Goal: Task Accomplishment & Management: Manage account settings

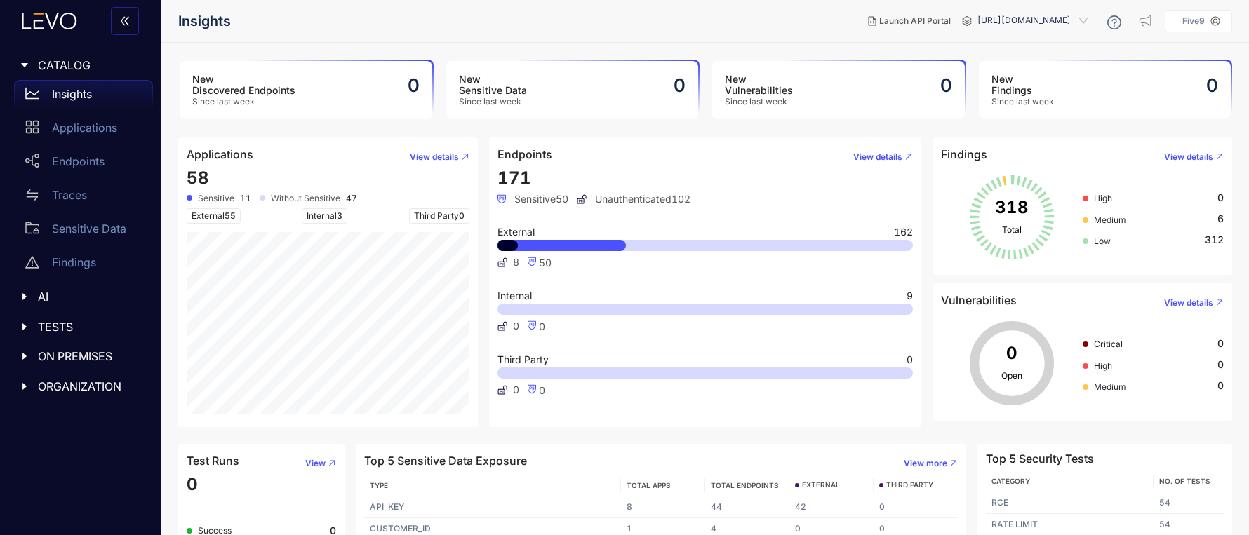
click at [984, 5] on header "Insights Launch API Portal https://levosatellite.lab.five9infosec.com Five9" at bounding box center [705, 21] width 1054 height 42
click at [979, 16] on span "https://levosatellite.lab.five9infosec.com" at bounding box center [1033, 21] width 113 height 22
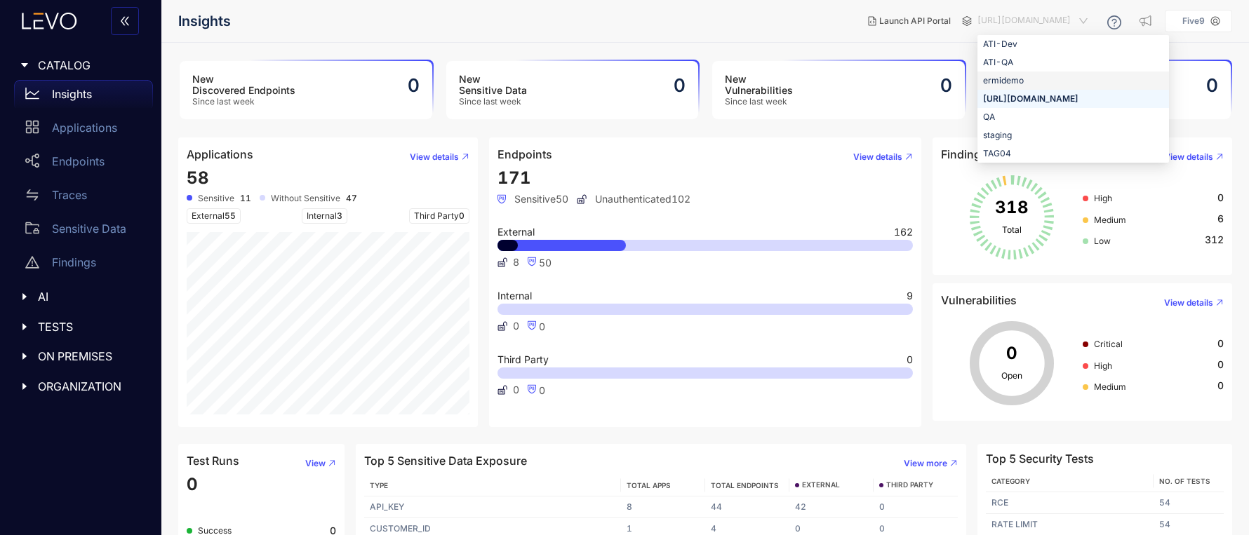
click at [983, 81] on div "ermidemo" at bounding box center [1073, 80] width 180 height 15
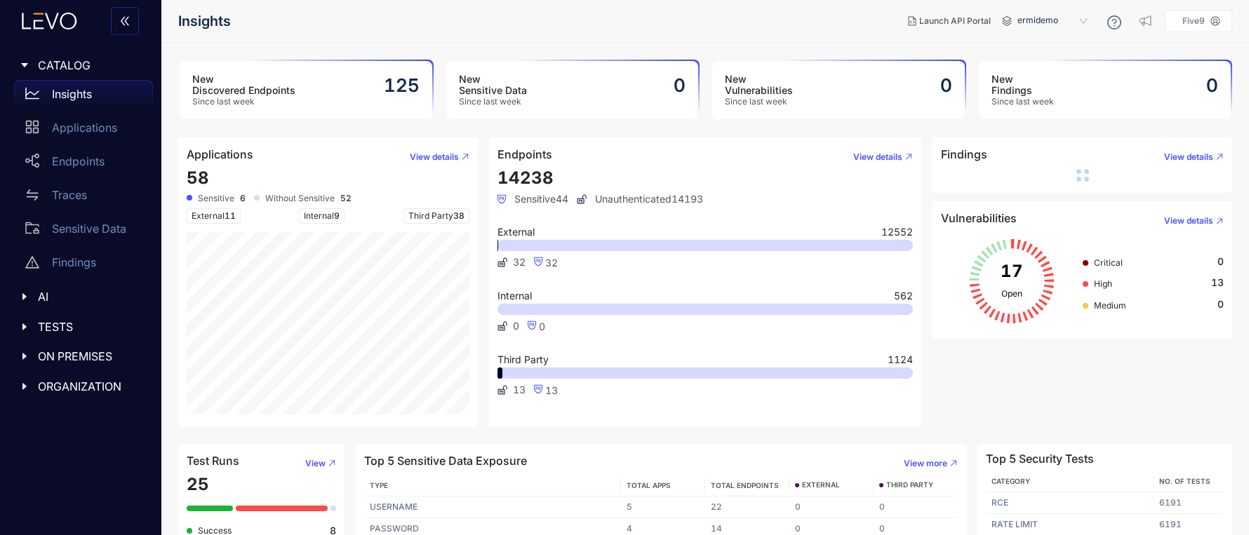
click at [27, 302] on div at bounding box center [29, 296] width 18 height 13
click at [18, 358] on div "TESTS" at bounding box center [80, 360] width 144 height 29
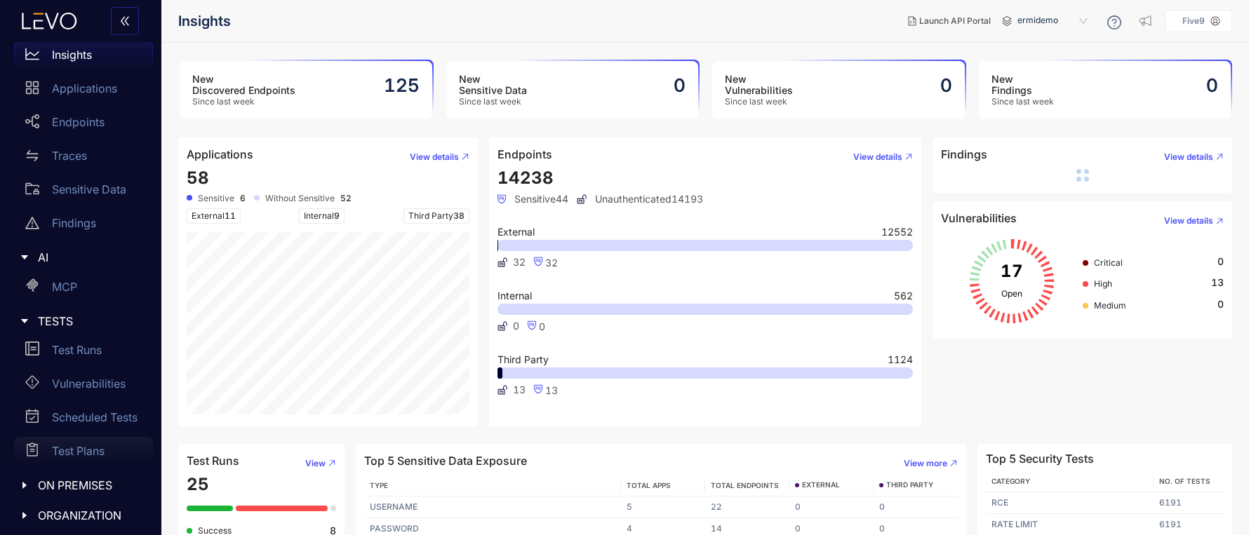
scroll to position [43, 0]
click at [25, 480] on icon "caret-right" at bounding box center [24, 481] width 4 height 7
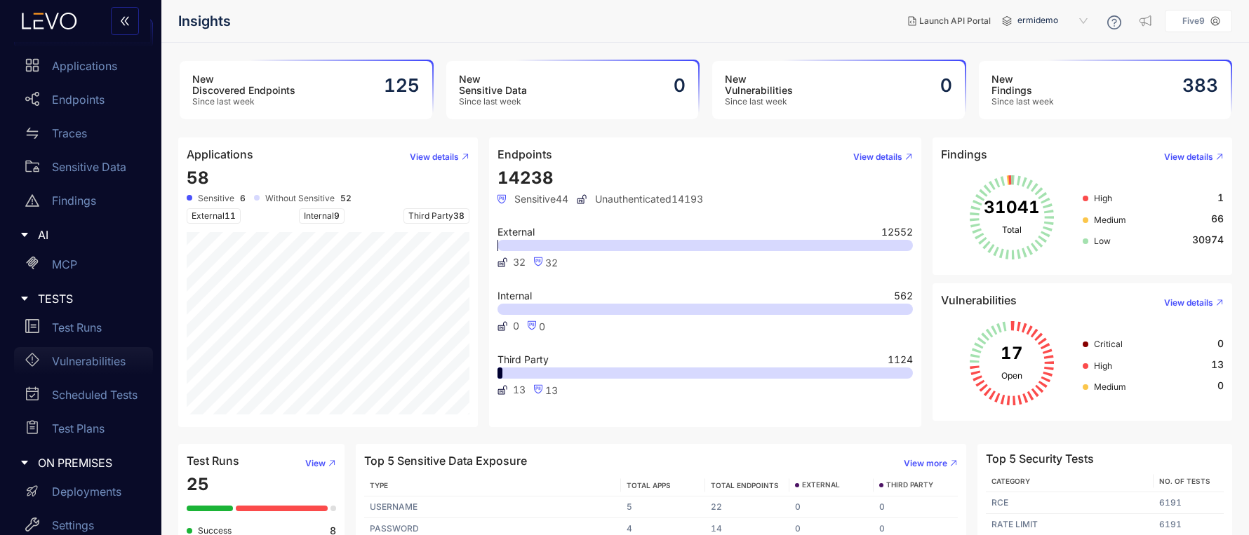
scroll to position [110, 0]
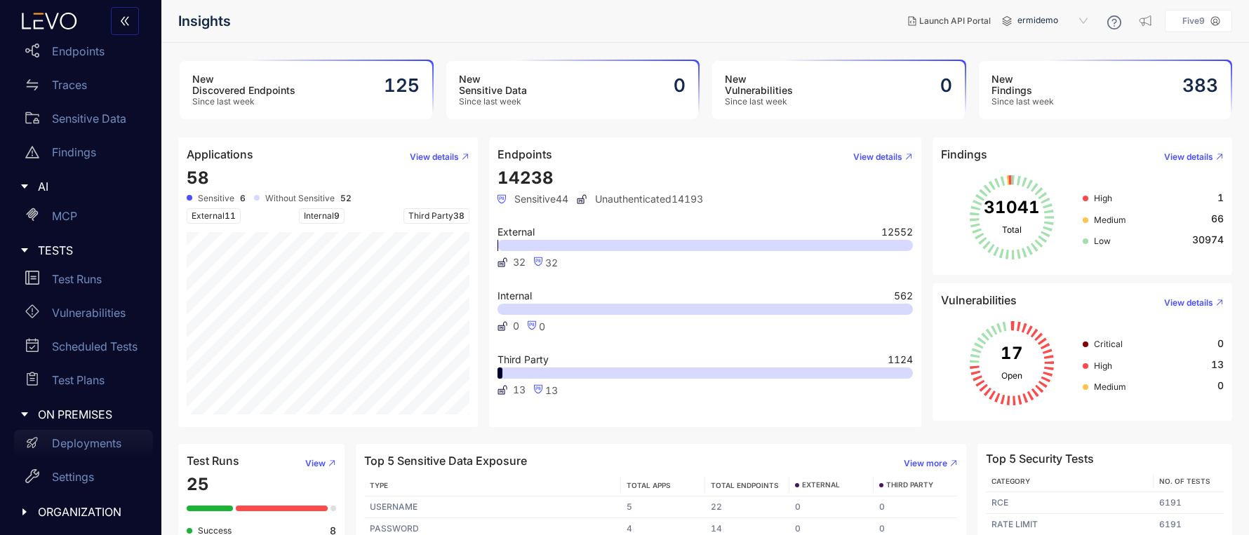
click at [74, 441] on p "Deployments" at bounding box center [86, 443] width 69 height 13
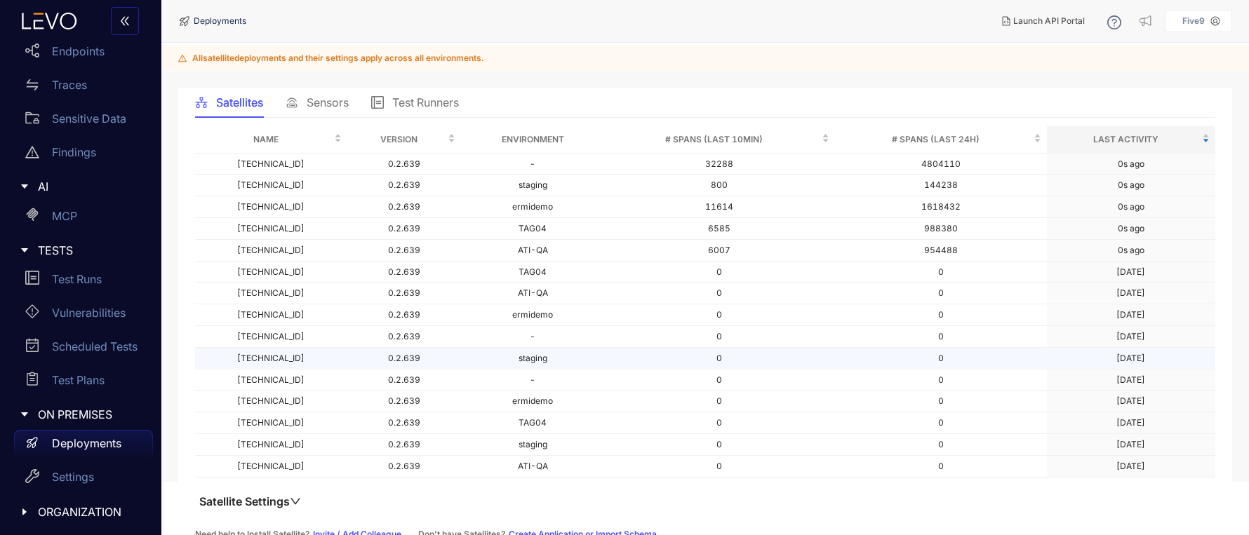
scroll to position [56, 0]
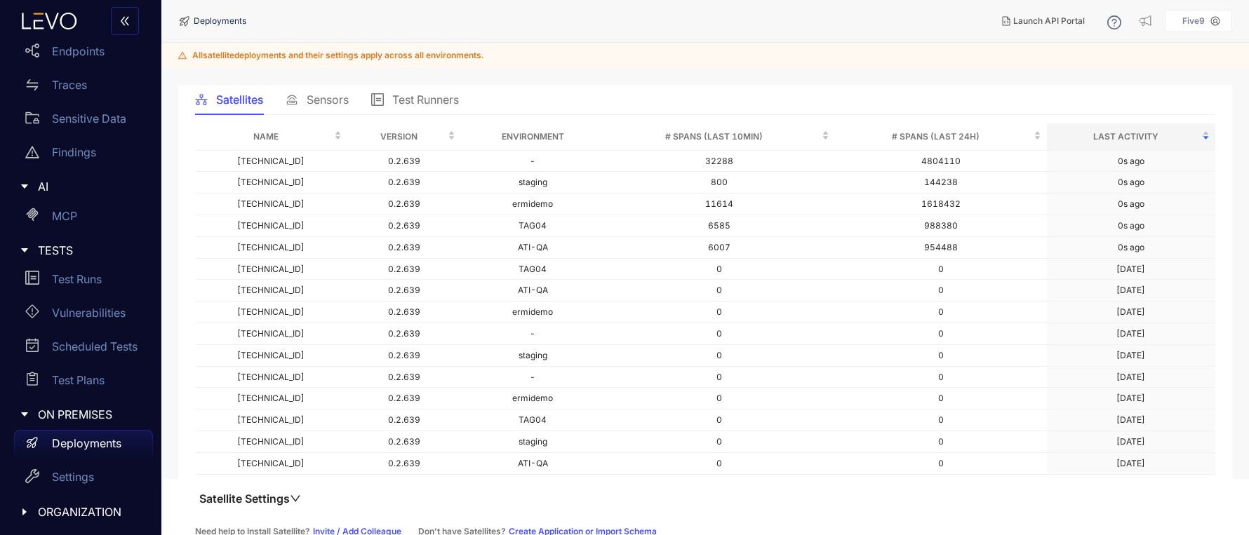
click at [416, 100] on span "Test Runners" at bounding box center [425, 99] width 67 height 13
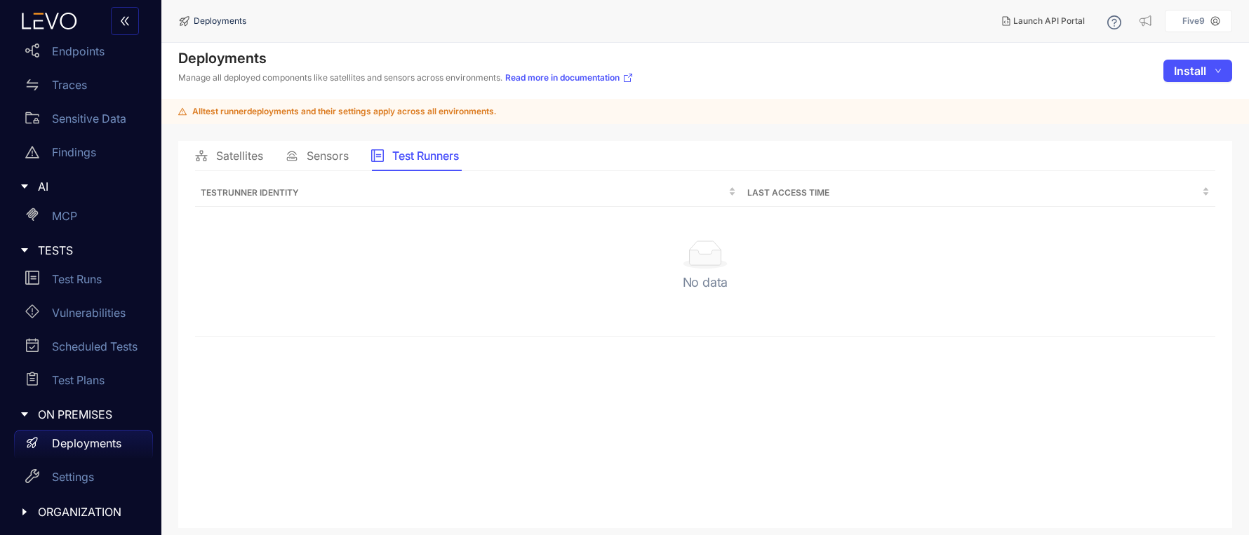
click at [228, 159] on span "Satellites" at bounding box center [239, 155] width 47 height 13
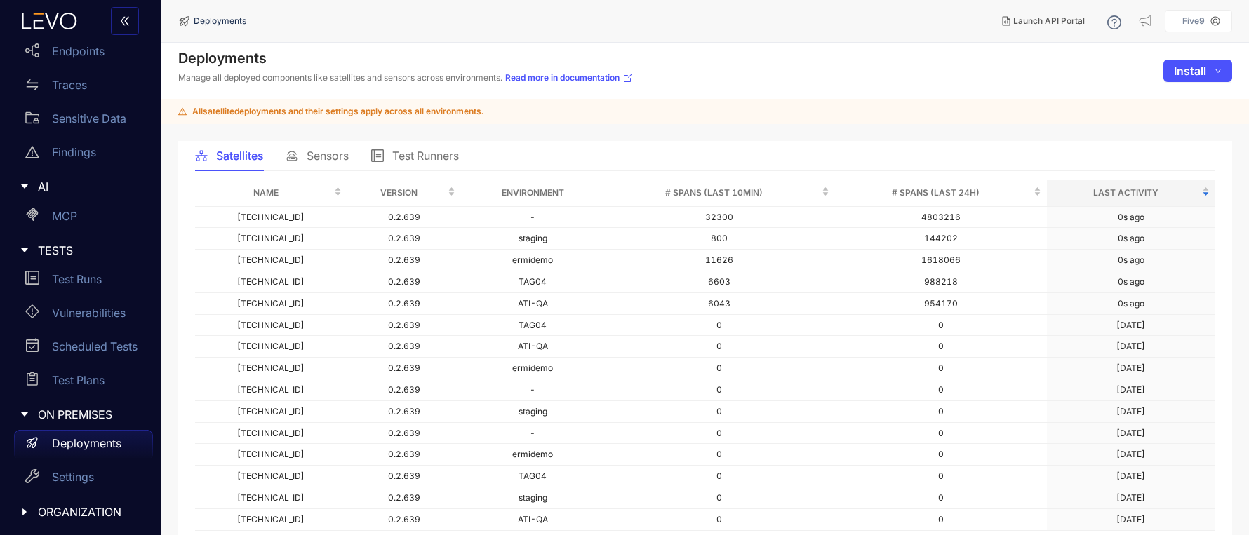
click at [305, 153] on div "Sensors" at bounding box center [316, 155] width 63 height 13
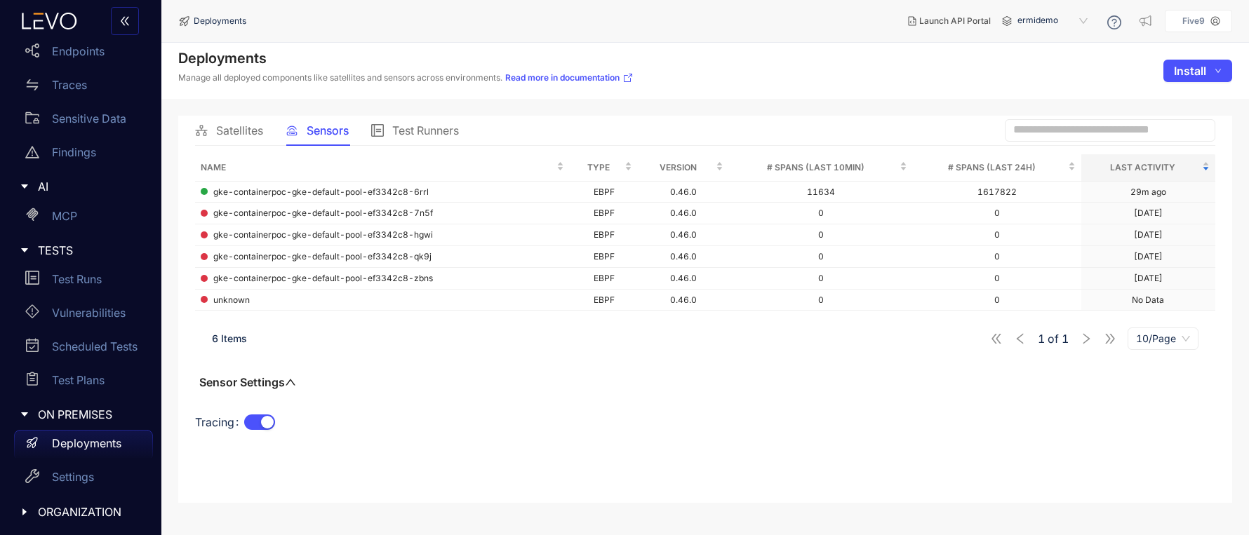
click at [1084, 338] on div "1 of 1 10/Page" at bounding box center [1094, 339] width 208 height 22
click at [1025, 22] on span "ermidemo" at bounding box center [1053, 21] width 73 height 22
click at [1038, 122] on div "https://levosatellite.lab.five9infosec.com" at bounding box center [1059, 116] width 73 height 15
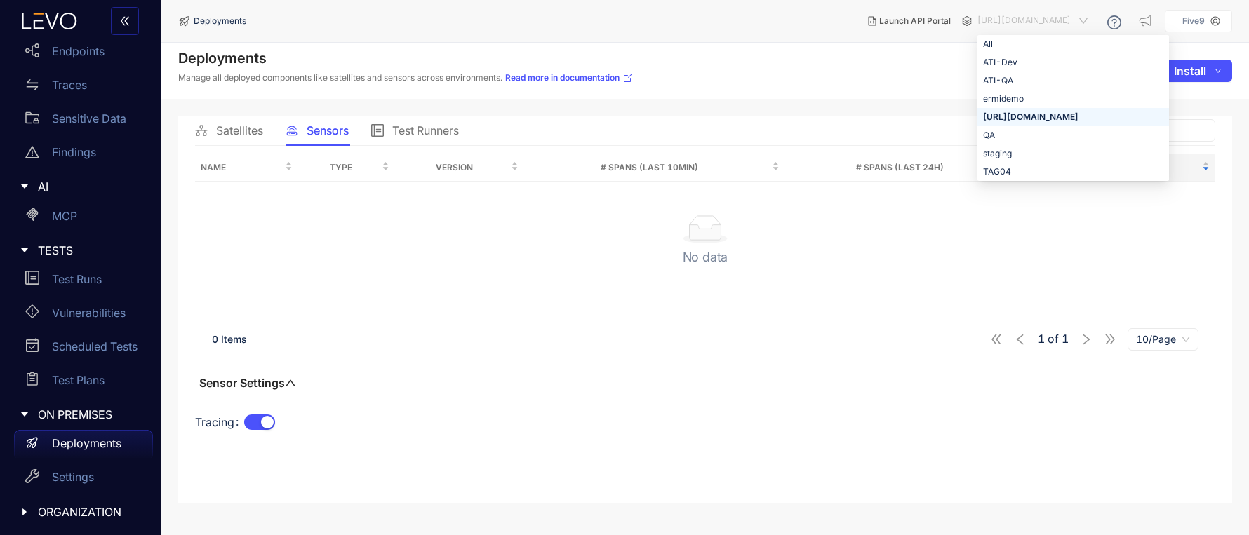
click at [1013, 25] on span "https://levosatellite.lab.five9infosec.com" at bounding box center [1033, 21] width 113 height 22
click at [983, 64] on div "ATI-Dev" at bounding box center [1073, 62] width 180 height 15
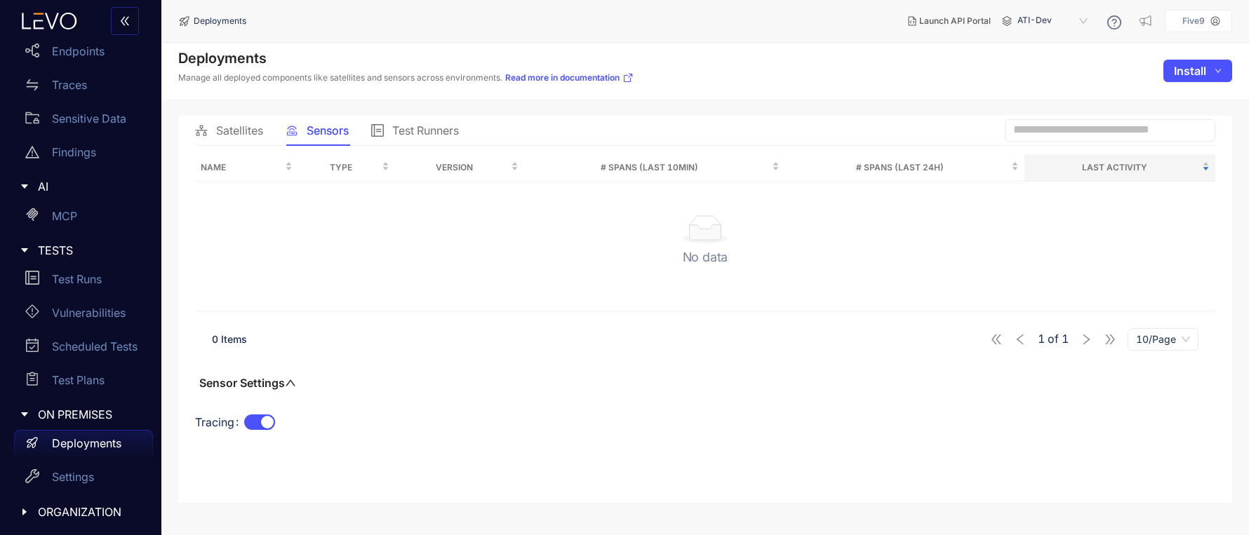
click at [1033, 18] on span "ATI-Dev" at bounding box center [1053, 21] width 73 height 22
click at [1035, 83] on div "ATI-QA" at bounding box center [1059, 80] width 73 height 15
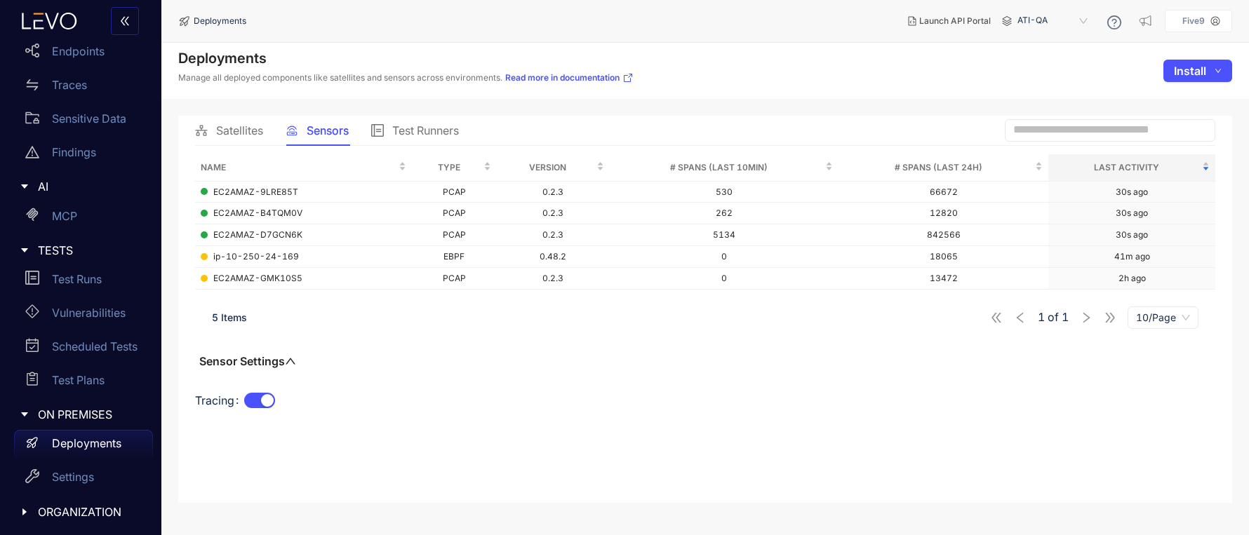
click at [216, 141] on div "Satellites" at bounding box center [229, 130] width 68 height 29
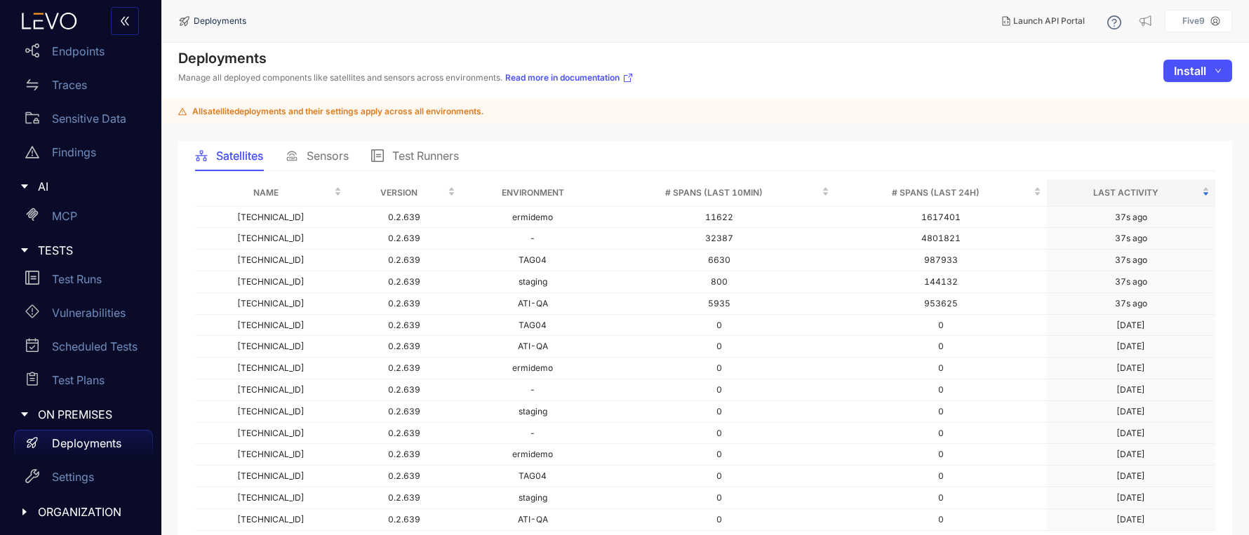
click at [305, 155] on div "Sensors" at bounding box center [316, 155] width 63 height 13
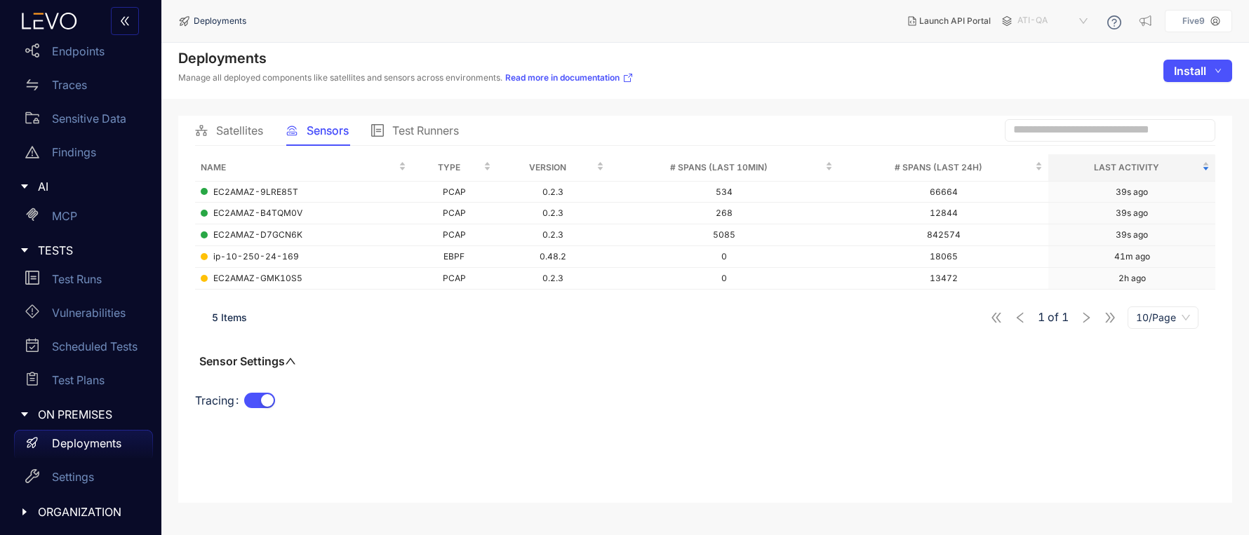
click at [1025, 20] on span "ATI-QA" at bounding box center [1053, 21] width 73 height 22
click at [1044, 169] on div "TAG04" at bounding box center [1059, 171] width 73 height 15
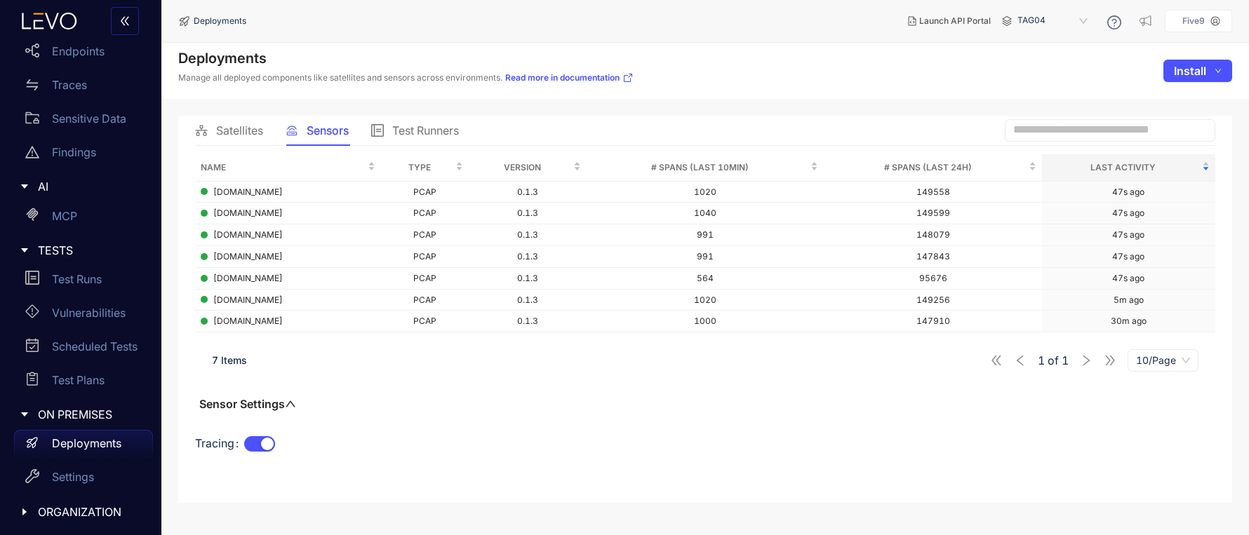
click at [416, 131] on span "Test Runners" at bounding box center [425, 130] width 67 height 13
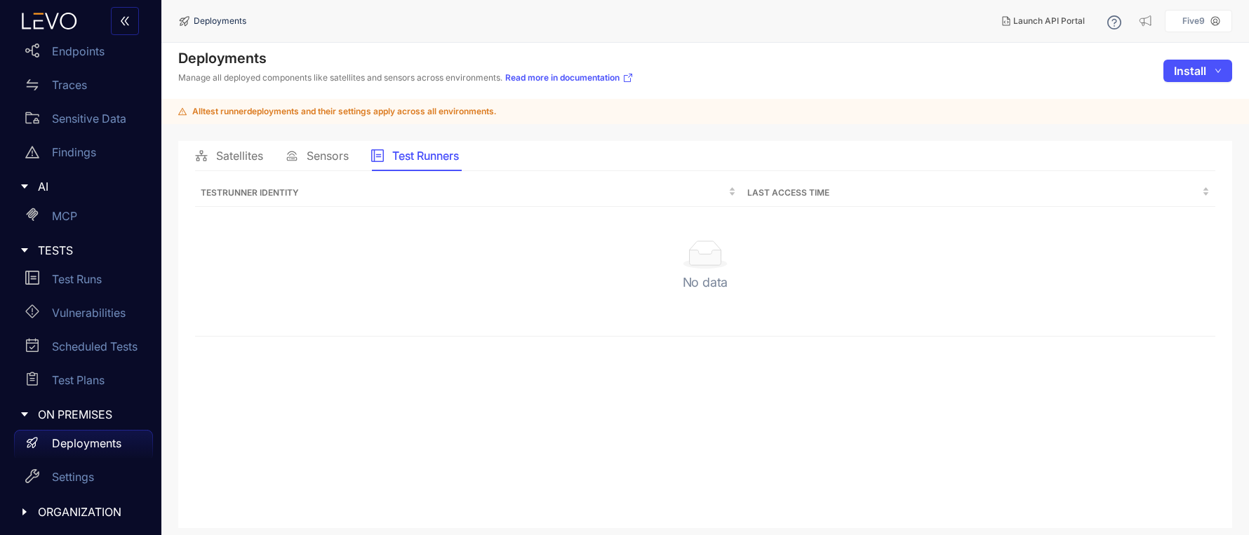
click at [199, 152] on icon at bounding box center [201, 155] width 13 height 13
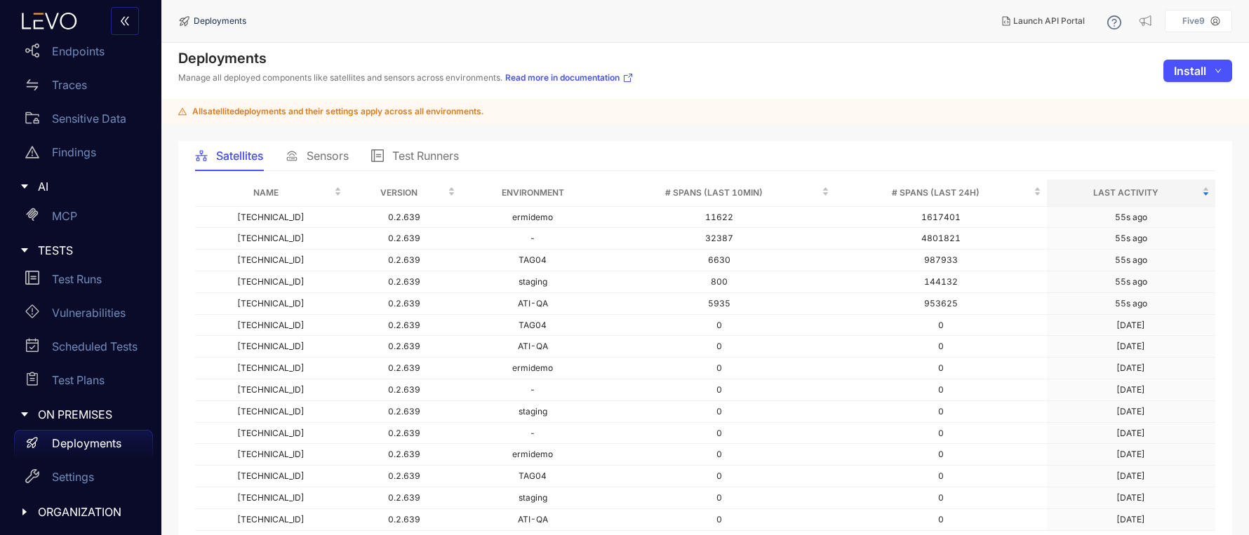
click at [440, 152] on span "Test Runners" at bounding box center [425, 155] width 67 height 13
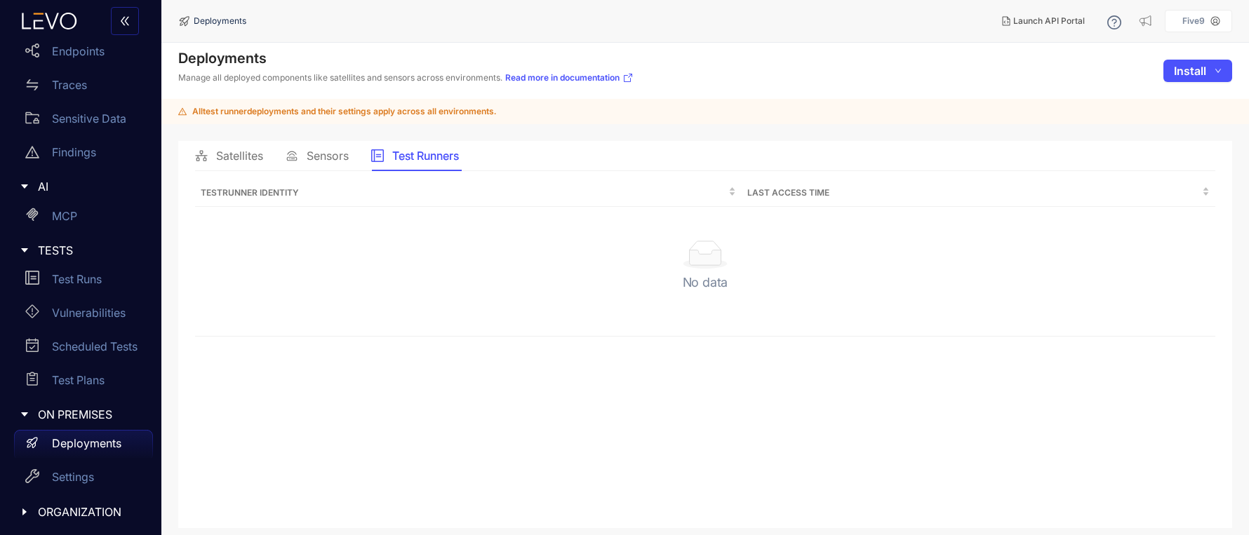
click at [299, 154] on div "Sensors" at bounding box center [316, 155] width 63 height 13
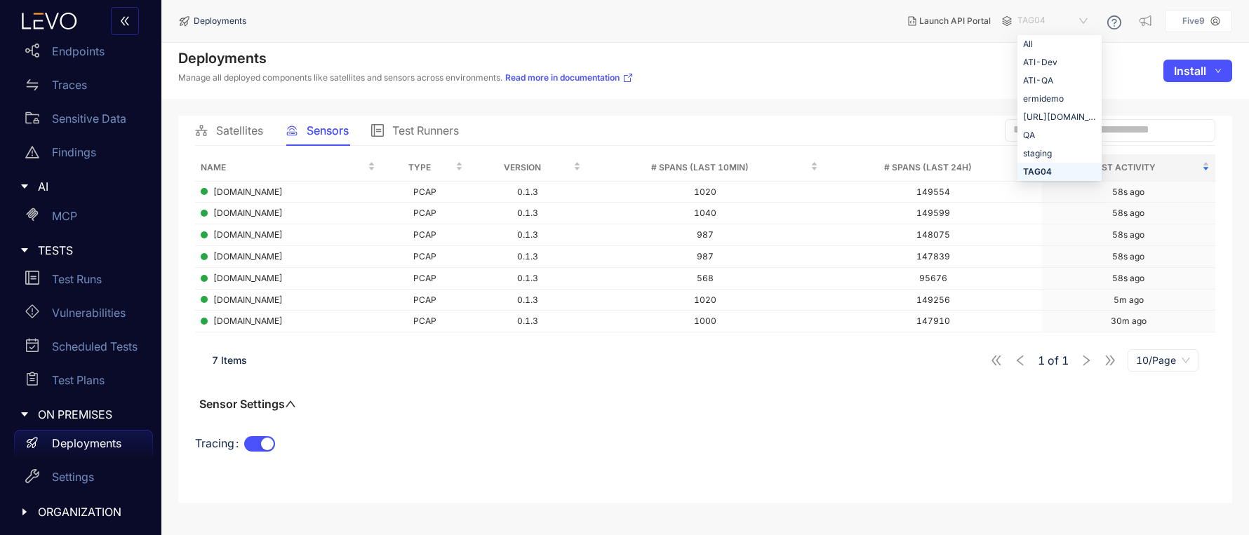
click at [1029, 19] on span "TAG04" at bounding box center [1053, 21] width 73 height 22
click at [1039, 43] on div "All" at bounding box center [1059, 43] width 73 height 15
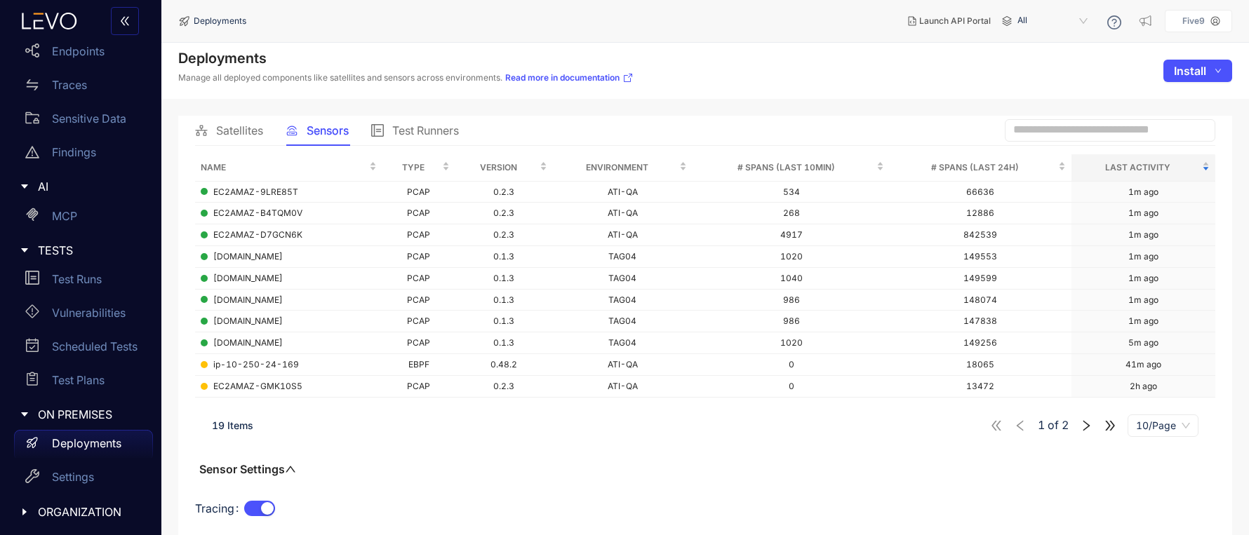
click at [445, 137] on span "Test Runners" at bounding box center [425, 130] width 67 height 13
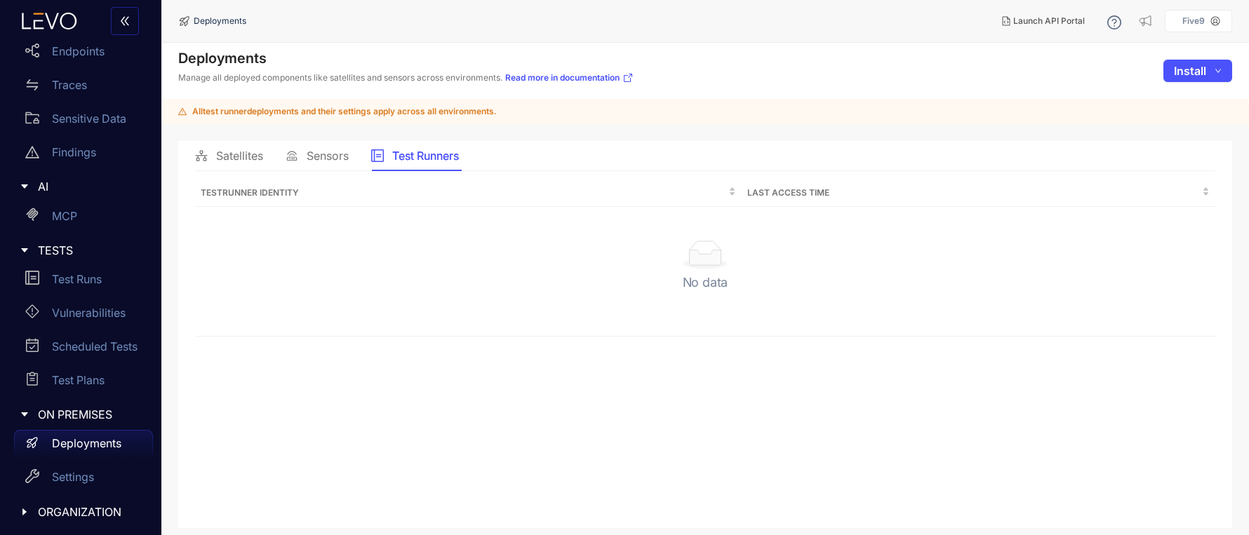
click at [228, 163] on div "Satellites" at bounding box center [229, 155] width 68 height 29
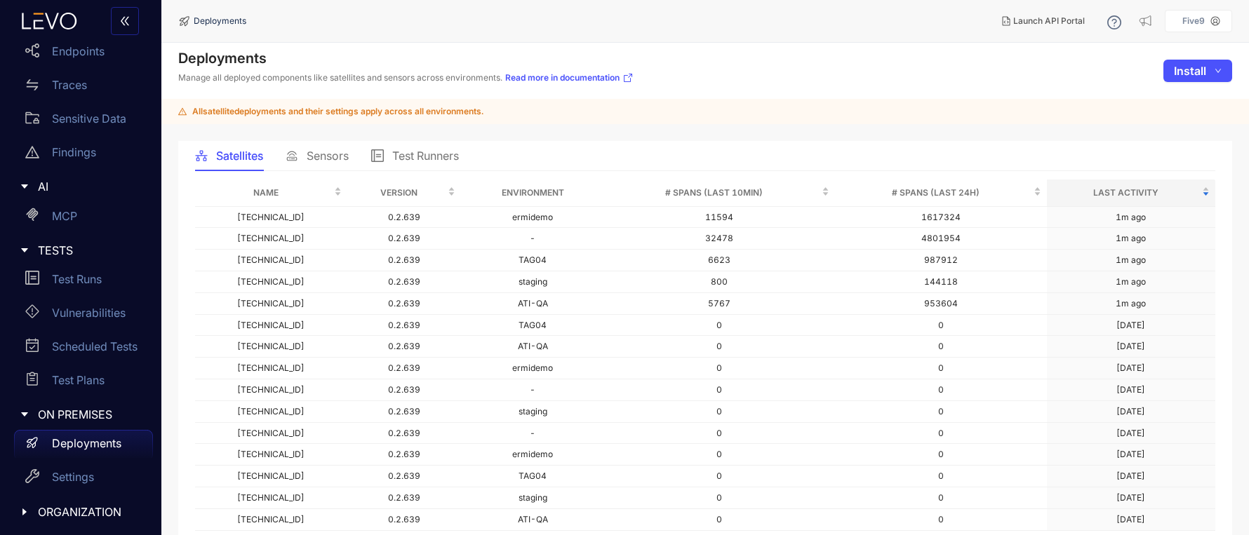
click at [400, 160] on span "Test Runners" at bounding box center [425, 155] width 67 height 13
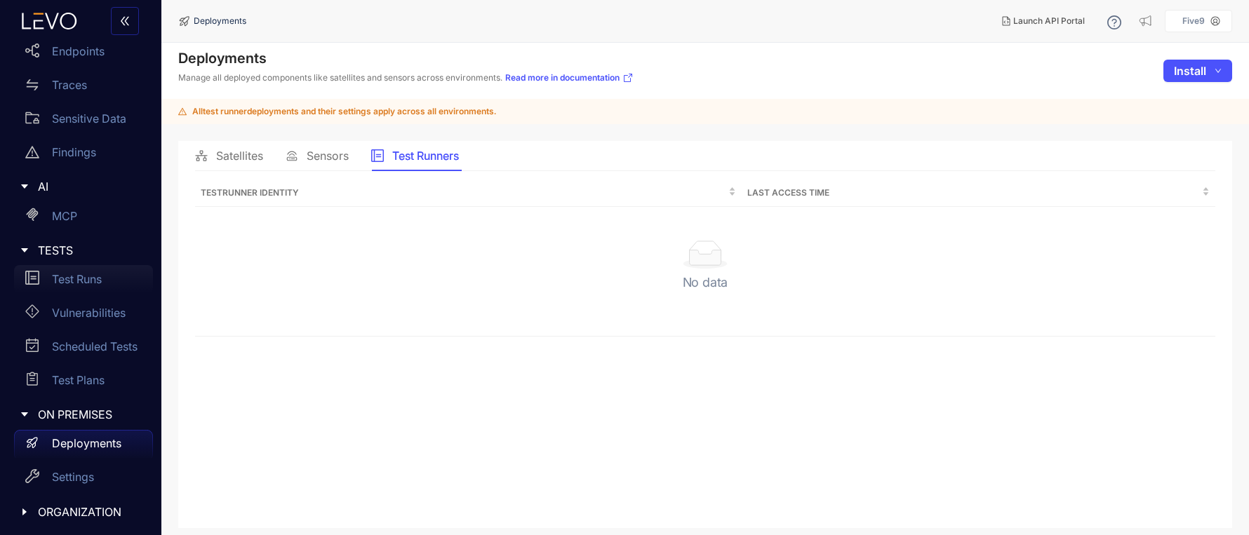
click at [78, 277] on p "Test Runs" at bounding box center [77, 279] width 50 height 13
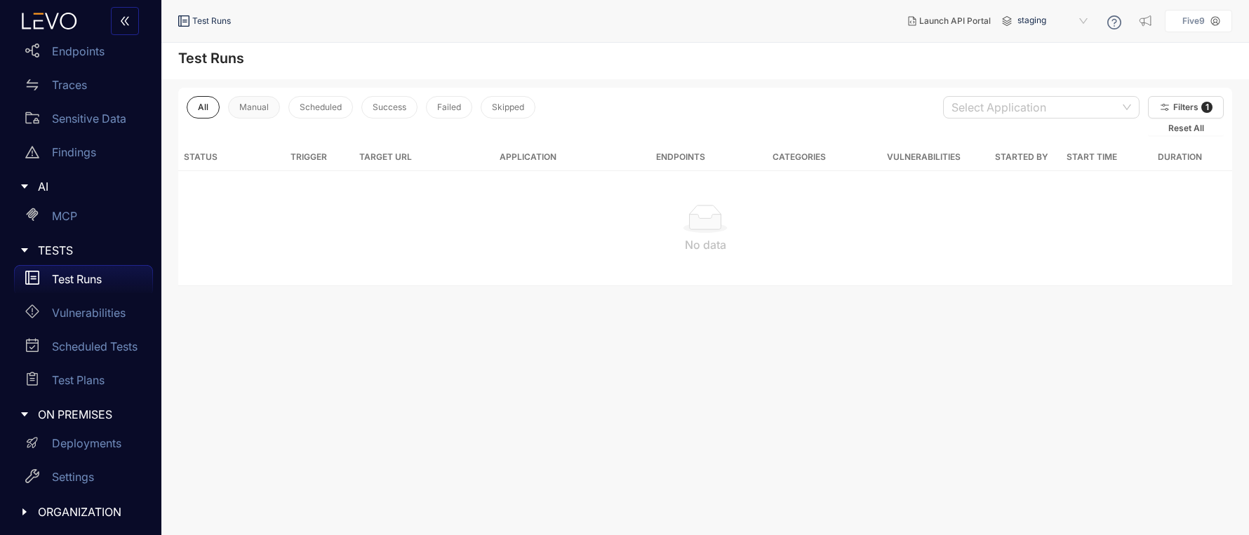
click at [255, 109] on span "Manual" at bounding box center [253, 107] width 29 height 10
click at [196, 109] on button "All" at bounding box center [203, 107] width 32 height 22
click at [79, 445] on p "Deployments" at bounding box center [86, 443] width 69 height 13
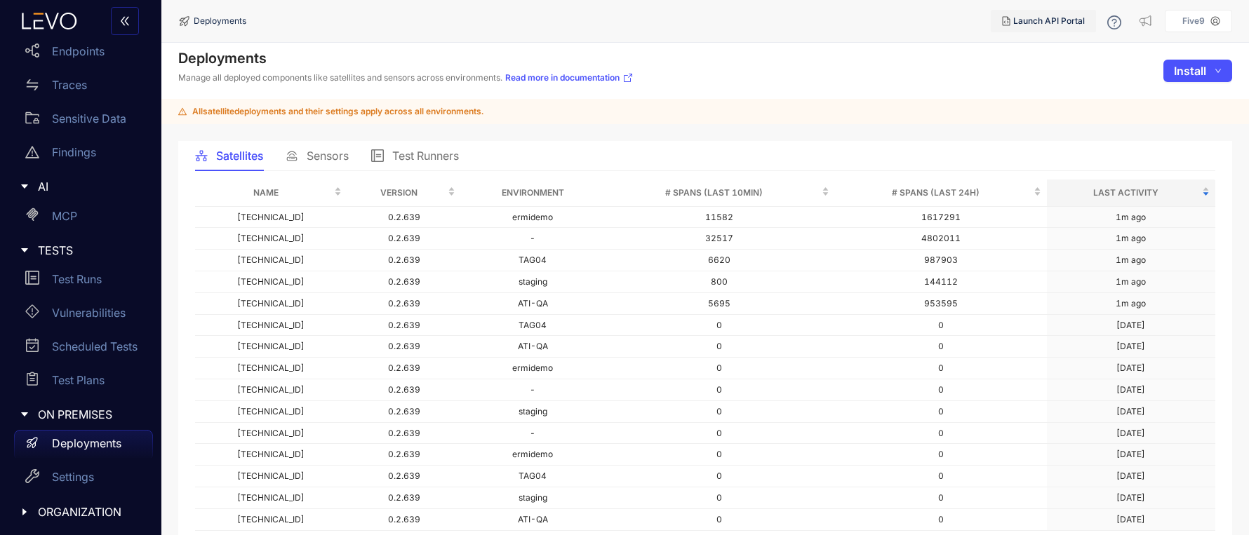
click at [1052, 18] on span "Launch API Portal" at bounding box center [1049, 21] width 72 height 10
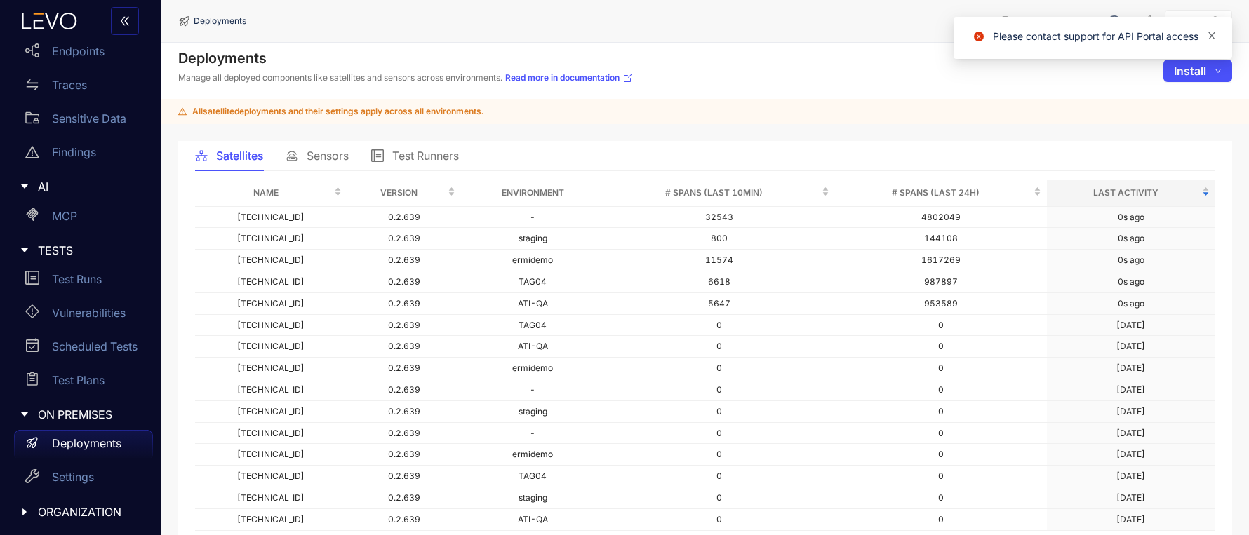
click at [1212, 37] on icon "close" at bounding box center [1211, 36] width 10 height 10
click at [1062, 22] on span "Launch API Portal" at bounding box center [1049, 21] width 72 height 10
click at [1212, 35] on icon "close" at bounding box center [1211, 36] width 10 height 10
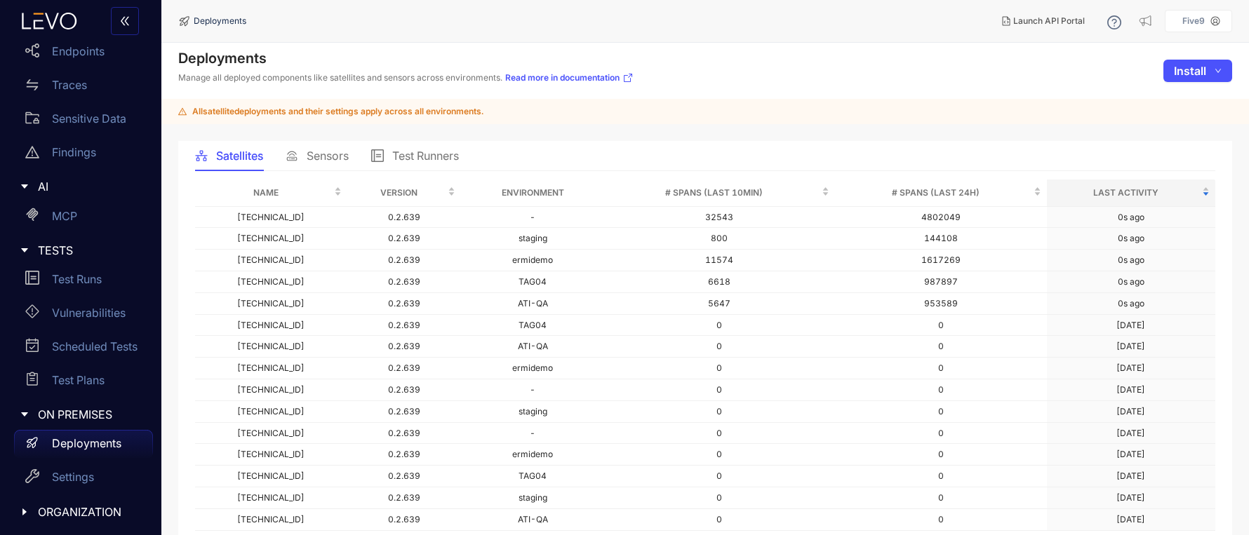
click at [76, 444] on p "Deployments" at bounding box center [86, 443] width 69 height 13
click at [67, 476] on p "Settings" at bounding box center [73, 477] width 42 height 13
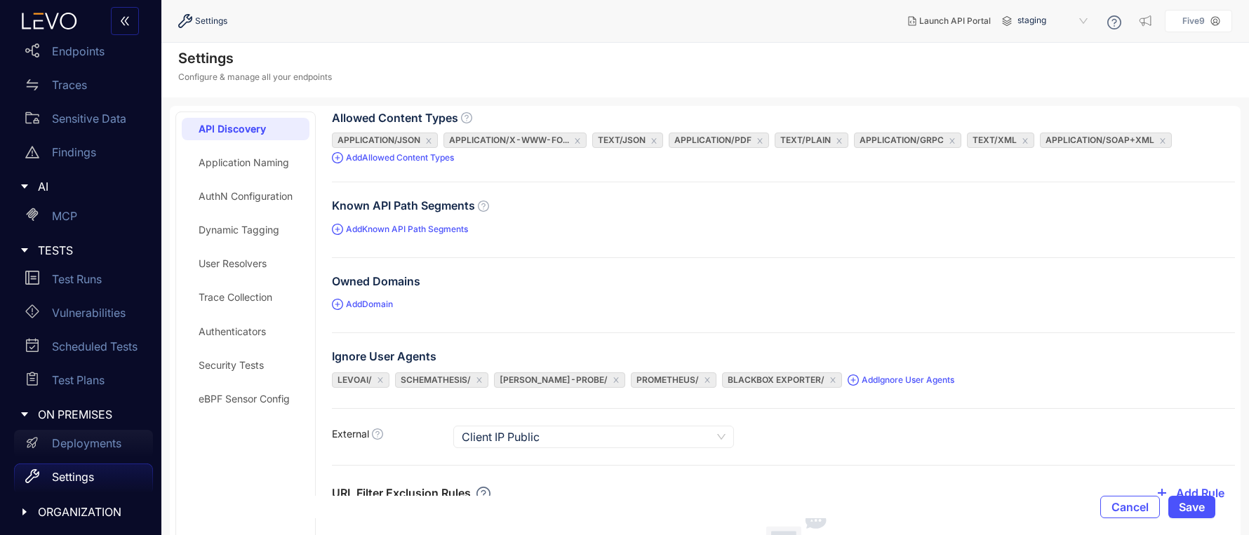
click at [76, 444] on p "Deployments" at bounding box center [86, 443] width 69 height 13
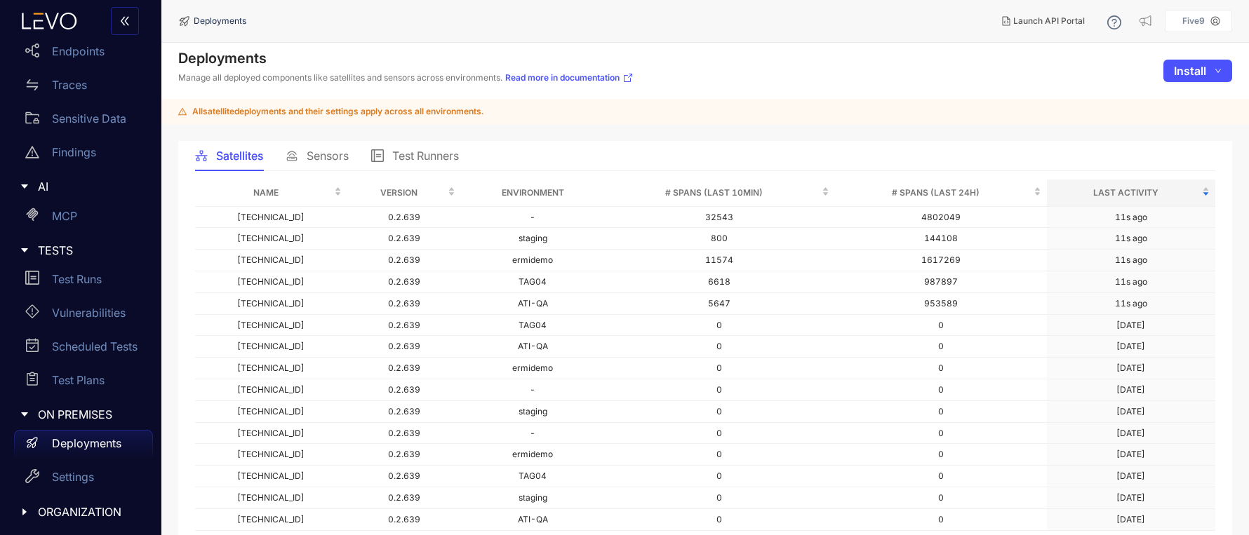
click at [330, 161] on span "Sensors" at bounding box center [328, 155] width 42 height 13
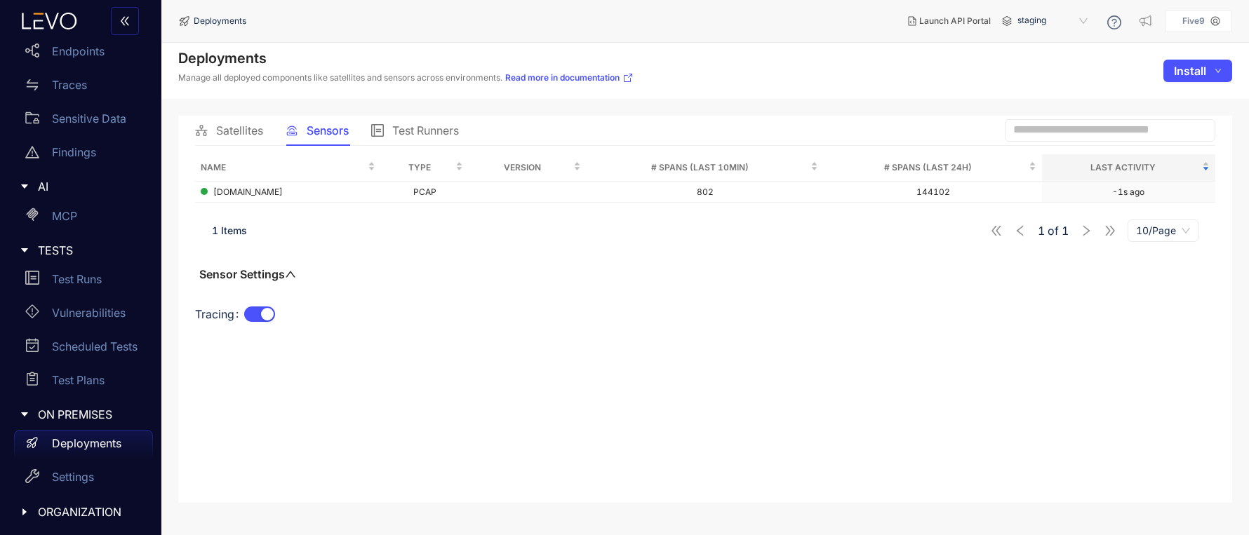
click at [1037, 15] on span "staging" at bounding box center [1053, 21] width 73 height 22
click at [1039, 170] on div "TAG04" at bounding box center [1059, 171] width 73 height 15
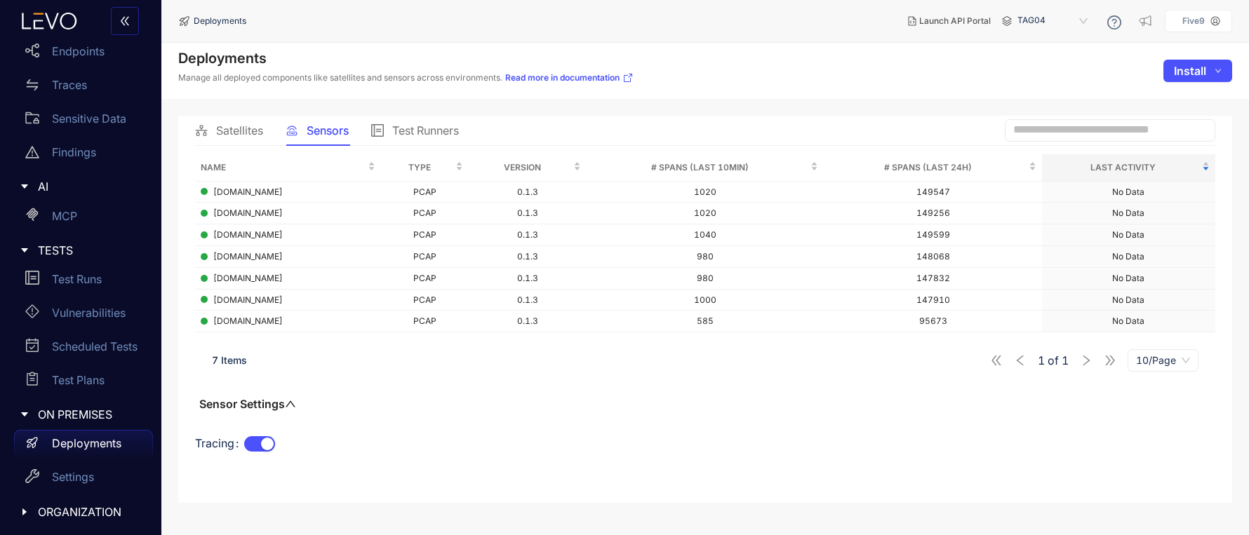
click at [671, 404] on div "Name Type Version # Spans (last 10min) # Spans (last 24h) Last Activity tagapi0…" at bounding box center [705, 313] width 1020 height 318
click at [1037, 18] on span "TAG04" at bounding box center [1053, 21] width 73 height 22
drag, startPoint x: 478, startPoint y: 372, endPoint x: 476, endPoint y: 359, distance: 12.8
click at [478, 372] on div "7 Items 1 of 1 10/Page" at bounding box center [705, 360] width 1020 height 39
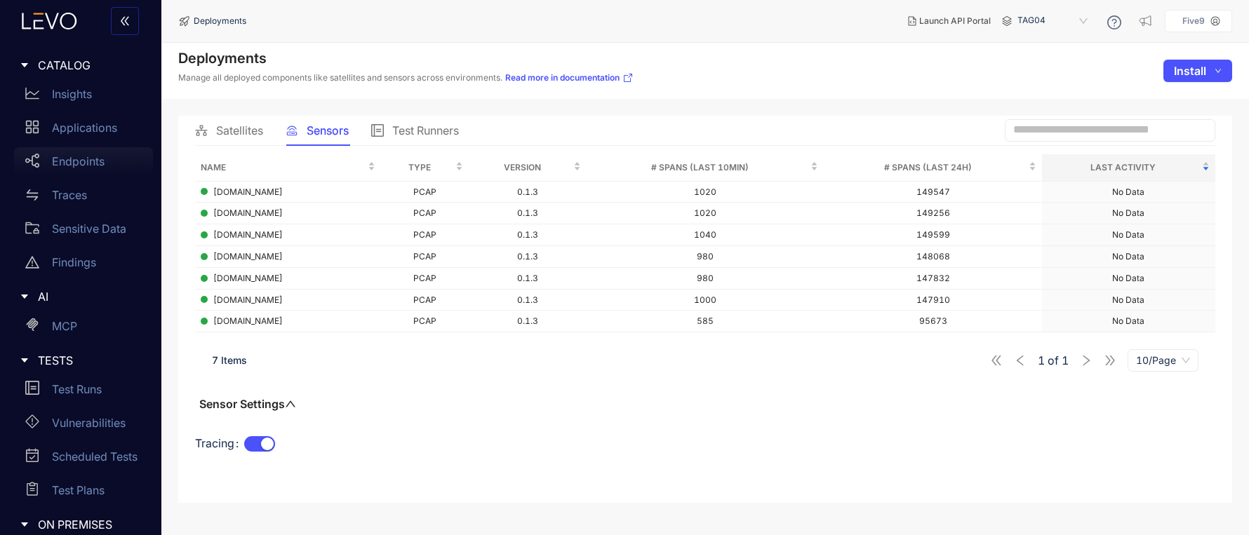
click at [65, 163] on p "Endpoints" at bounding box center [78, 161] width 53 height 13
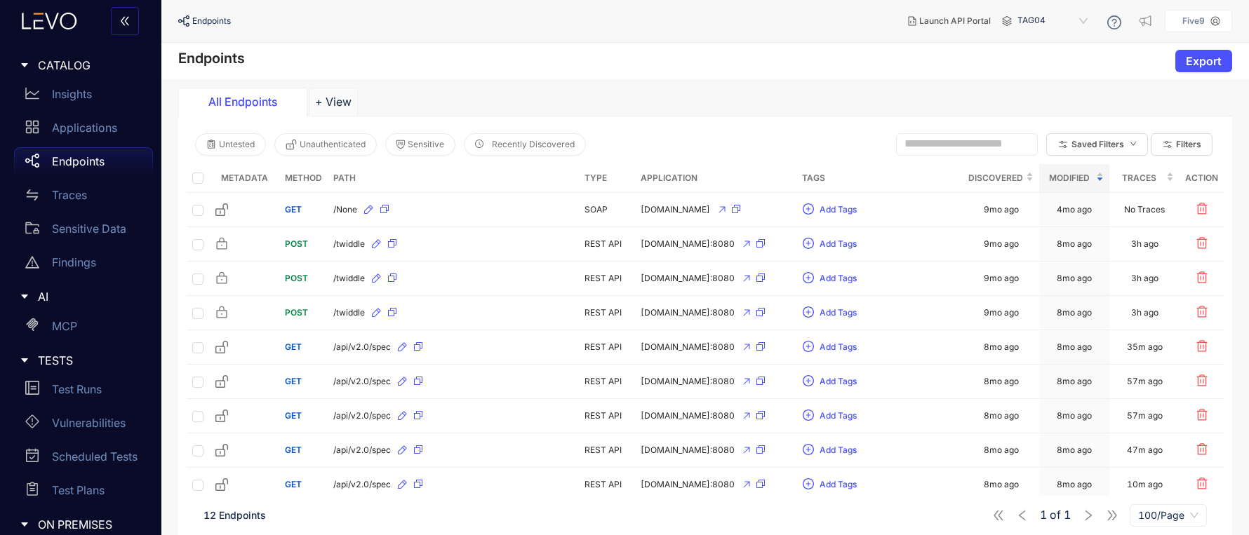
click at [1034, 15] on span "TAG04" at bounding box center [1053, 21] width 73 height 22
click at [717, 72] on div "Endpoints Export" at bounding box center [704, 61] width 1087 height 36
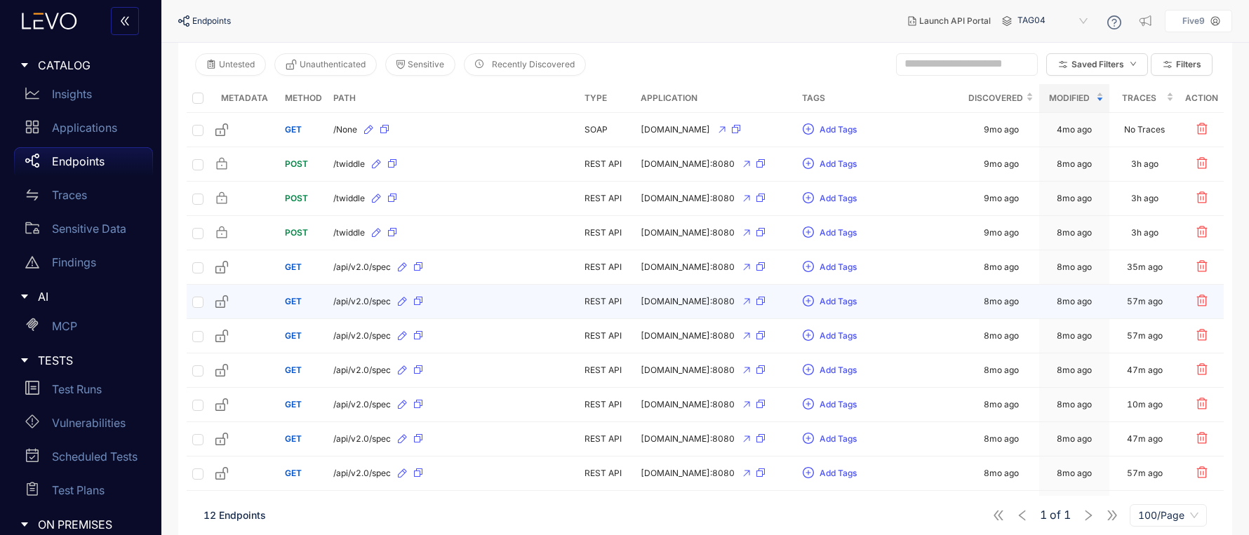
scroll to position [134, 0]
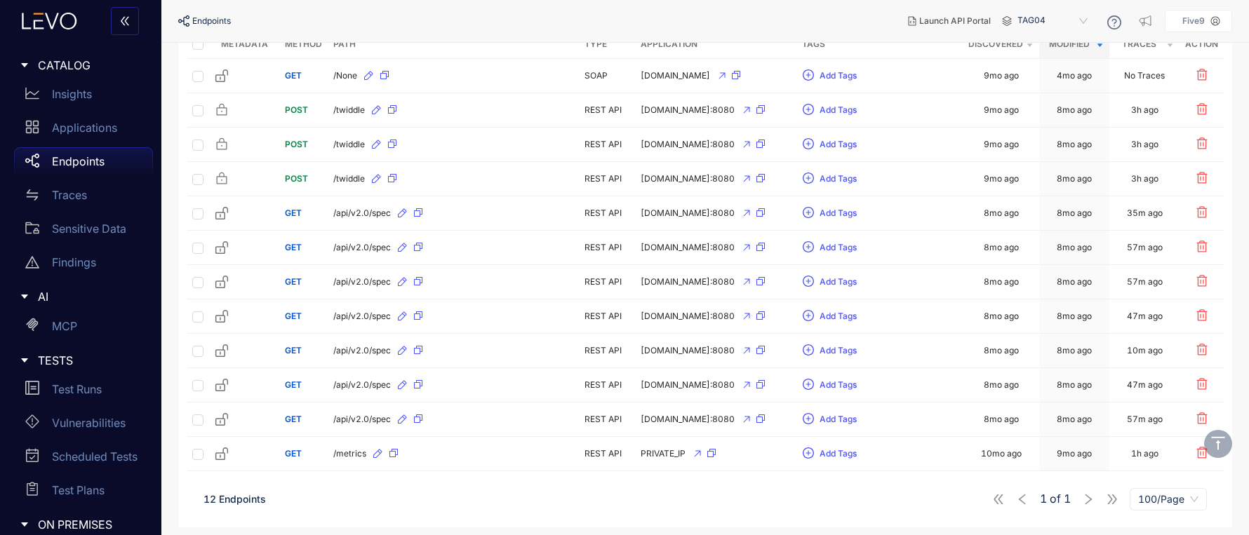
click at [1088, 504] on div "1 of 1 100/Page" at bounding box center [1099, 499] width 215 height 22
click at [1147, 496] on span "100/Page" at bounding box center [1168, 499] width 60 height 21
click at [647, 487] on div "12 Endpoints 1 of 1 100/Page 100/Page" at bounding box center [705, 499] width 1037 height 39
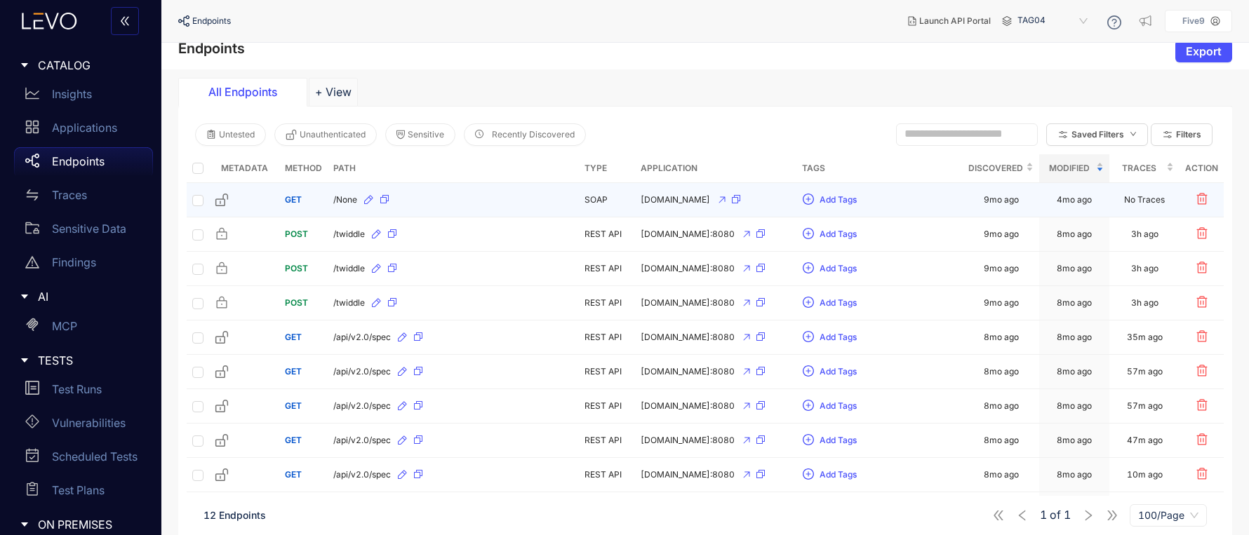
scroll to position [0, 0]
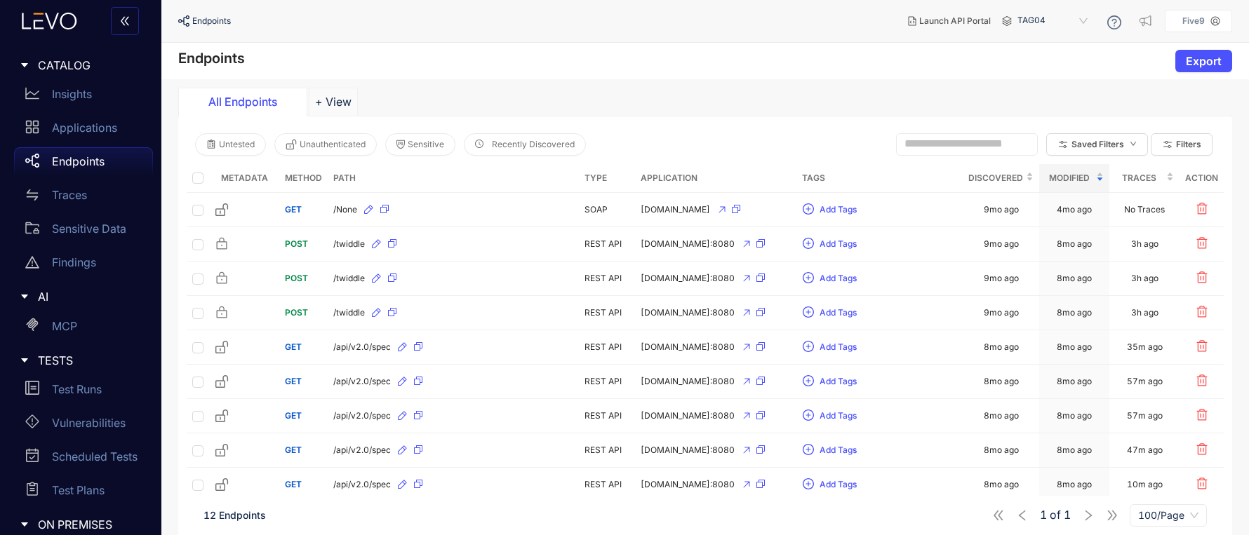
click at [1035, 20] on span "TAG04" at bounding box center [1053, 21] width 73 height 22
click at [854, 57] on div "Endpoints Export" at bounding box center [704, 61] width 1087 height 36
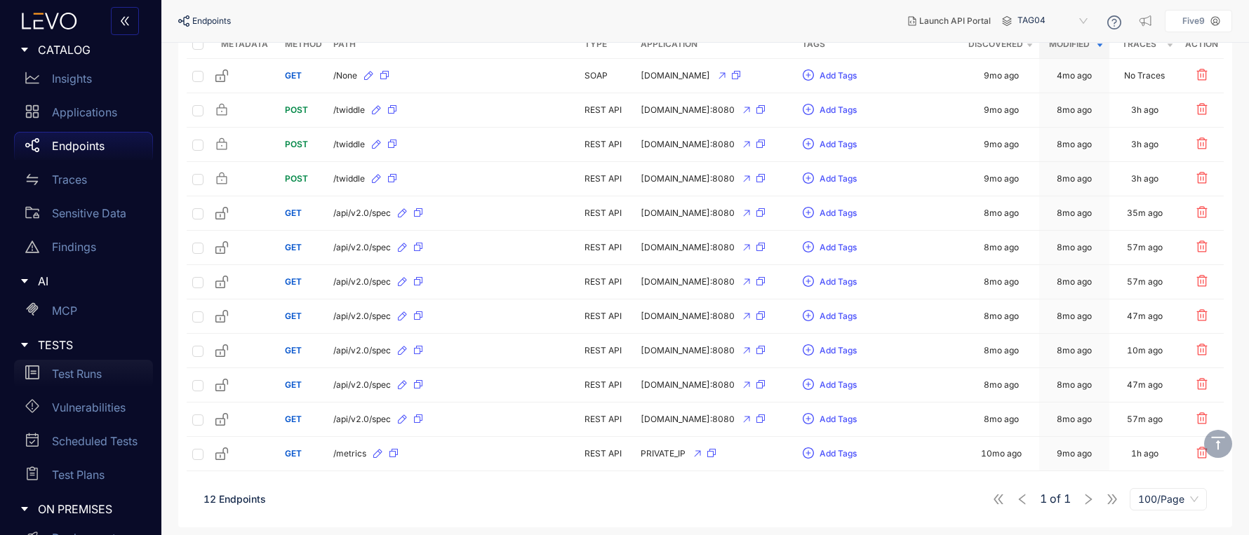
scroll to position [110, 0]
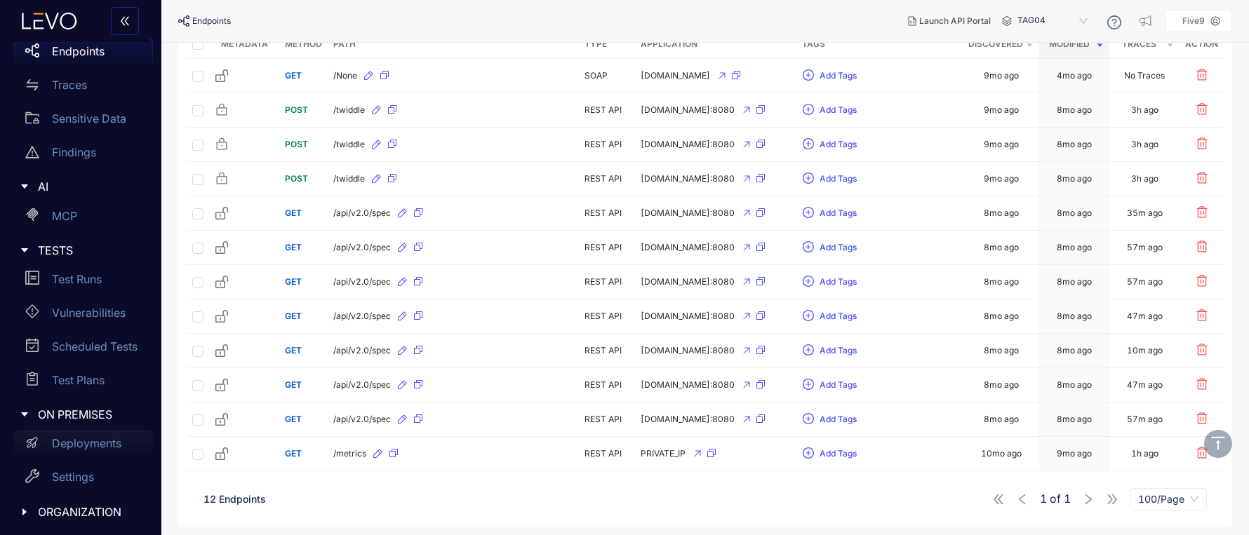
click at [83, 441] on p "Deployments" at bounding box center [86, 443] width 69 height 13
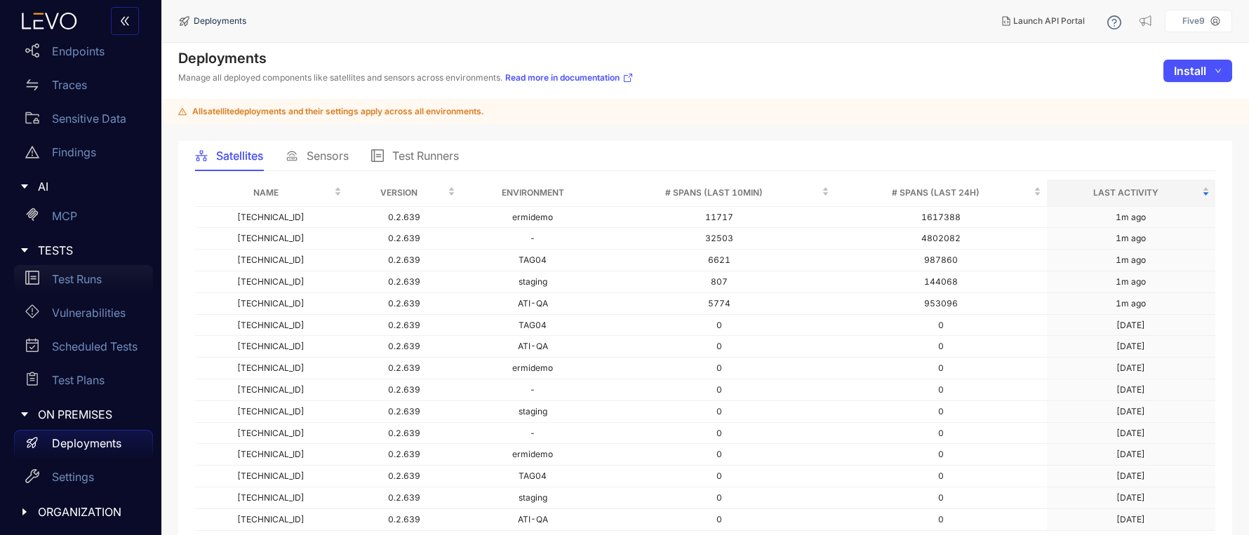
click at [67, 278] on p "Test Runs" at bounding box center [77, 279] width 50 height 13
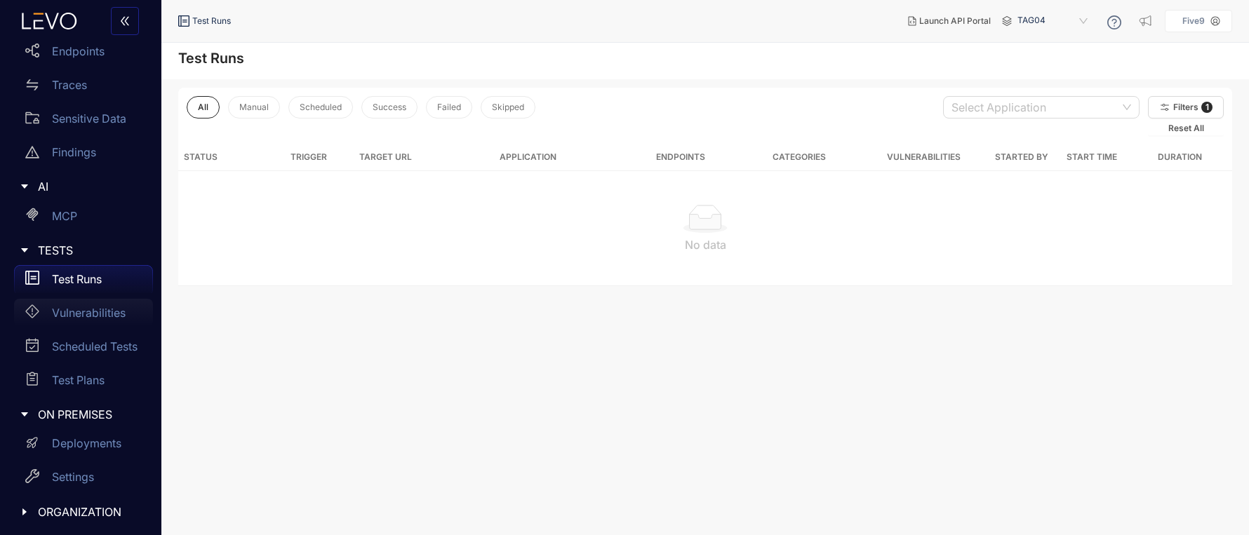
click at [76, 309] on p "Vulnerabilities" at bounding box center [89, 313] width 74 height 13
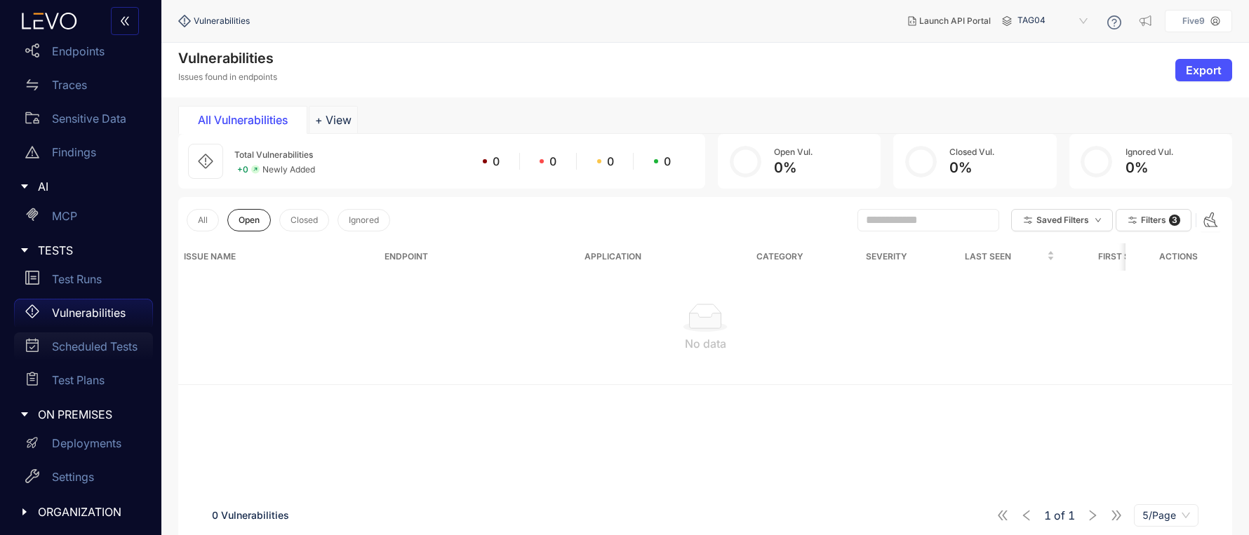
click at [69, 349] on p "Scheduled Tests" at bounding box center [95, 346] width 86 height 13
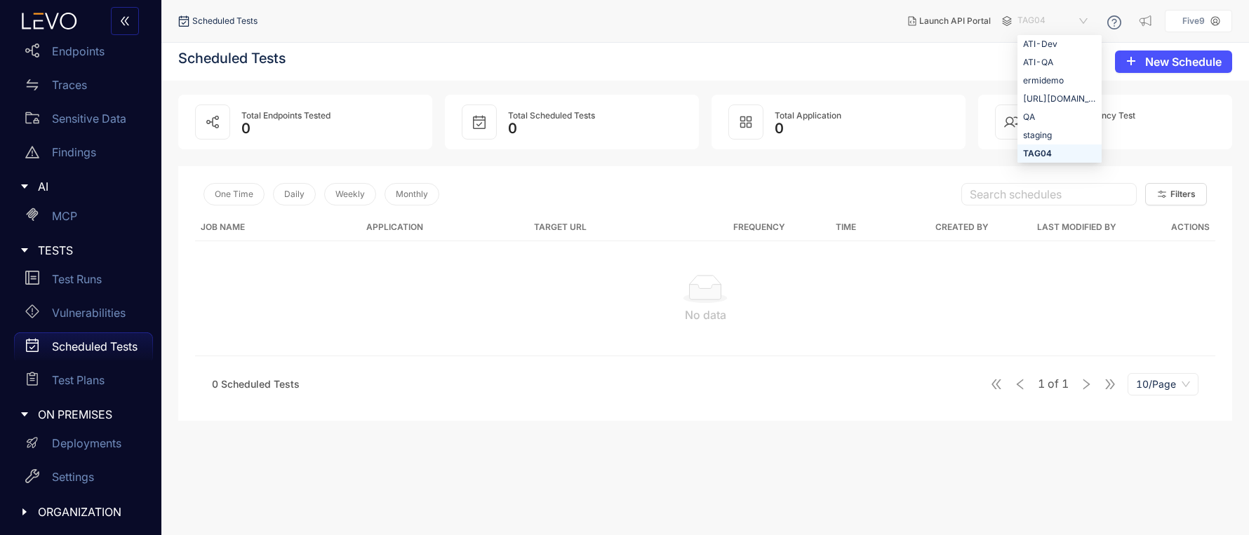
click at [1040, 19] on span "TAG04" at bounding box center [1053, 21] width 73 height 22
click at [1031, 137] on div "staging" at bounding box center [1059, 135] width 73 height 15
click at [1032, 18] on span "staging" at bounding box center [1053, 21] width 73 height 22
click at [1026, 119] on div "QA" at bounding box center [1059, 116] width 73 height 15
click at [1030, 13] on span "QA" at bounding box center [1053, 21] width 73 height 22
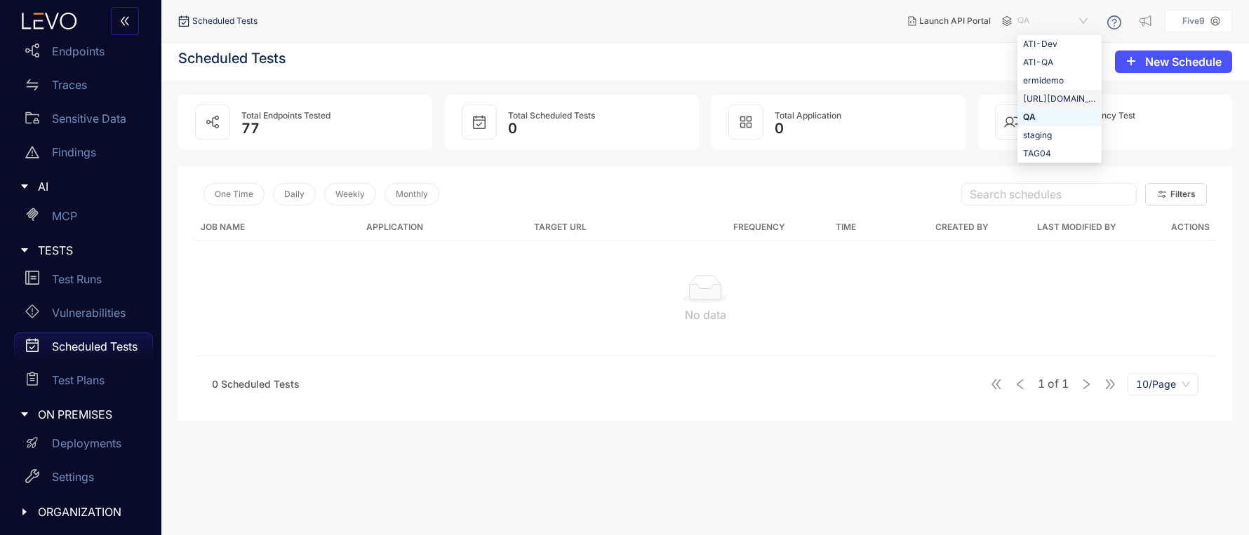
click at [1025, 97] on div "https://levosatellite.lab.five9infosec.com" at bounding box center [1059, 98] width 73 height 15
click at [1033, 23] on span "https://levosatellite.lab.five9infosec.com" at bounding box center [1033, 21] width 113 height 22
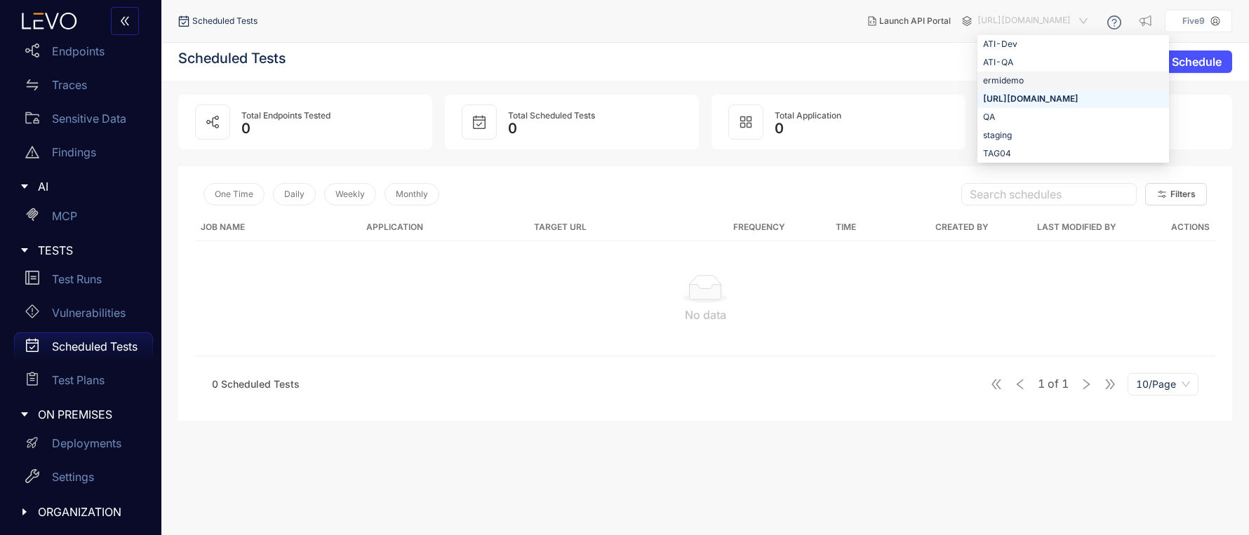
click at [1016, 88] on div "ermidemo" at bounding box center [1073, 80] width 180 height 15
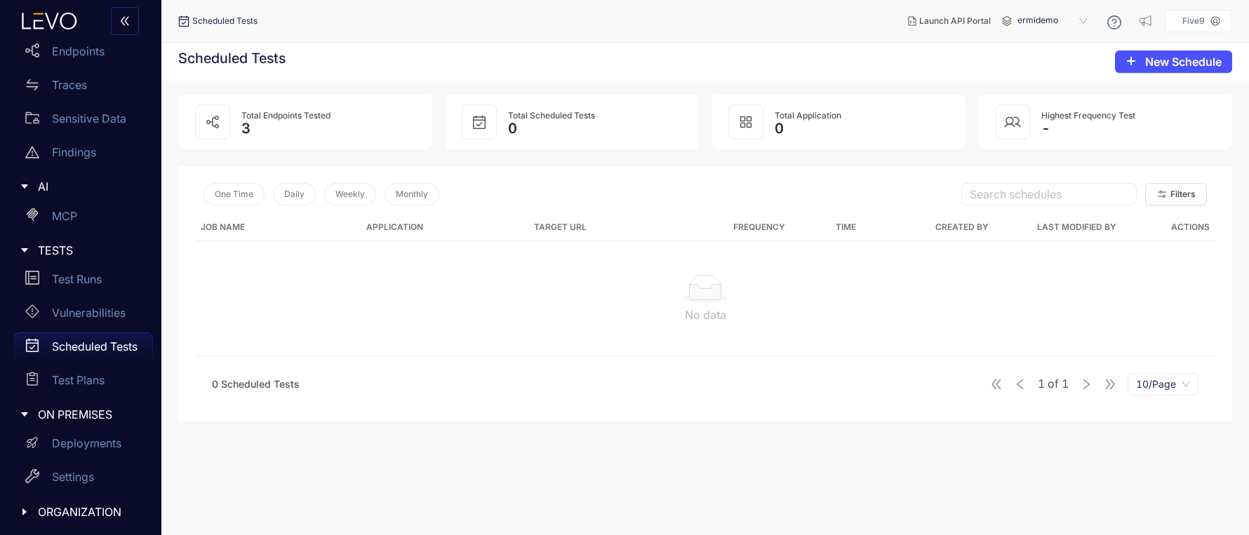
click at [1035, 24] on span "ermidemo" at bounding box center [1053, 21] width 73 height 22
click at [1028, 58] on div "ATI-QA" at bounding box center [1059, 62] width 73 height 15
click at [1037, 21] on span "ATI-QA" at bounding box center [1053, 21] width 73 height 22
click at [1037, 41] on div "ATI-Dev" at bounding box center [1059, 43] width 73 height 15
click at [1035, 22] on span "ATI-Dev" at bounding box center [1053, 21] width 73 height 22
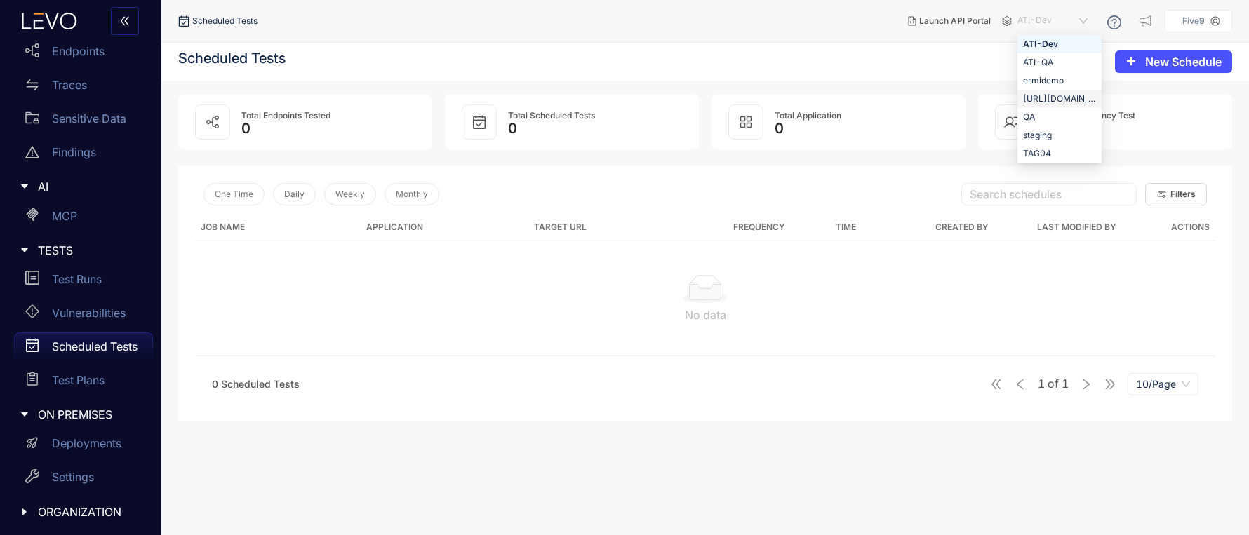
click at [1037, 98] on div "https://levosatellite.lab.five9infosec.com" at bounding box center [1059, 98] width 73 height 15
click at [63, 381] on p "Test Plans" at bounding box center [78, 380] width 53 height 13
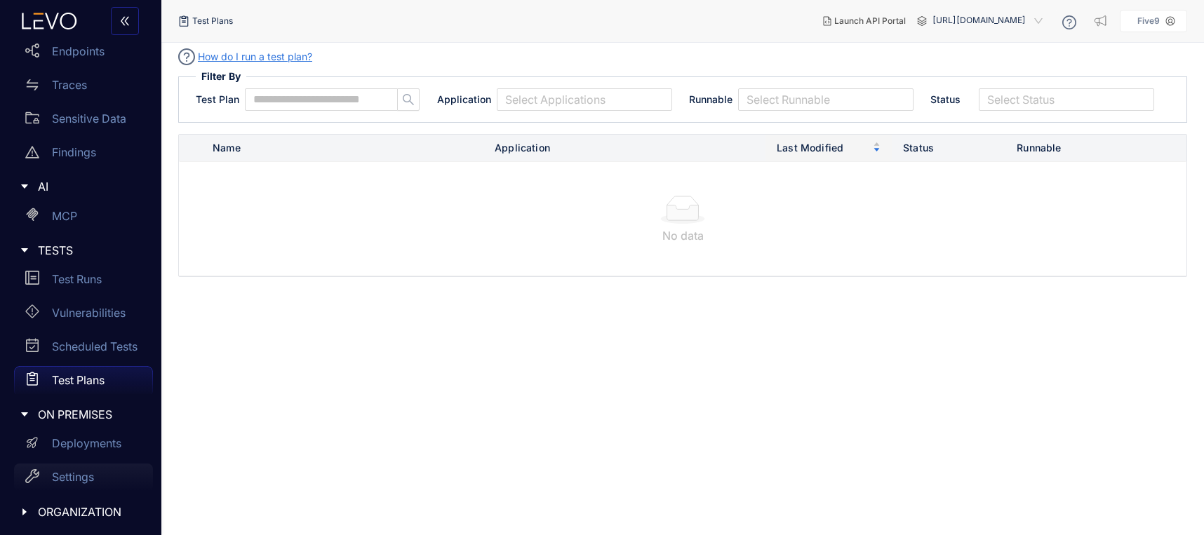
click at [64, 475] on p "Settings" at bounding box center [73, 477] width 42 height 13
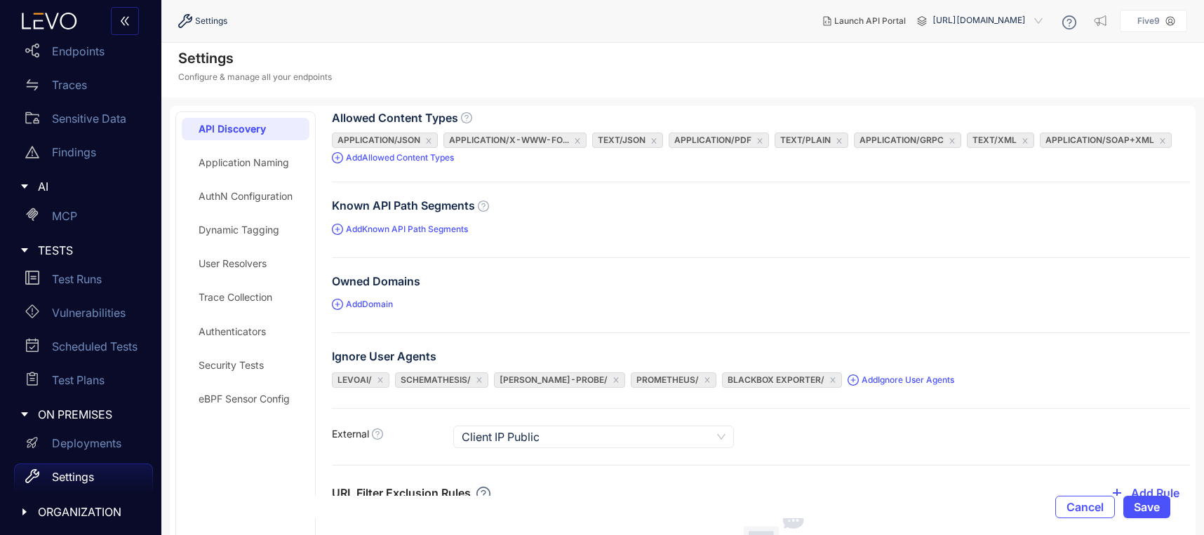
click at [229, 162] on div "Application Naming" at bounding box center [244, 162] width 90 height 11
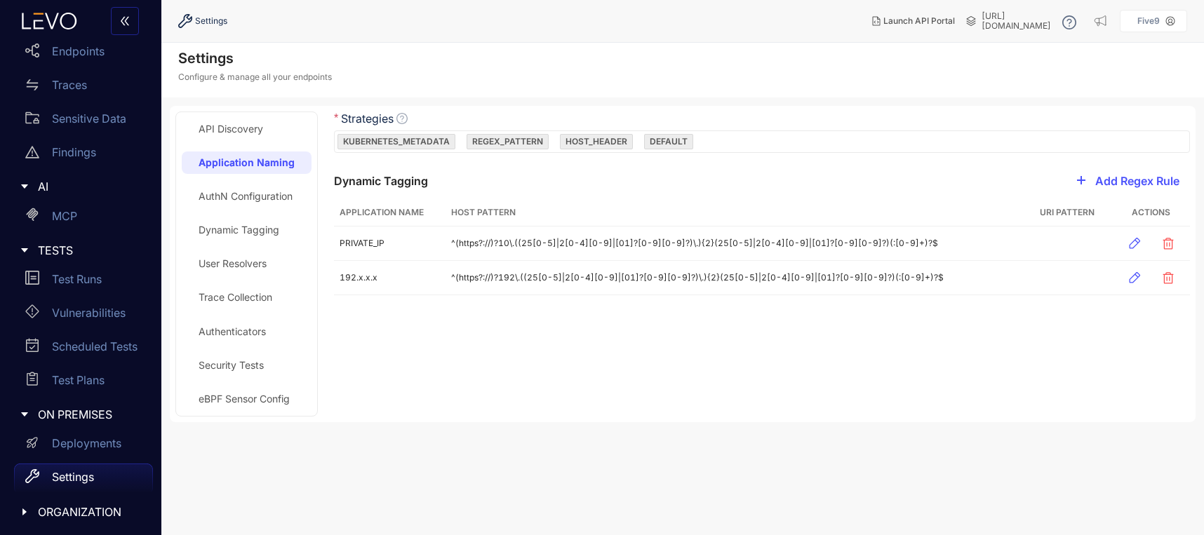
click at [236, 262] on div "User Resolvers" at bounding box center [233, 263] width 68 height 11
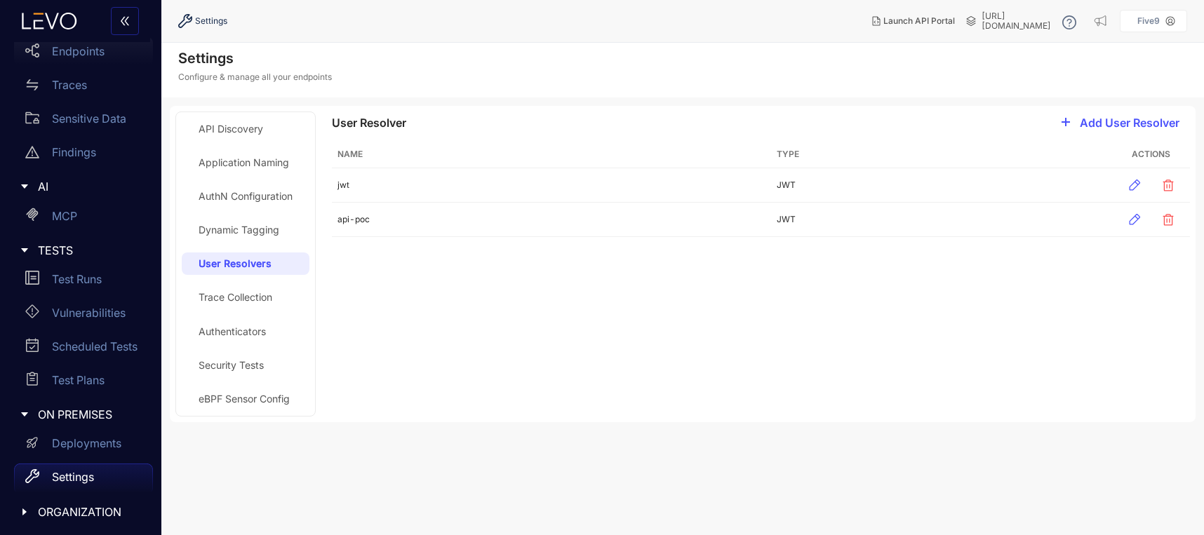
click at [64, 51] on p "Endpoints" at bounding box center [78, 51] width 53 height 13
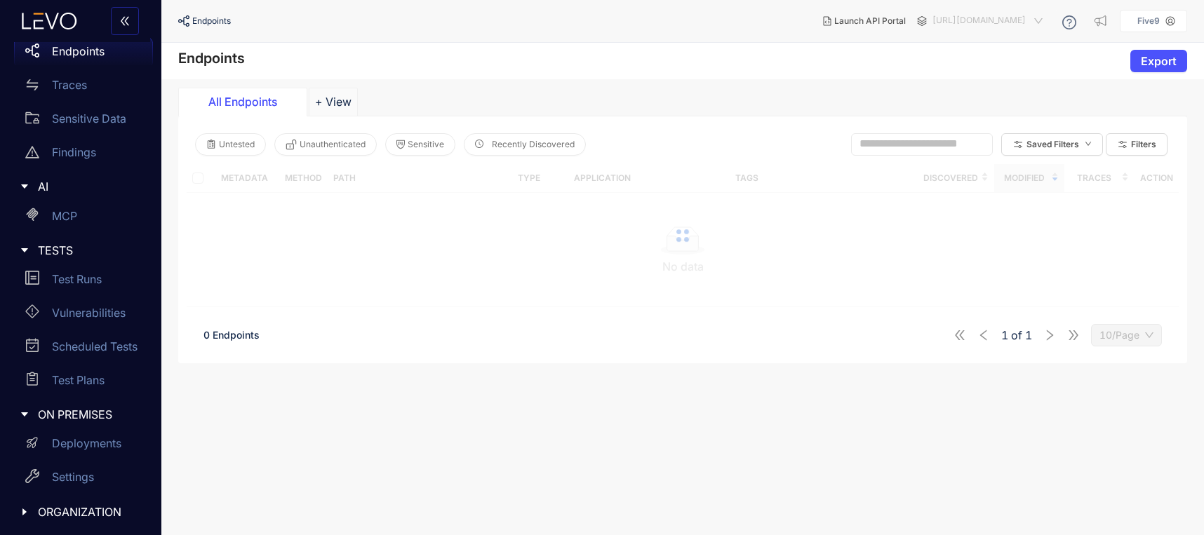
click at [967, 17] on span "https://levosatellite.lab.five9infosec.com" at bounding box center [988, 21] width 113 height 22
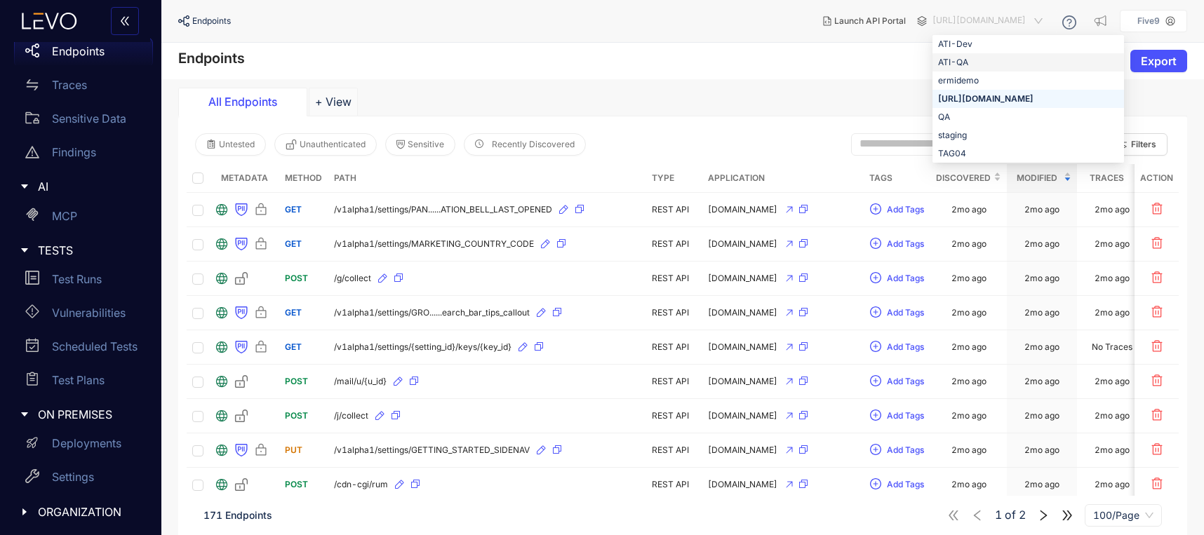
click at [938, 60] on div "ATI-QA" at bounding box center [1028, 62] width 180 height 15
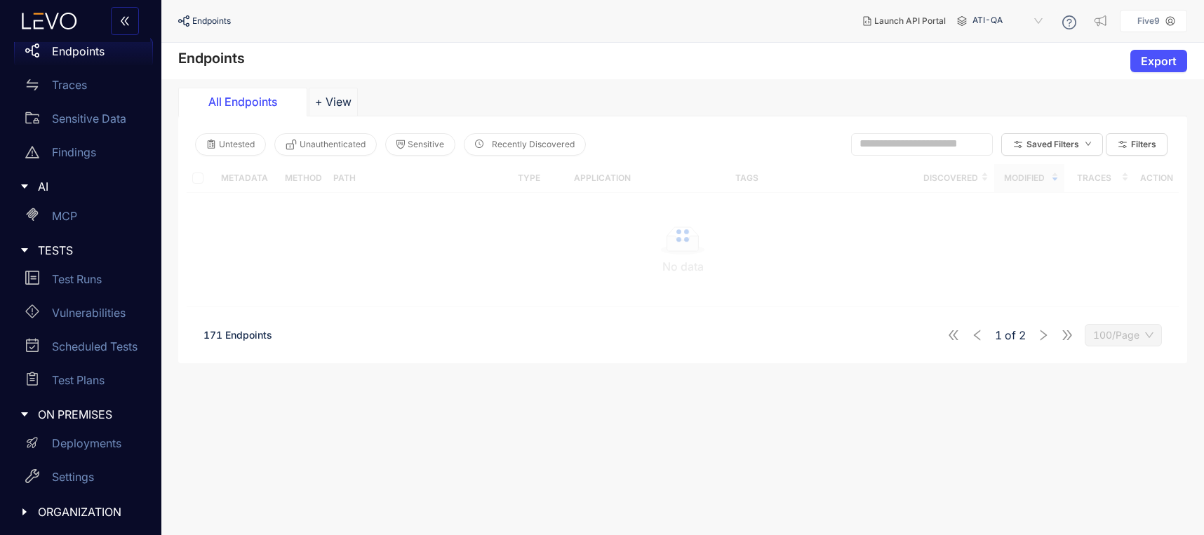
click at [981, 19] on span "ATI-QA" at bounding box center [1008, 21] width 73 height 22
click at [989, 46] on div "ATI-Dev" at bounding box center [1014, 43] width 73 height 15
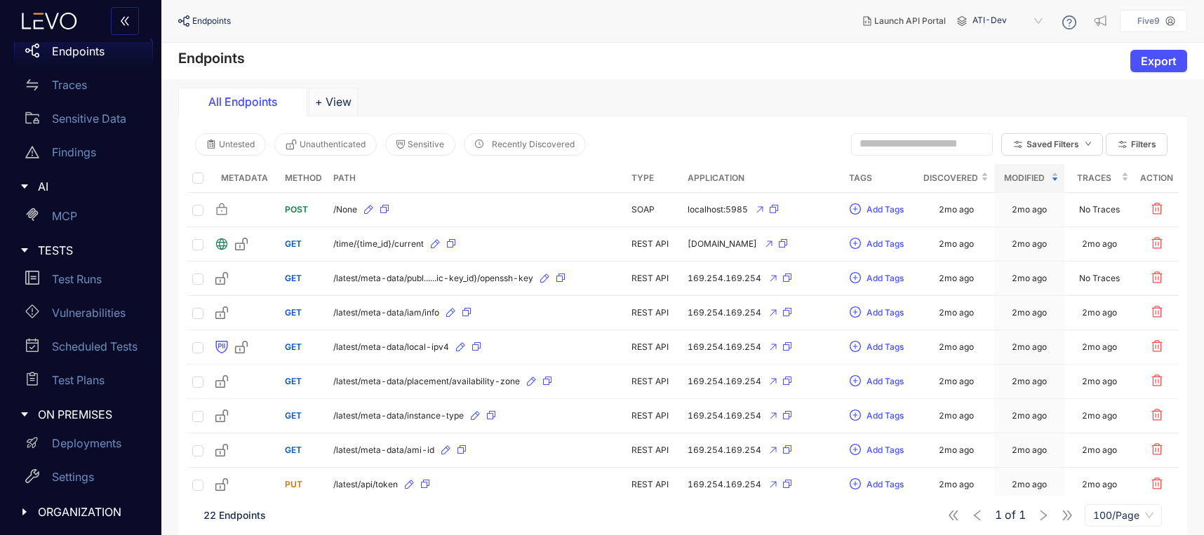
click at [60, 51] on p "Endpoints" at bounding box center [78, 51] width 53 height 13
click at [76, 443] on p "Deployments" at bounding box center [86, 443] width 69 height 13
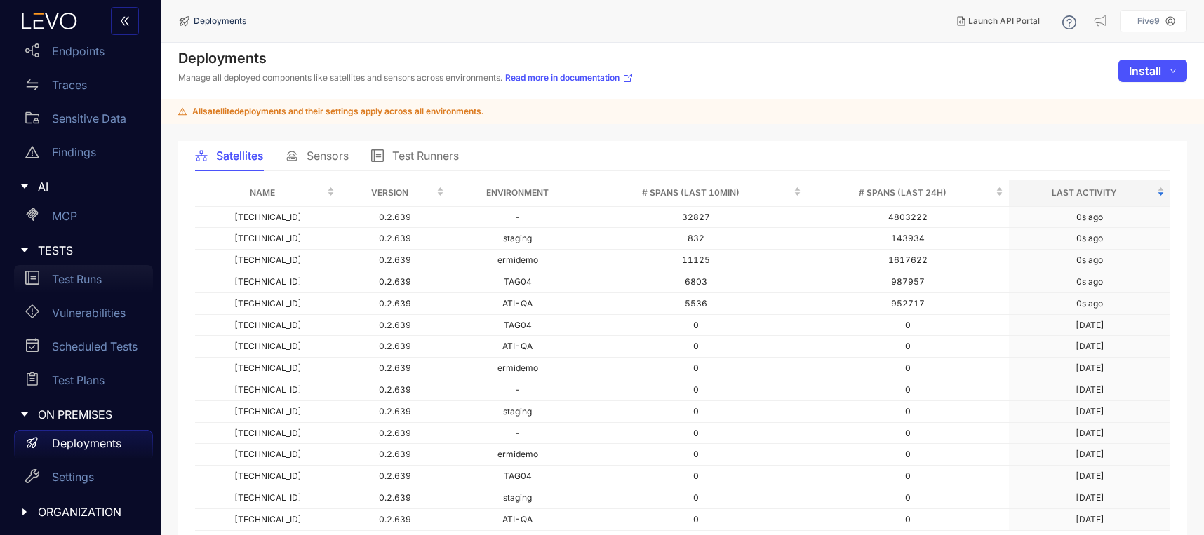
click at [70, 281] on p "Test Runs" at bounding box center [77, 279] width 50 height 13
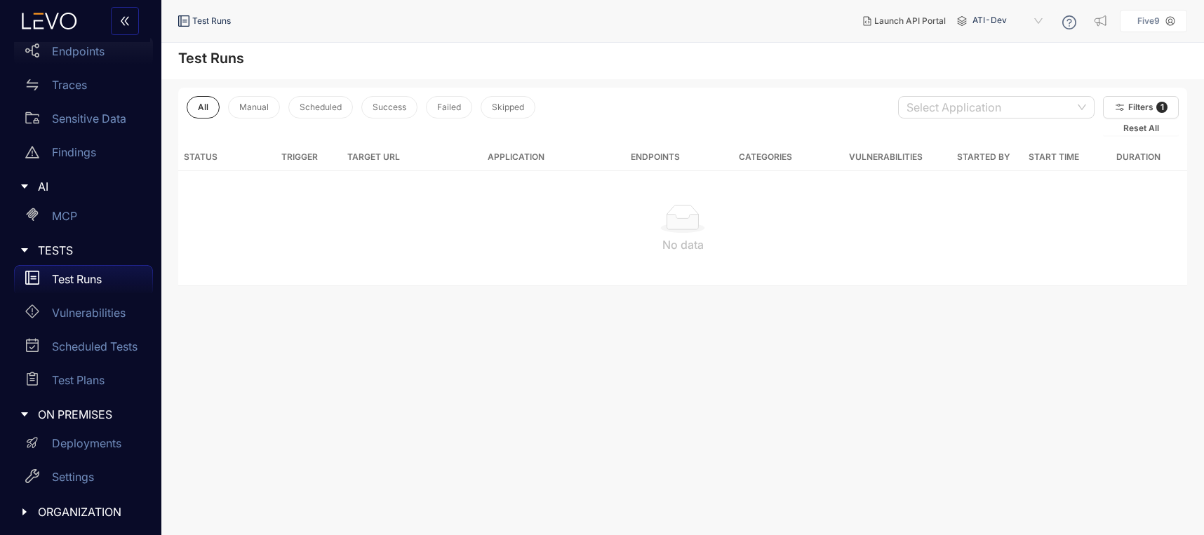
click at [60, 55] on p "Endpoints" at bounding box center [78, 51] width 53 height 13
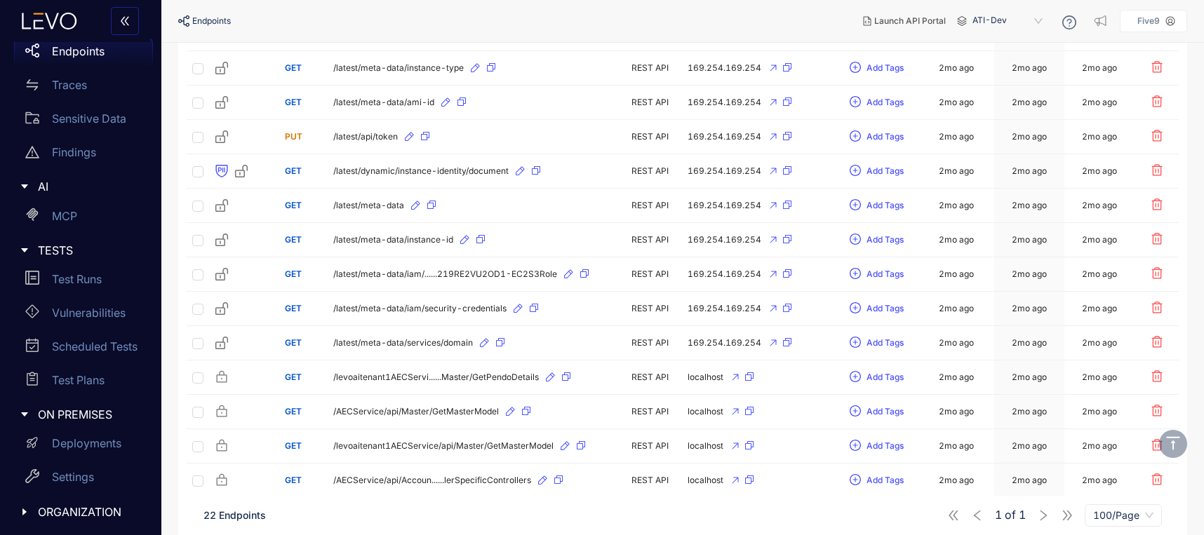
scroll to position [161, 0]
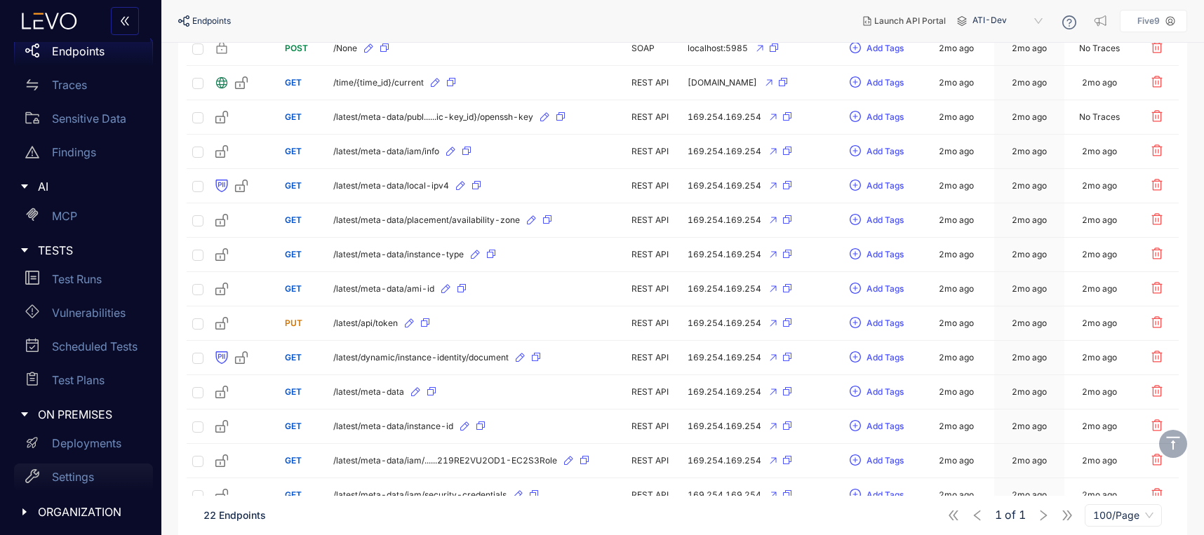
click at [67, 478] on p "Settings" at bounding box center [73, 477] width 42 height 13
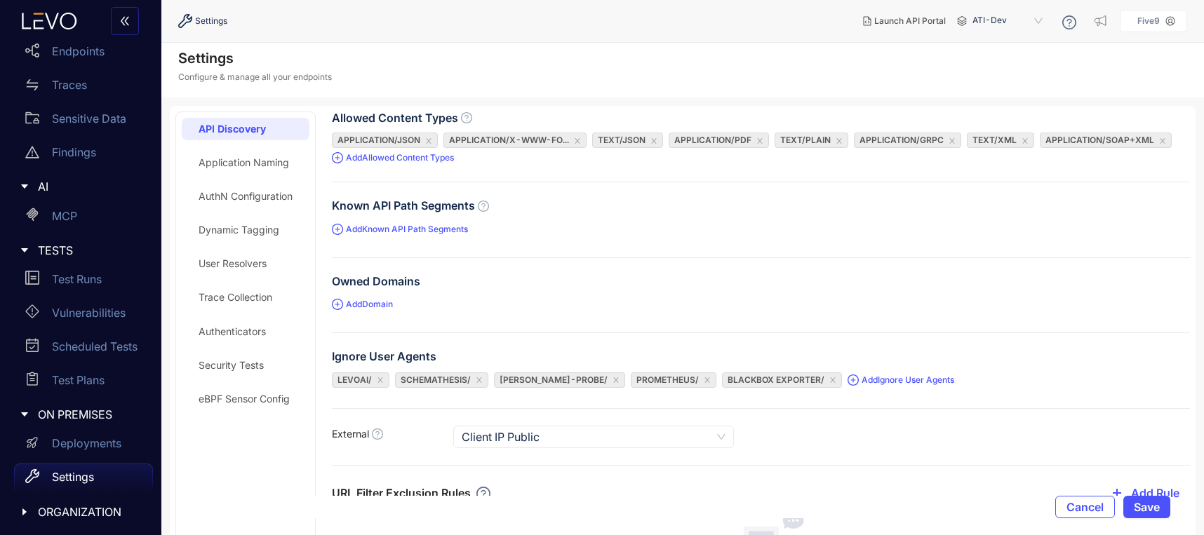
click at [24, 509] on icon "caret-right" at bounding box center [24, 512] width 4 height 7
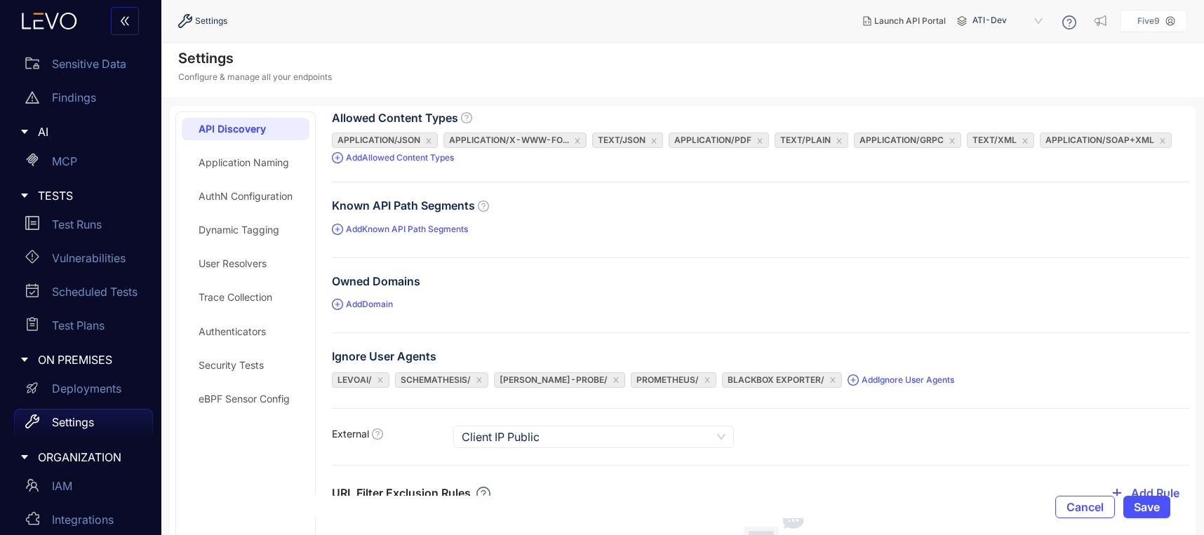
scroll to position [211, 0]
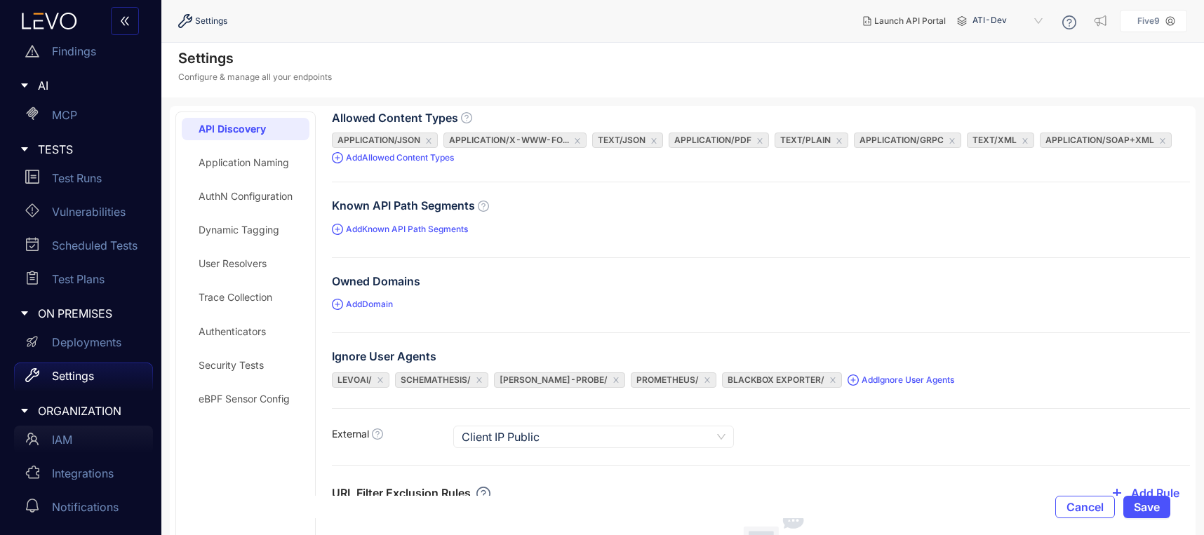
click at [56, 449] on div "IAM" at bounding box center [83, 440] width 139 height 28
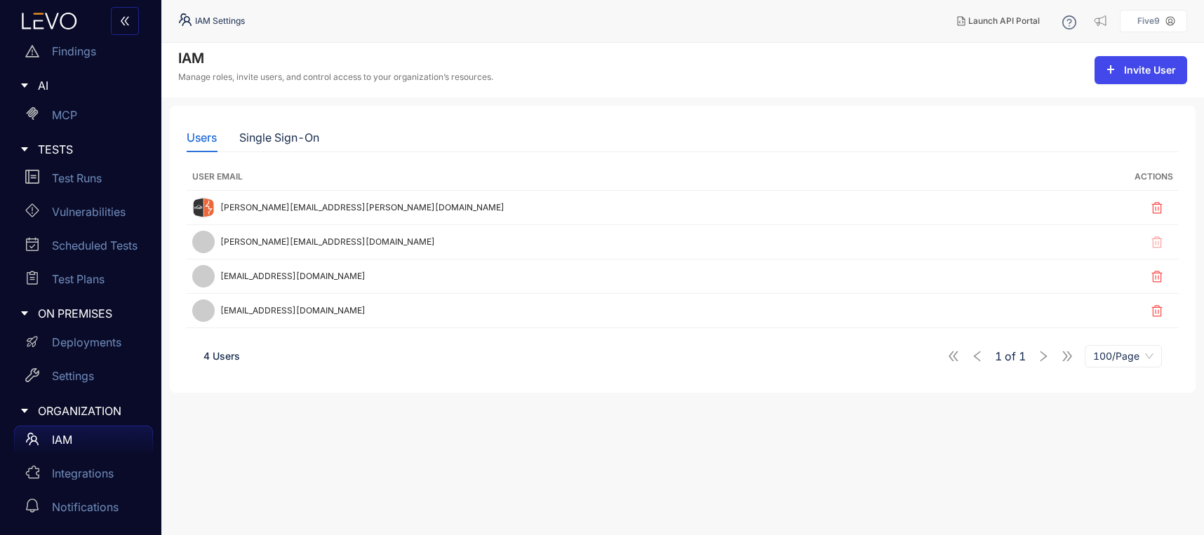
click at [1110, 65] on icon "plus" at bounding box center [1110, 70] width 10 height 10
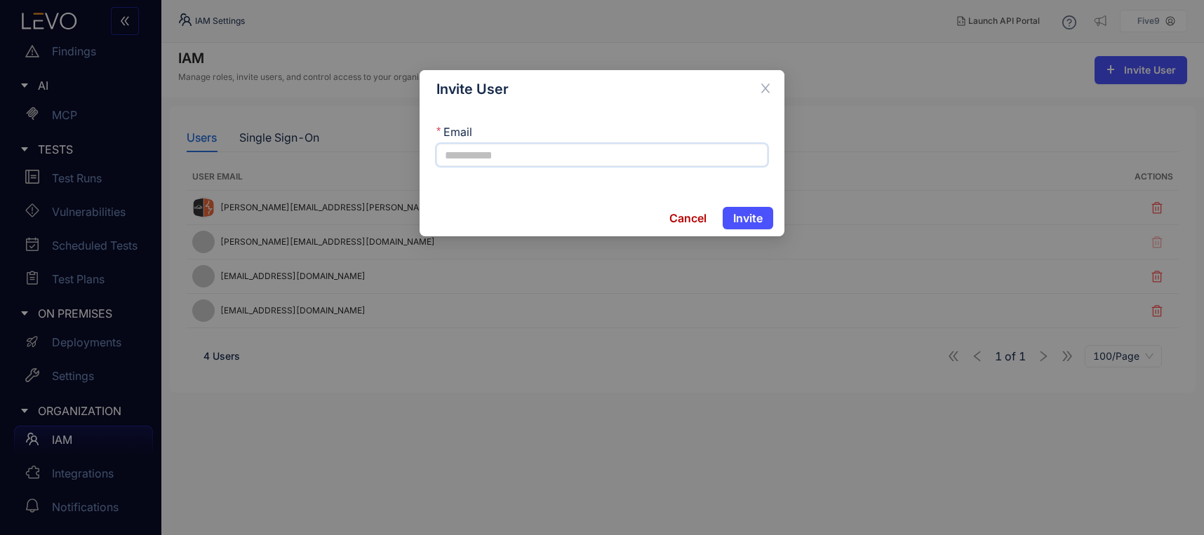
drag, startPoint x: 448, startPoint y: 157, endPoint x: 441, endPoint y: 159, distance: 7.2
click at [449, 157] on input "Email" at bounding box center [601, 155] width 331 height 22
click at [533, 94] on div "Invite User" at bounding box center [601, 88] width 331 height 15
click at [767, 88] on icon "close" at bounding box center [765, 88] width 13 height 13
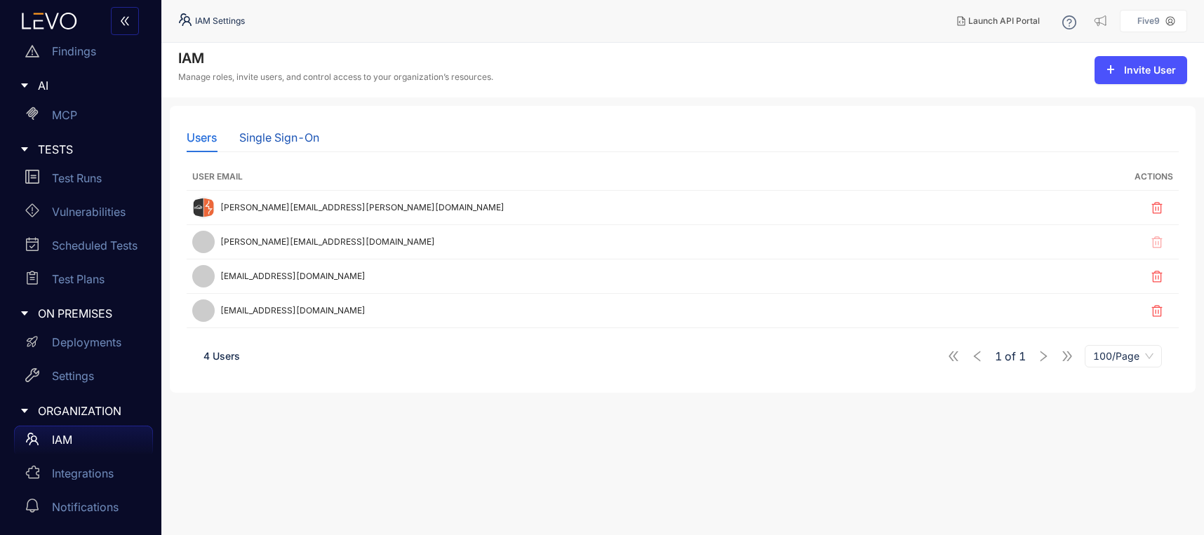
click at [271, 134] on div "Single Sign-On" at bounding box center [279, 137] width 80 height 13
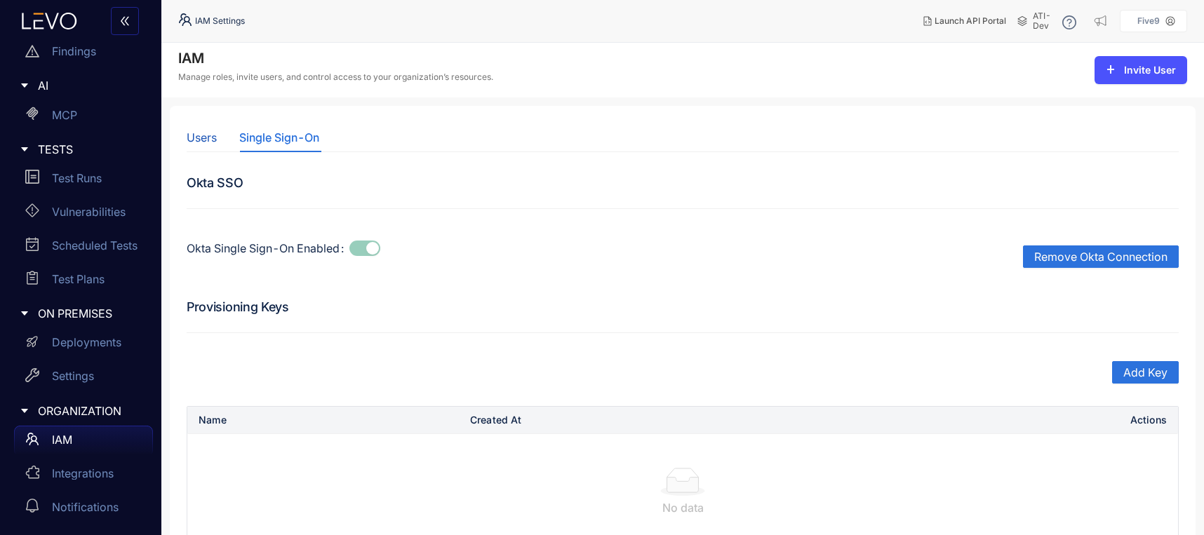
click at [198, 135] on div "Users" at bounding box center [202, 137] width 30 height 13
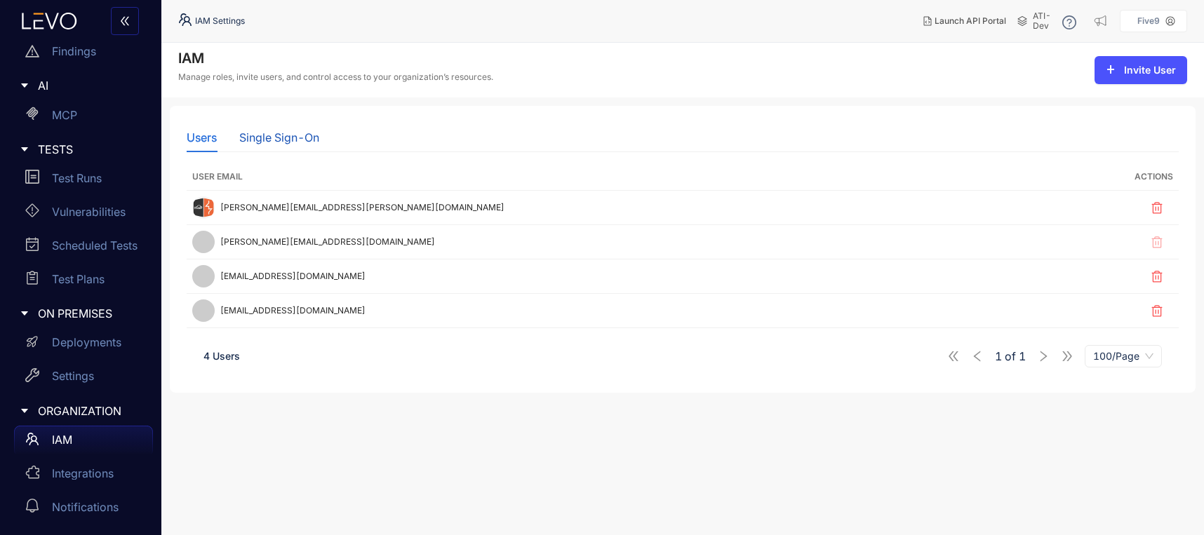
click at [287, 132] on div "Single Sign-On" at bounding box center [279, 137] width 80 height 13
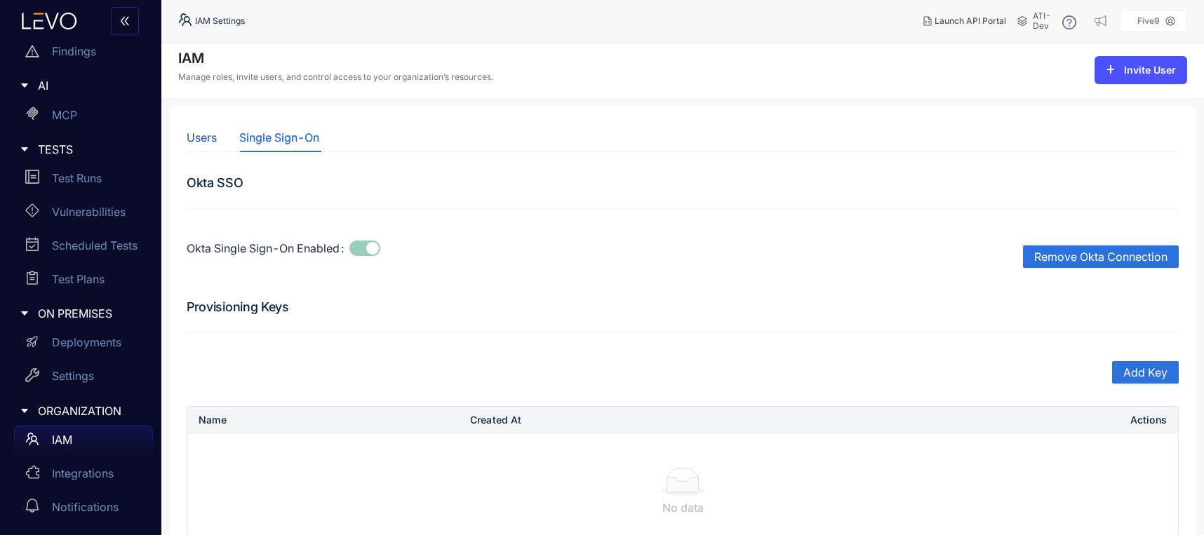
click at [199, 137] on div "Users" at bounding box center [202, 137] width 30 height 13
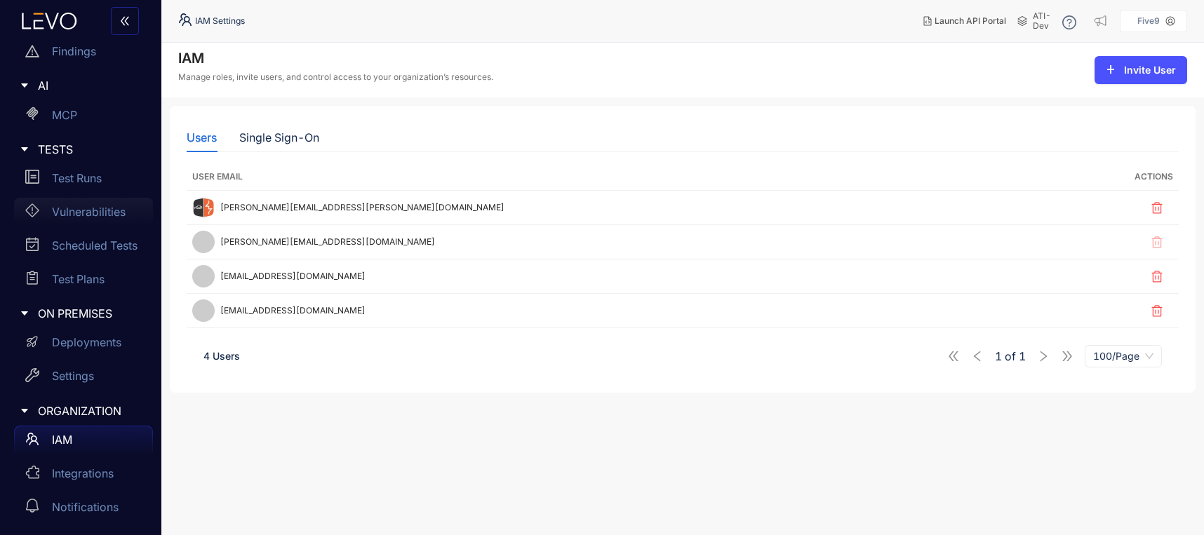
scroll to position [182, 0]
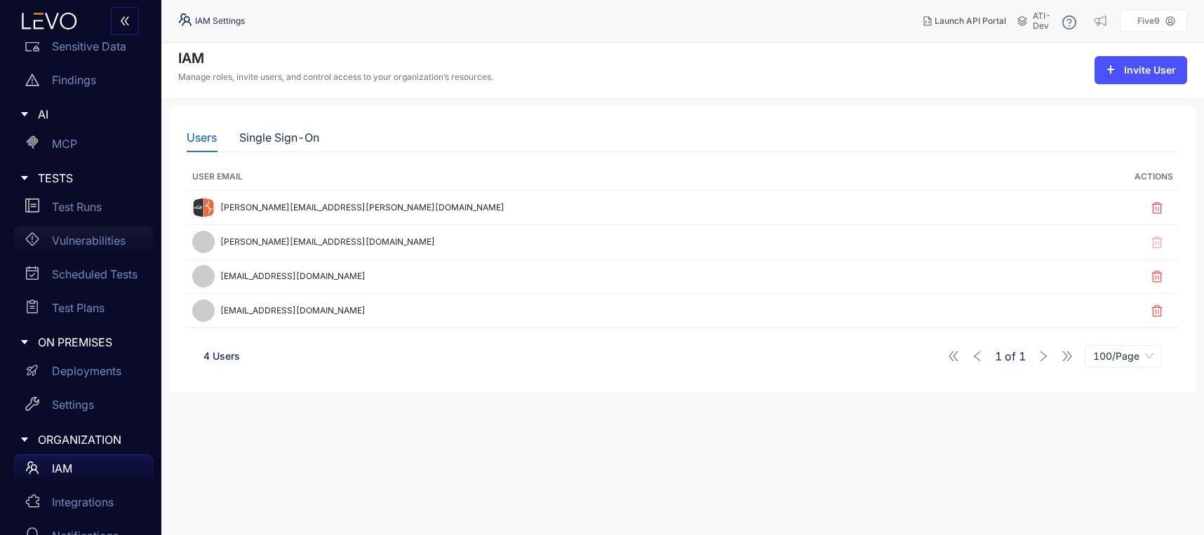
click at [78, 249] on div "Vulnerabilities" at bounding box center [83, 241] width 139 height 28
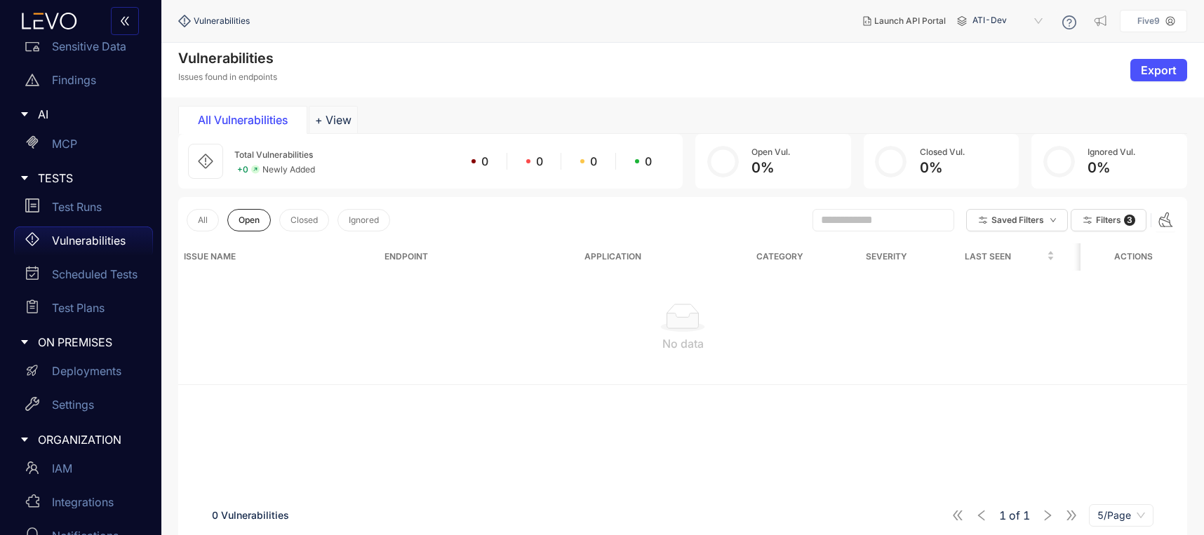
click at [999, 20] on span "ATI-Dev" at bounding box center [1008, 21] width 73 height 22
click at [993, 83] on div "ermidemo" at bounding box center [1014, 80] width 73 height 15
drag, startPoint x: 231, startPoint y: 154, endPoint x: 369, endPoint y: 182, distance: 140.3
click at [369, 182] on div "Total Vulnerabilities 18 + 0 Newly Added 0 14 0 4" at bounding box center [430, 161] width 504 height 55
click at [370, 170] on div "Total Vulnerabilities 18 + 0 Newly Added 0 14 0 4" at bounding box center [452, 161] width 436 height 29
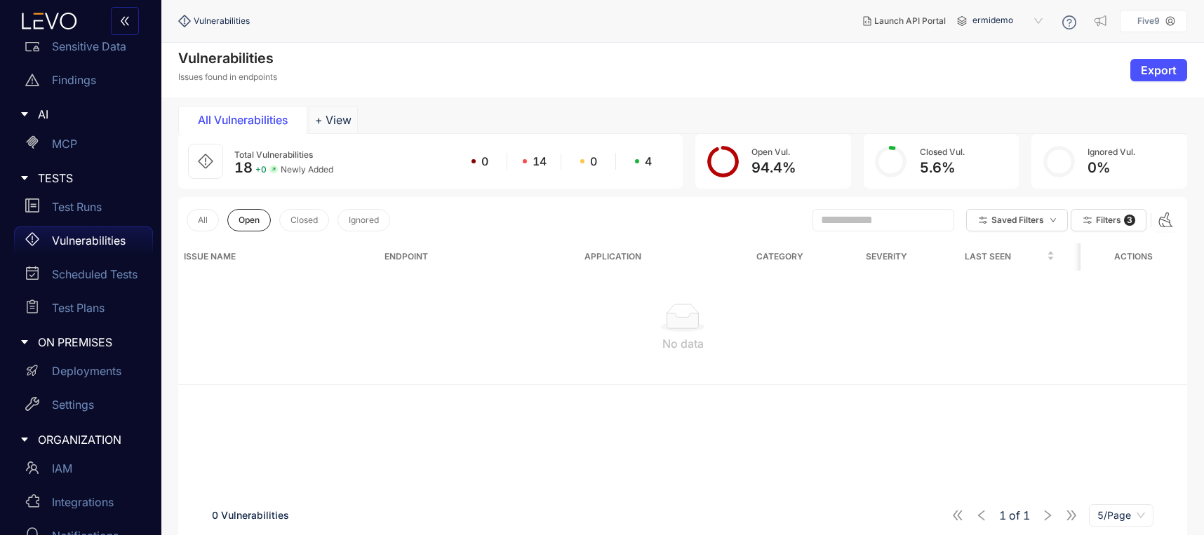
click at [993, 26] on span "ermidemo" at bounding box center [1008, 21] width 73 height 22
click at [994, 152] on div "TAG04" at bounding box center [1014, 153] width 73 height 15
click at [994, 19] on span "TAG04" at bounding box center [1008, 21] width 73 height 22
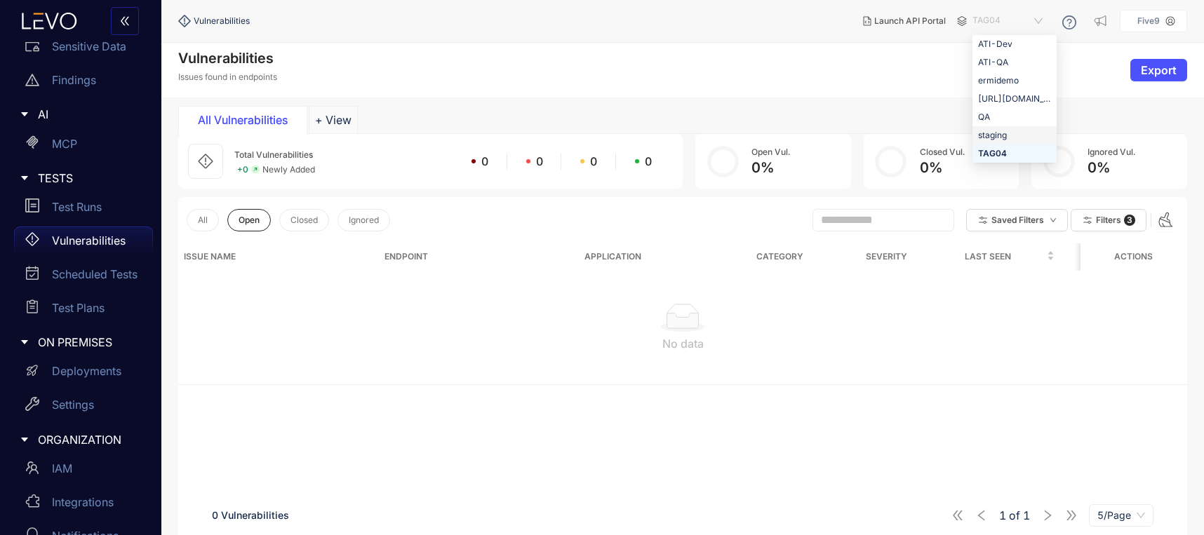
click at [988, 135] on div "staging" at bounding box center [1014, 135] width 73 height 15
click at [988, 18] on span "staging" at bounding box center [1008, 21] width 73 height 22
click at [991, 117] on div "QA" at bounding box center [1014, 116] width 73 height 15
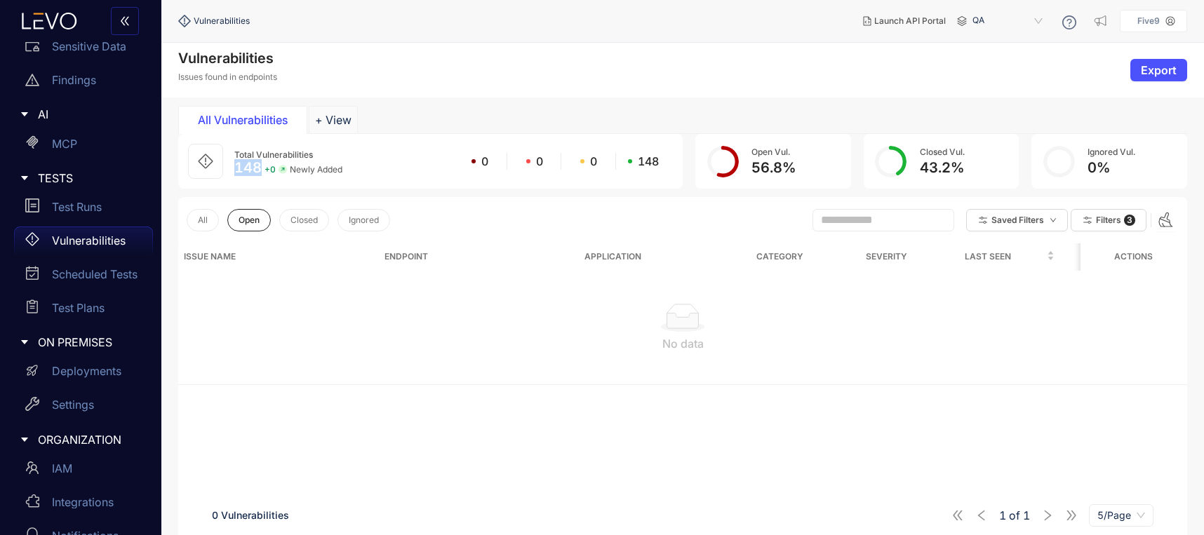
drag, startPoint x: 230, startPoint y: 166, endPoint x: 265, endPoint y: 183, distance: 38.9
click at [262, 168] on div "Total Vulnerabilities 148 + 0 Newly Added 0 0 0 148" at bounding box center [430, 161] width 504 height 55
click at [1094, 220] on button "Filters 3" at bounding box center [1108, 220] width 76 height 22
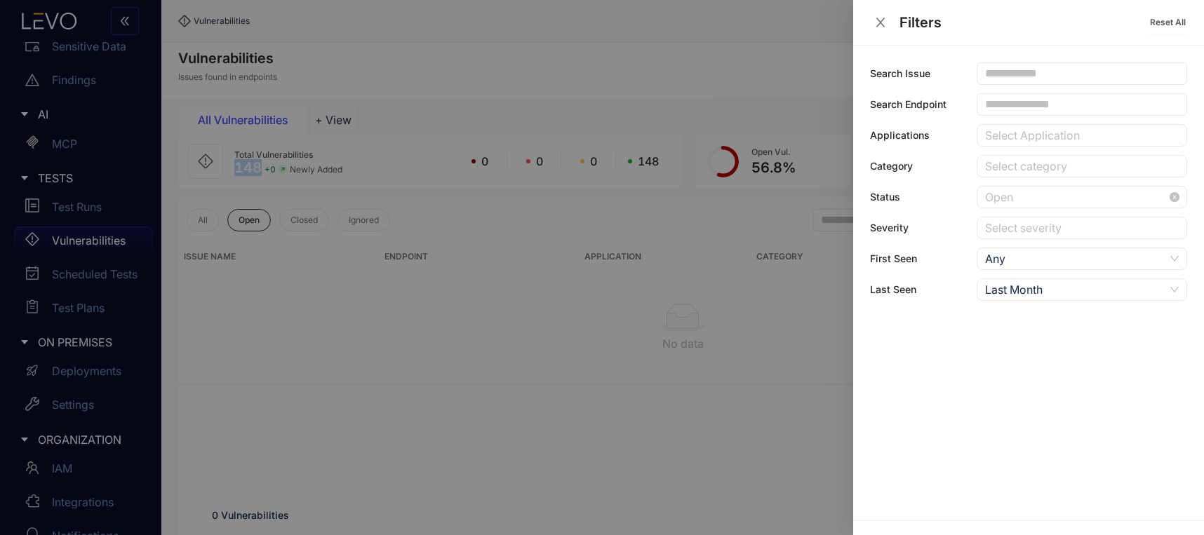
click at [1007, 190] on span "Open" at bounding box center [1082, 197] width 194 height 21
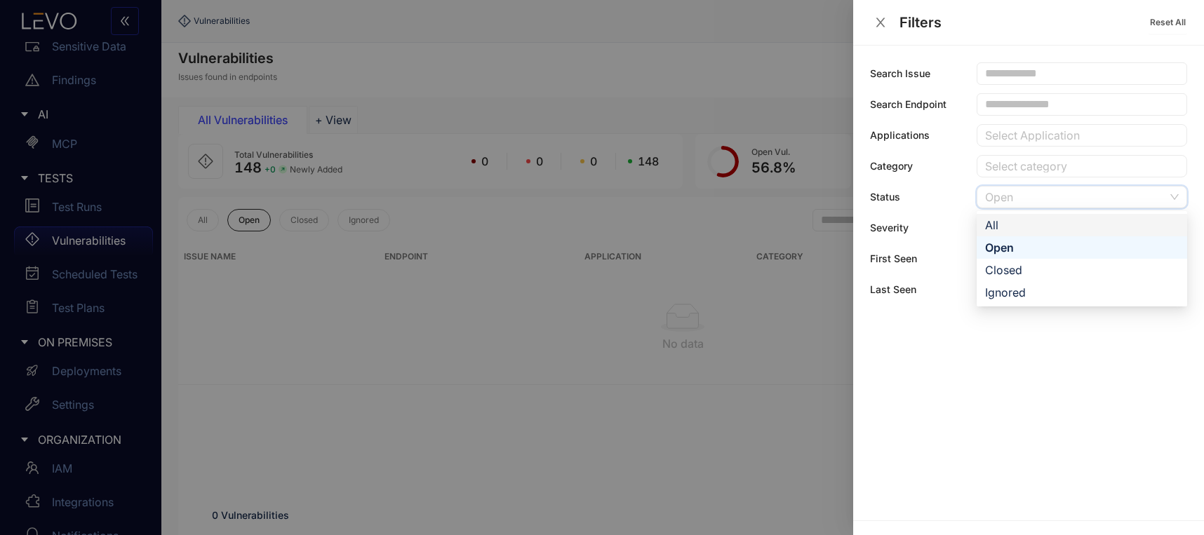
click at [1004, 218] on div "All" at bounding box center [1082, 224] width 194 height 15
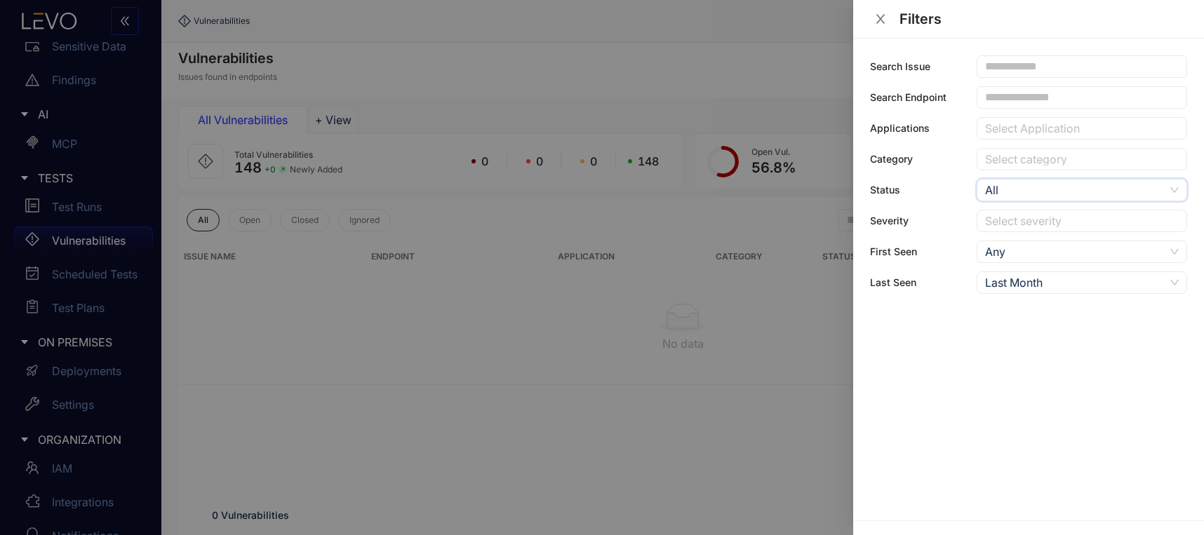
click at [1009, 283] on div "Last Month" at bounding box center [1075, 282] width 180 height 21
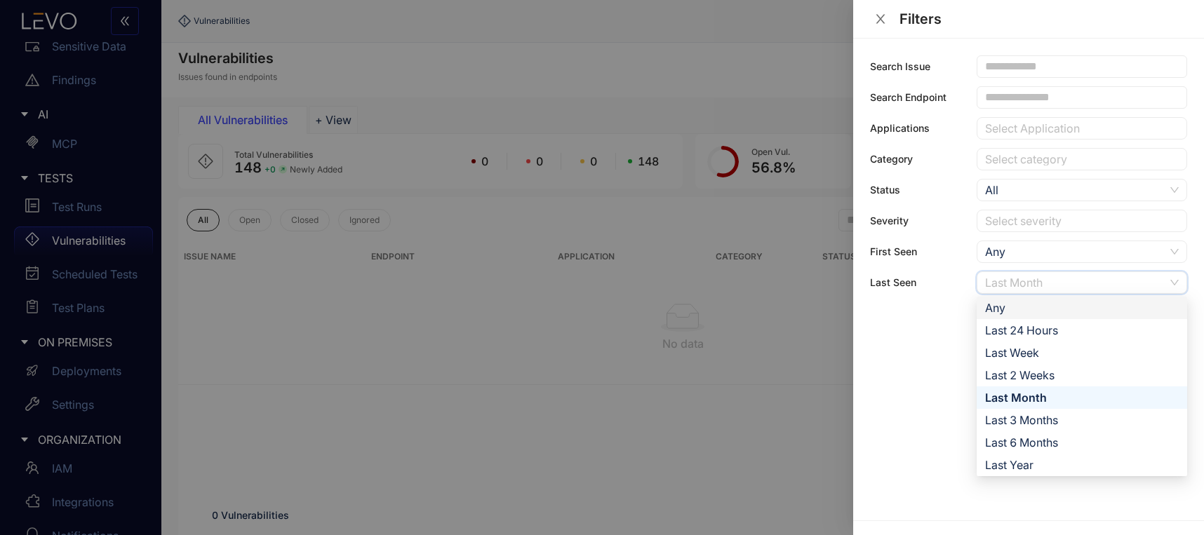
click at [1002, 307] on div "Any" at bounding box center [1082, 307] width 194 height 15
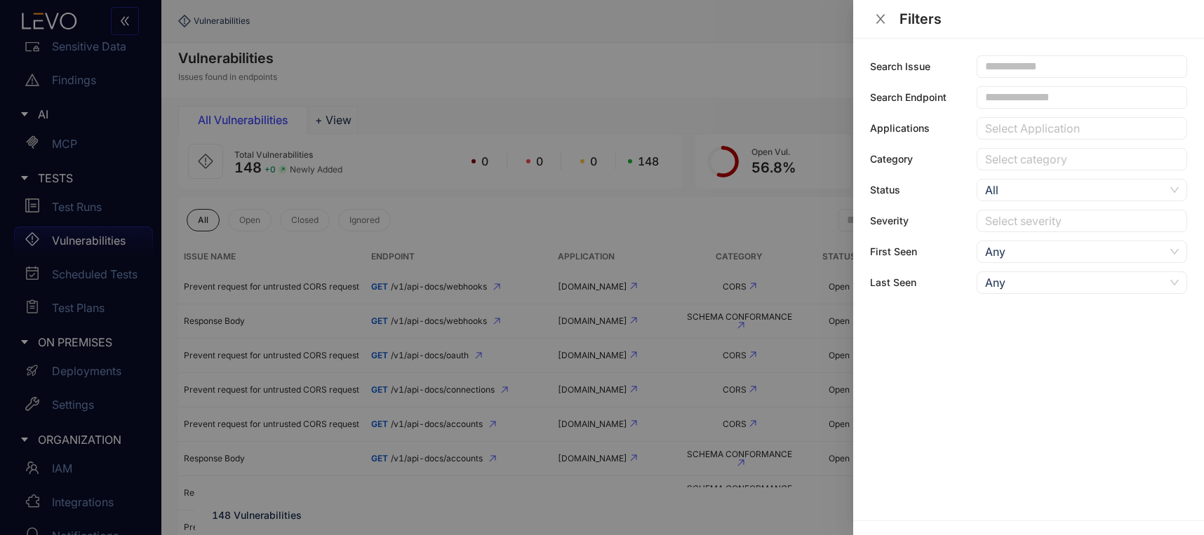
click at [464, 347] on div at bounding box center [602, 267] width 1204 height 535
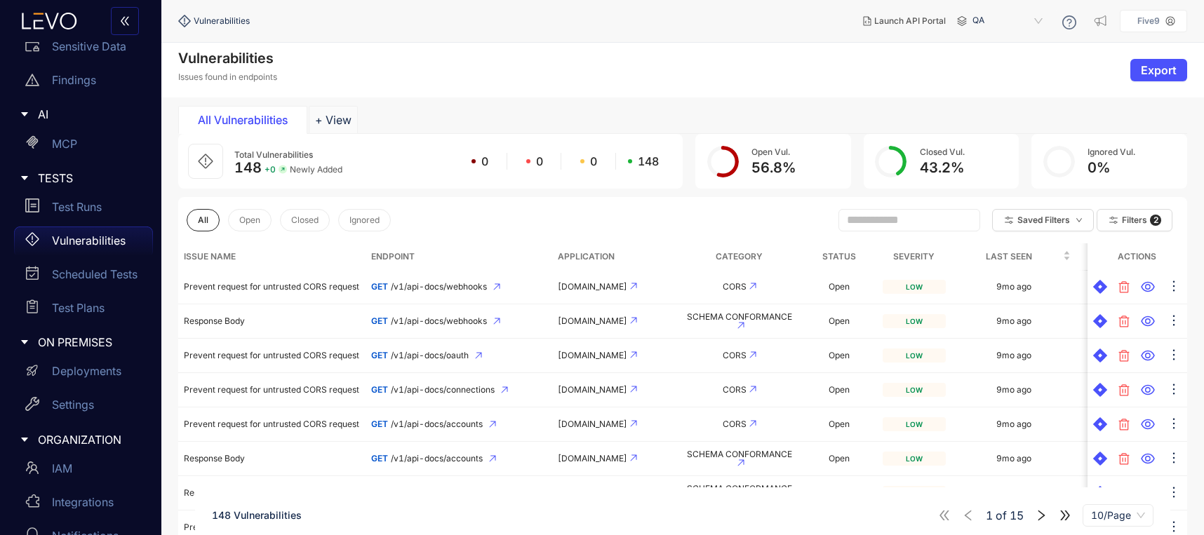
click at [972, 18] on div "QA adc49615-5e9f-4dfc-93a1-d87568c5aec0 80563ea7-7b39-4319-942b-4338a6919c35 b2…" at bounding box center [1009, 21] width 84 height 22
click at [984, 16] on span "QA" at bounding box center [1008, 21] width 73 height 22
click at [988, 133] on div "staging" at bounding box center [1014, 135] width 73 height 15
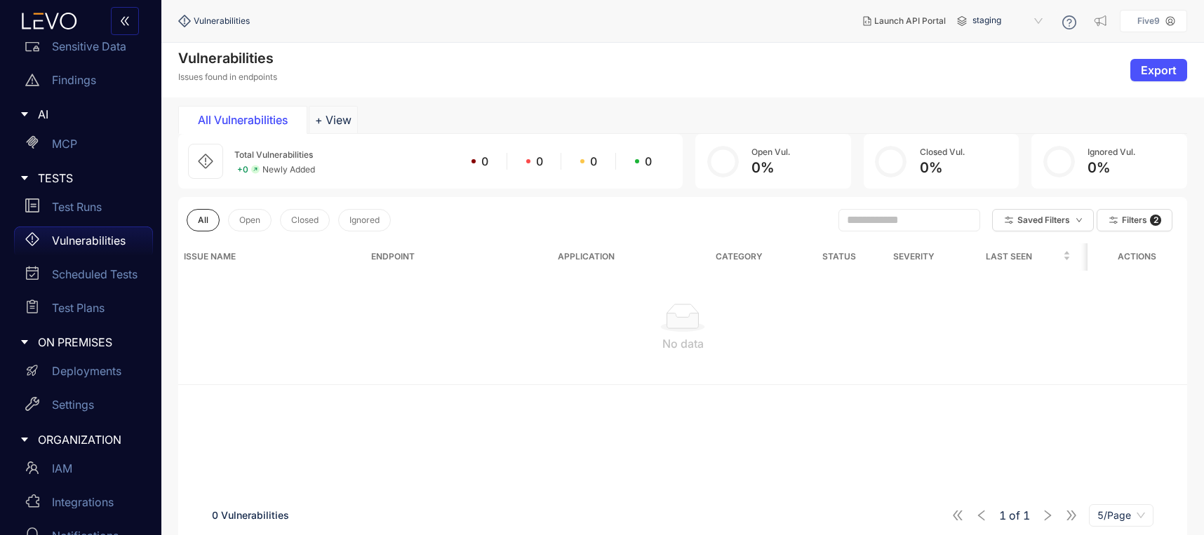
click at [992, 11] on span "staging" at bounding box center [1008, 21] width 73 height 22
click at [988, 157] on div "TAG04" at bounding box center [1014, 153] width 73 height 15
click at [995, 25] on span "TAG04" at bounding box center [1008, 21] width 73 height 22
click at [985, 61] on div "ATI-QA" at bounding box center [1014, 62] width 73 height 15
click at [981, 22] on span "ATI-QA" at bounding box center [1008, 21] width 73 height 22
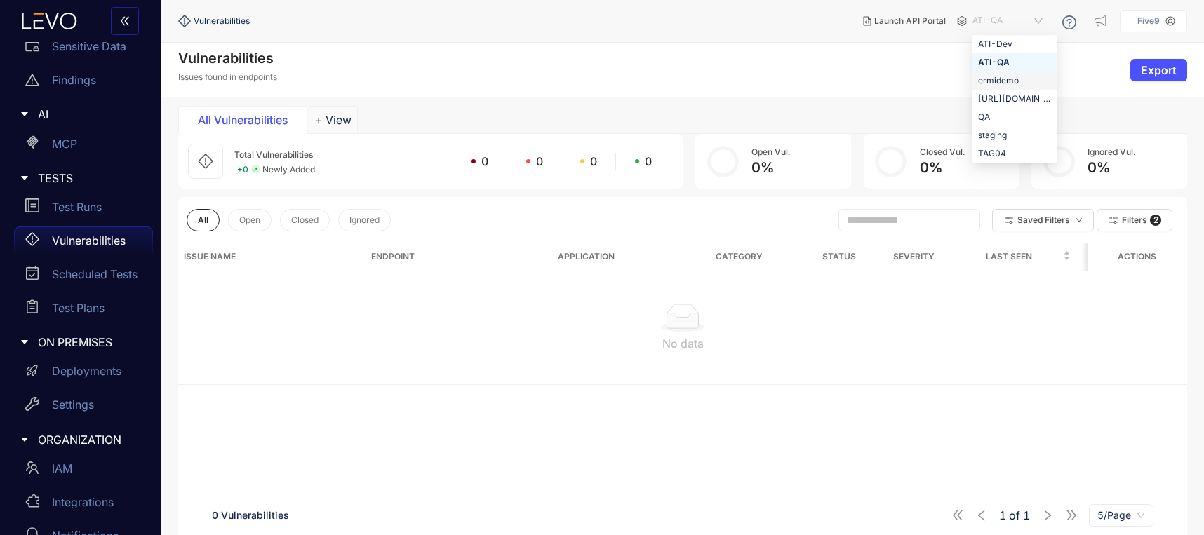
click at [1011, 79] on div "ermidemo" at bounding box center [1014, 80] width 73 height 15
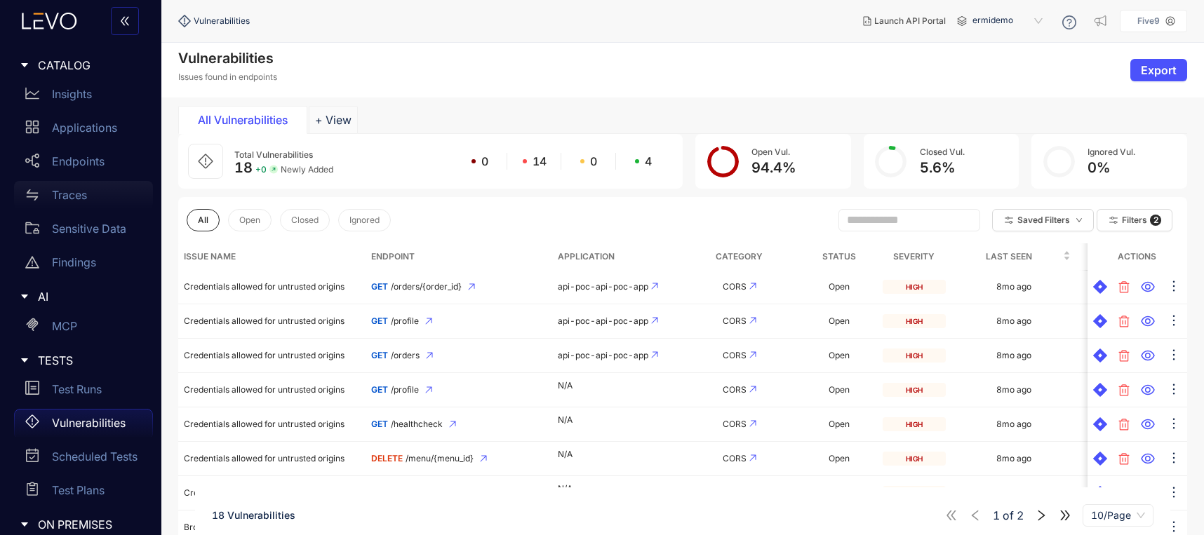
click at [67, 202] on div "Traces" at bounding box center [83, 195] width 139 height 28
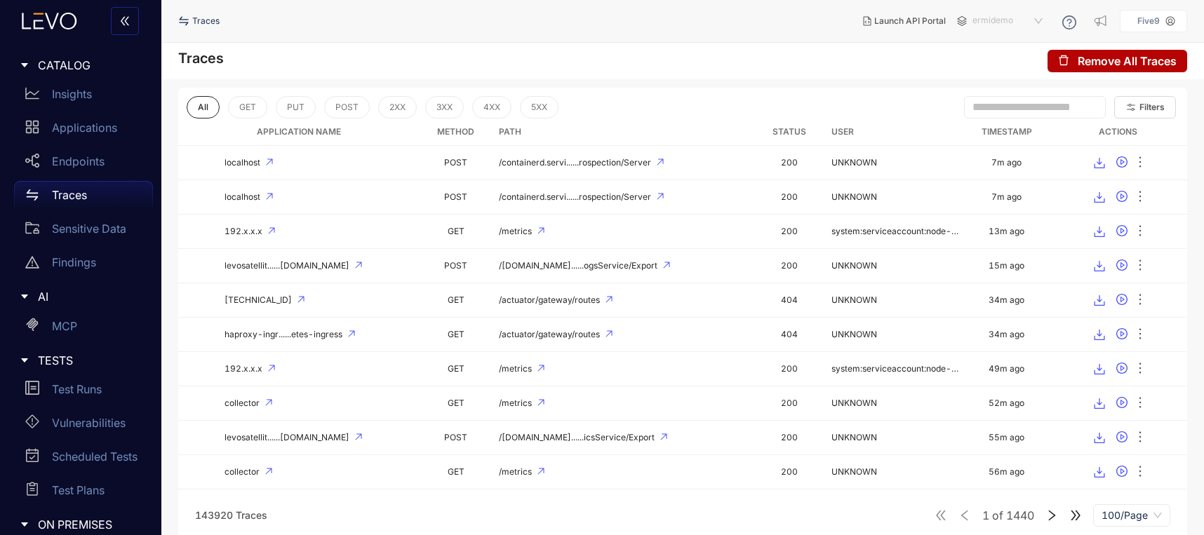
click at [991, 18] on span "ermidemo" at bounding box center [1008, 21] width 73 height 22
click at [990, 62] on div "ATI-QA" at bounding box center [1014, 62] width 73 height 15
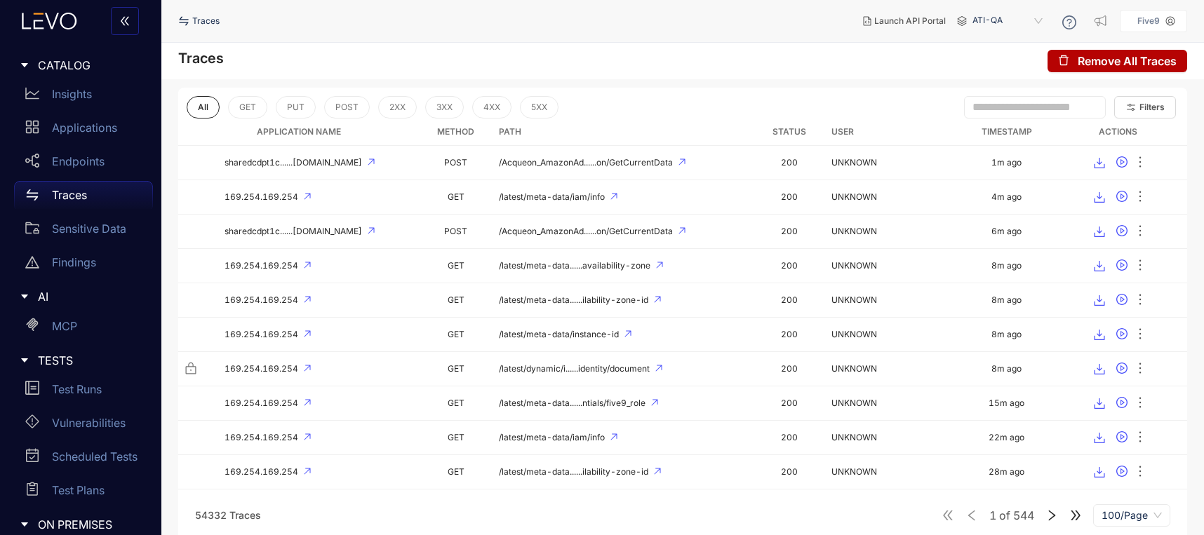
scroll to position [211, 0]
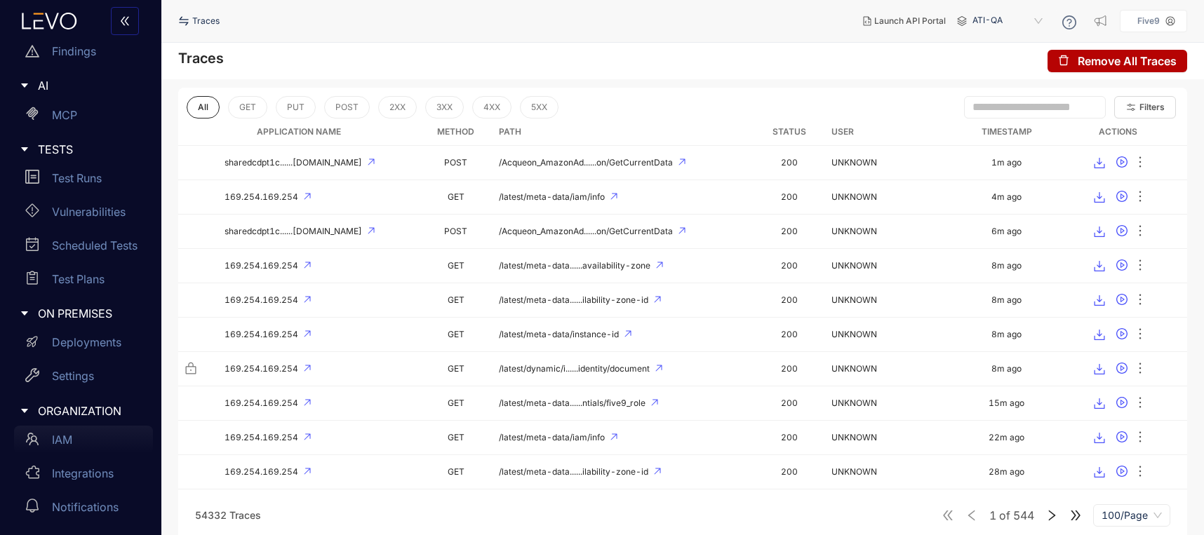
click at [62, 442] on p "IAM" at bounding box center [62, 439] width 20 height 13
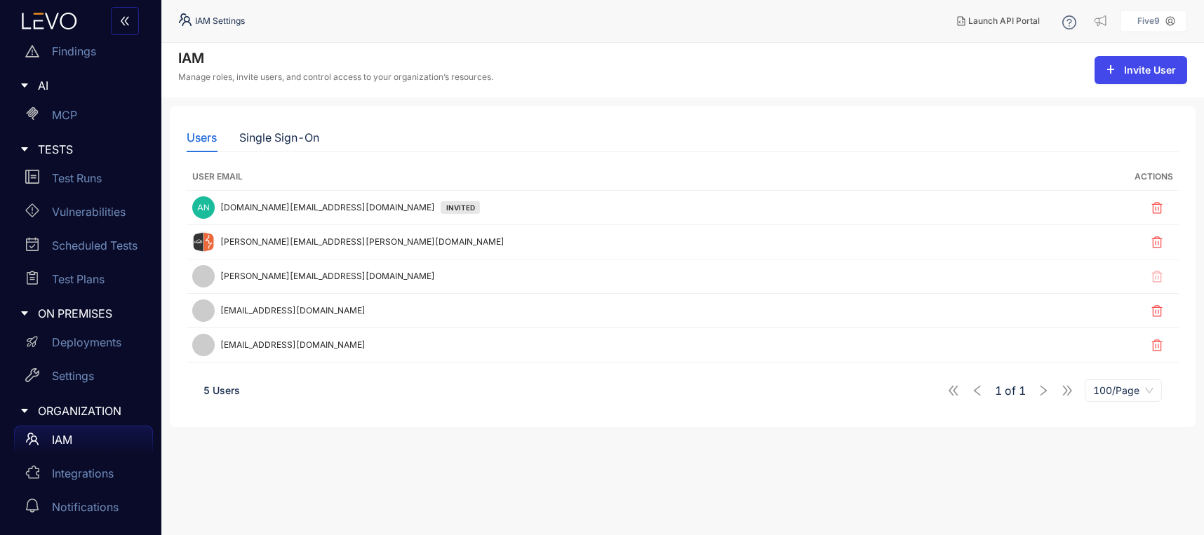
click at [1117, 72] on button "Invite User" at bounding box center [1140, 70] width 93 height 28
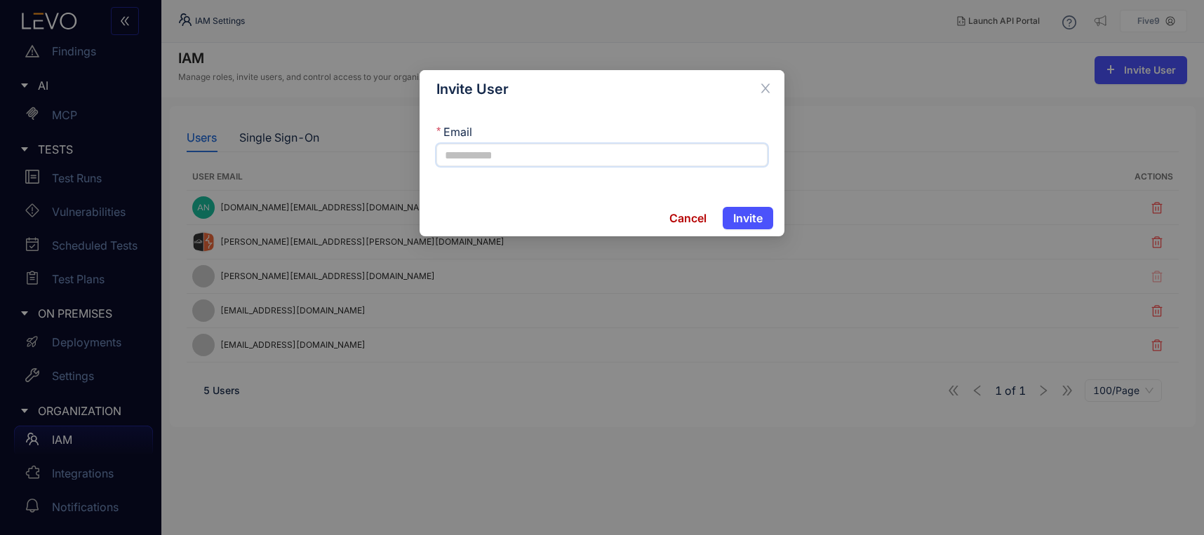
paste input "**********"
type input "**********"
click at [753, 217] on span "Invite" at bounding box center [747, 218] width 29 height 13
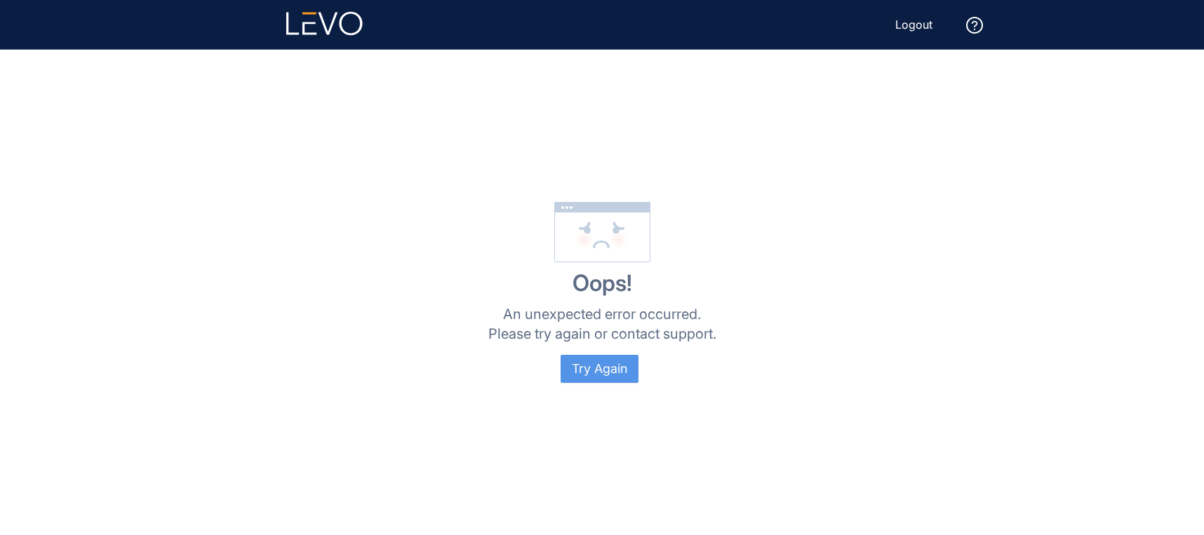
click at [611, 372] on span "Try Again" at bounding box center [599, 369] width 55 height 15
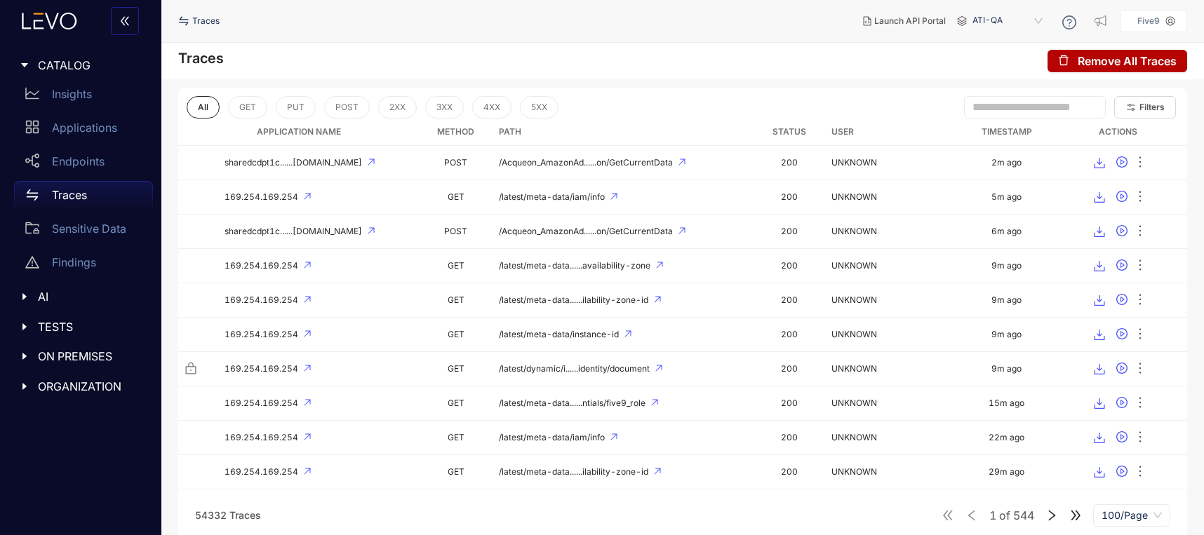
click at [80, 386] on span "ORGANIZATION" at bounding box center [90, 386] width 104 height 13
click at [53, 411] on p "IAM" at bounding box center [62, 415] width 20 height 13
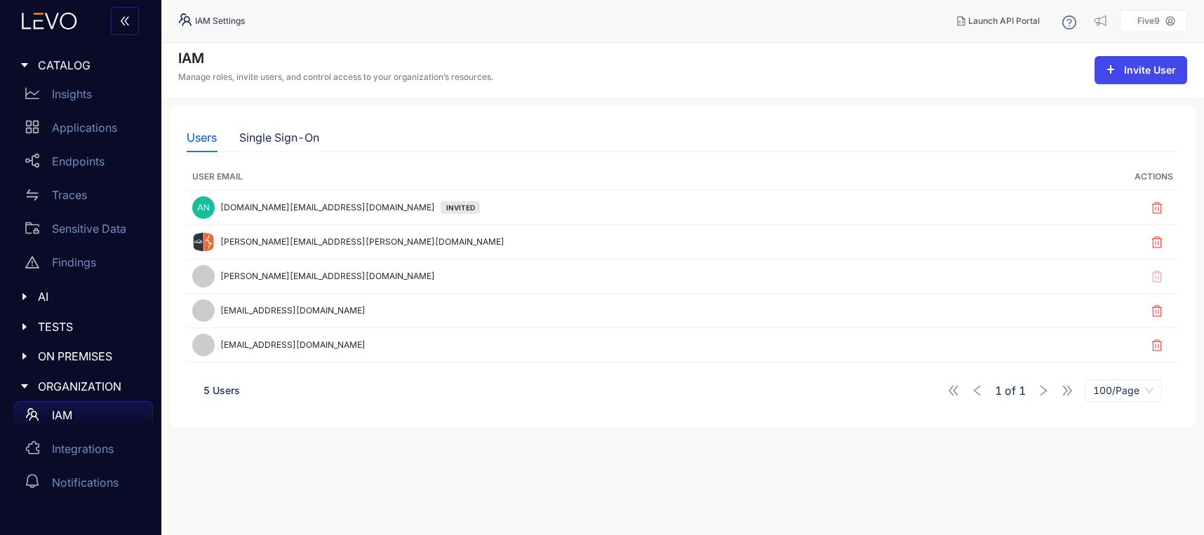
click at [1124, 67] on span "Invite User" at bounding box center [1150, 70] width 52 height 11
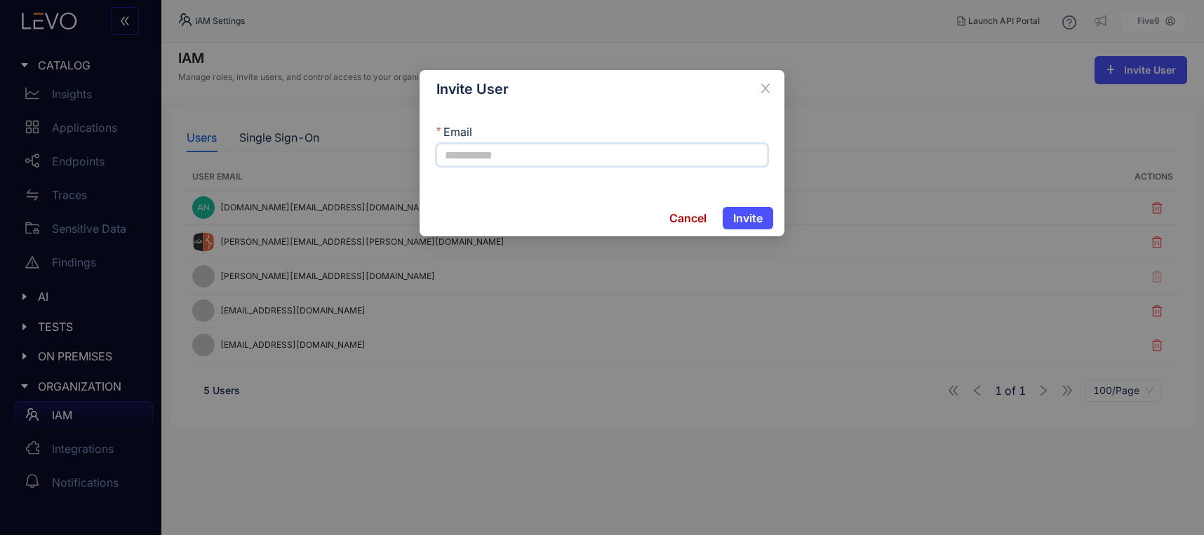
paste input "**********"
type input "**********"
click at [745, 217] on span "Invite" at bounding box center [747, 218] width 29 height 13
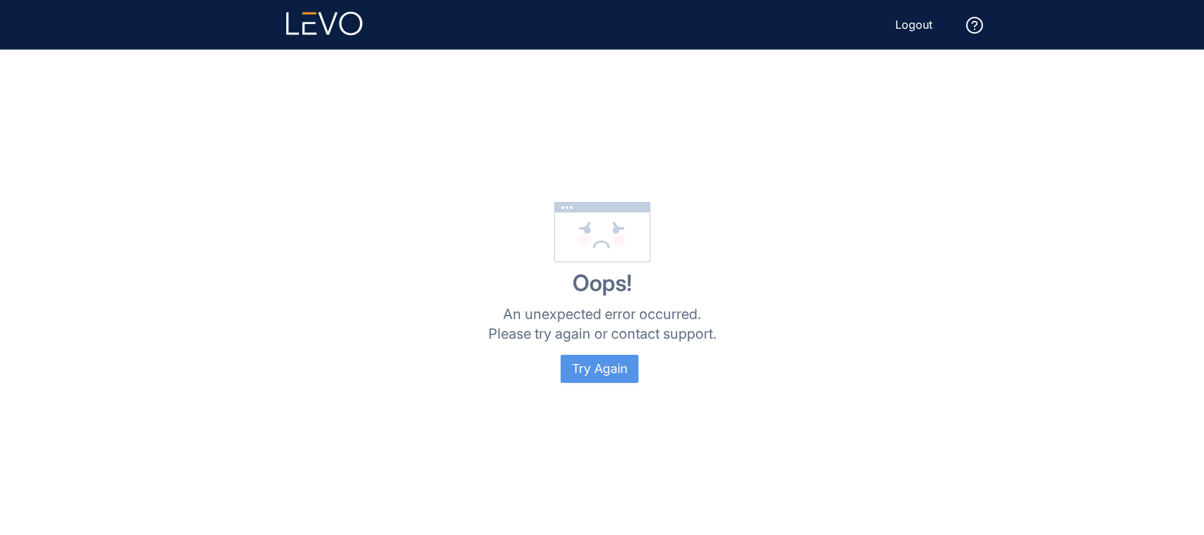
click at [599, 355] on button "Try Again" at bounding box center [599, 369] width 78 height 28
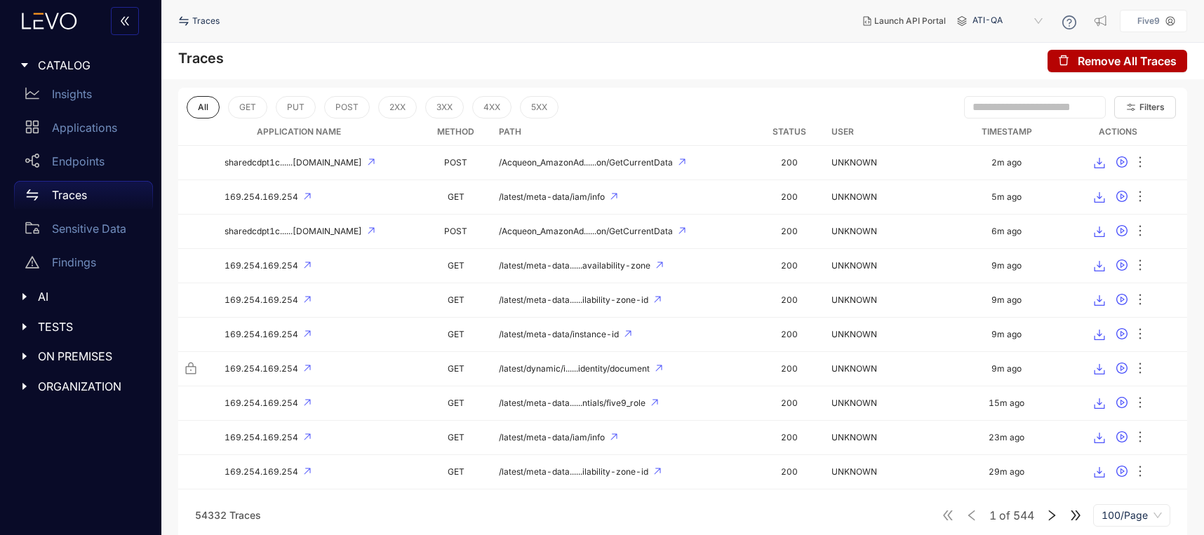
click at [75, 389] on span "ORGANIZATION" at bounding box center [90, 386] width 104 height 13
click at [57, 417] on p "IAM" at bounding box center [62, 415] width 20 height 13
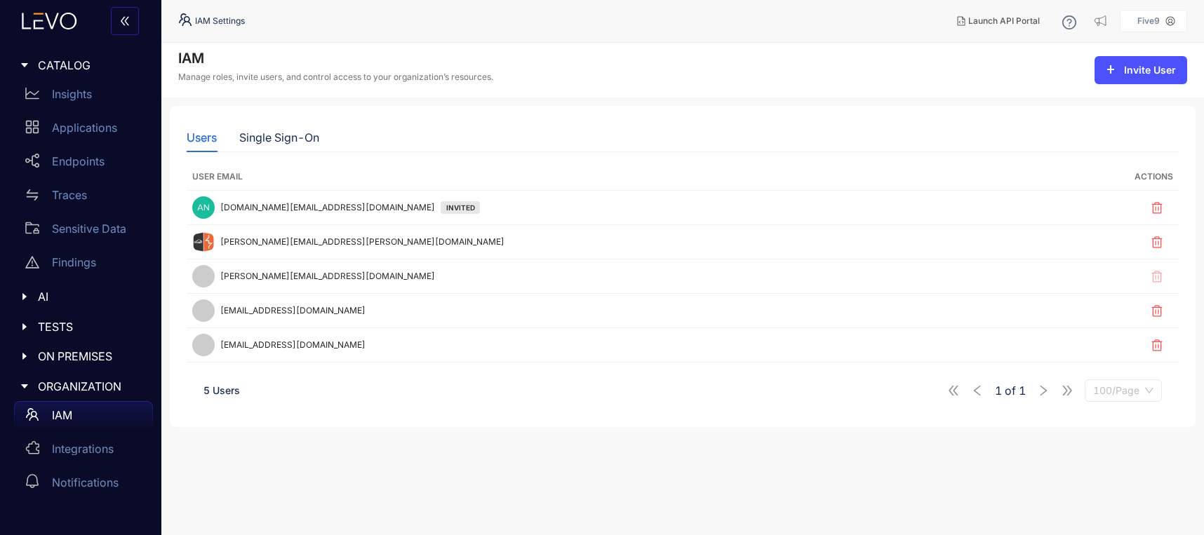
click at [1114, 395] on span "100/Page" at bounding box center [1123, 390] width 60 height 21
click at [715, 430] on section "IAM Manage roles, invite users, and control access to your organization’s resou…" at bounding box center [682, 289] width 1042 height 492
click at [473, 25] on nav "IAM Settings" at bounding box center [561, 20] width 767 height 25
click at [1125, 72] on span "Invite User" at bounding box center [1150, 70] width 52 height 11
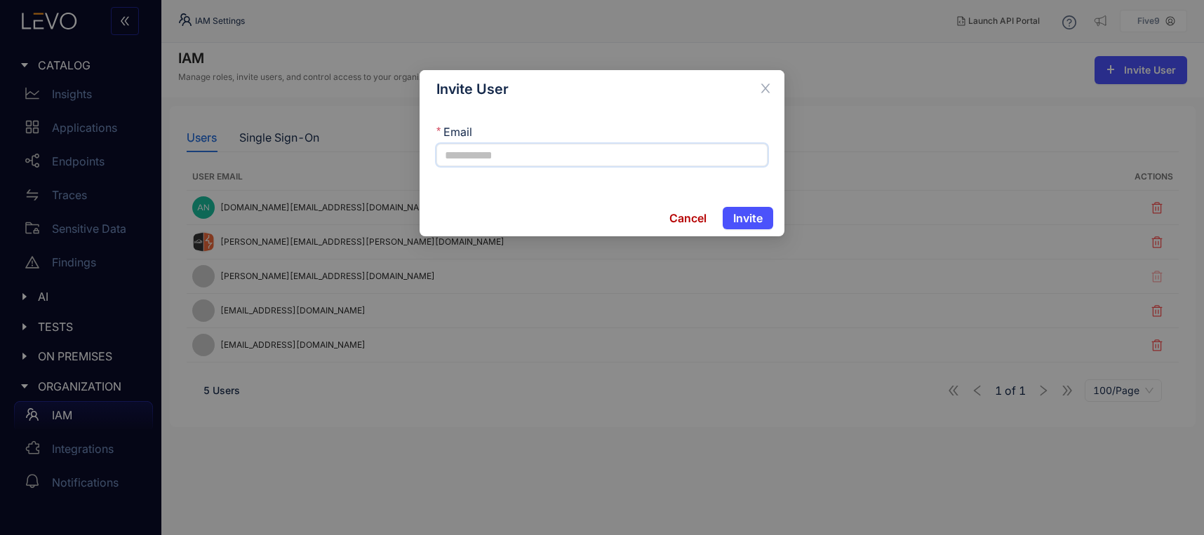
paste input "**********"
type input "**********"
click at [731, 215] on button "Invite" at bounding box center [747, 218] width 51 height 22
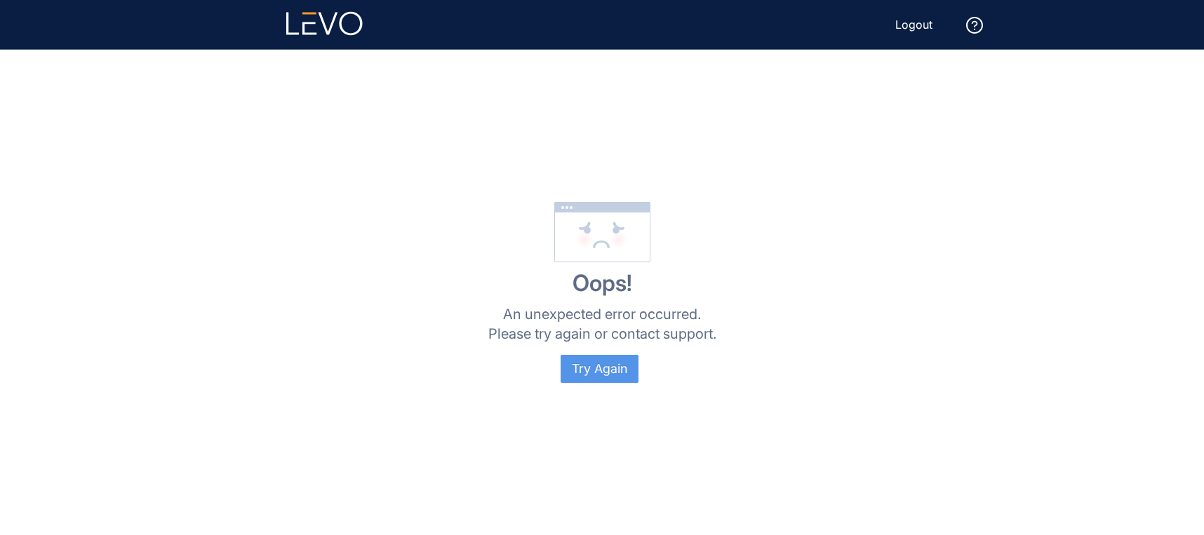
click at [602, 356] on button "Try Again" at bounding box center [599, 369] width 78 height 28
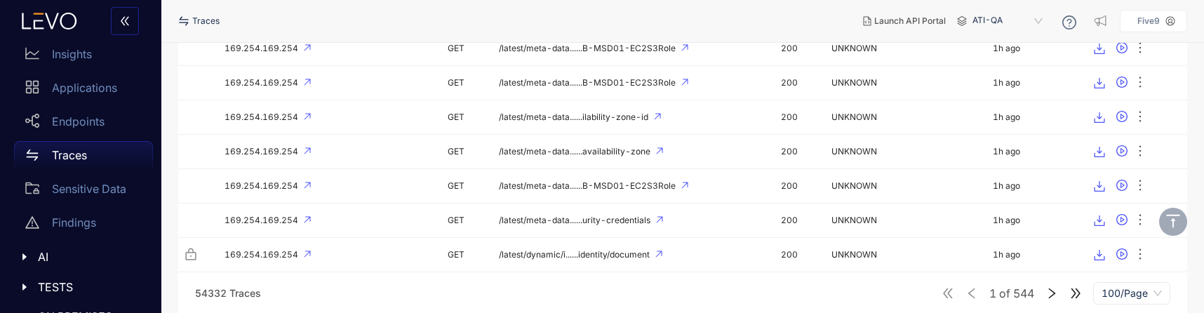
scroll to position [97, 0]
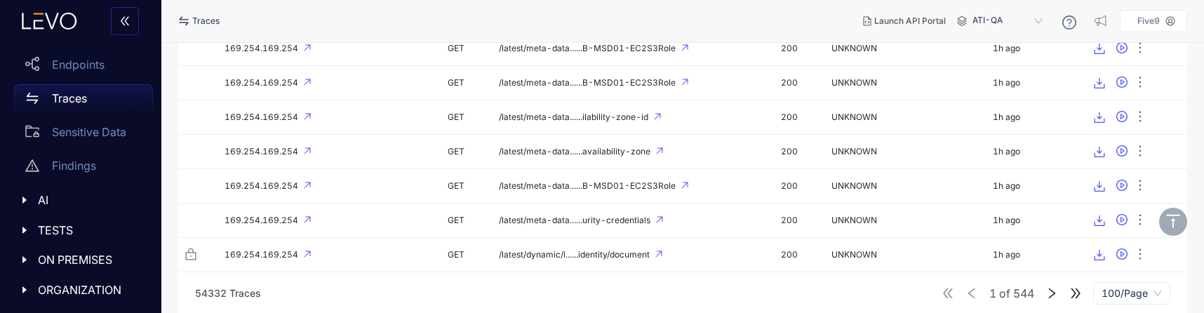
click at [46, 291] on span "ORGANIZATION" at bounding box center [90, 289] width 104 height 13
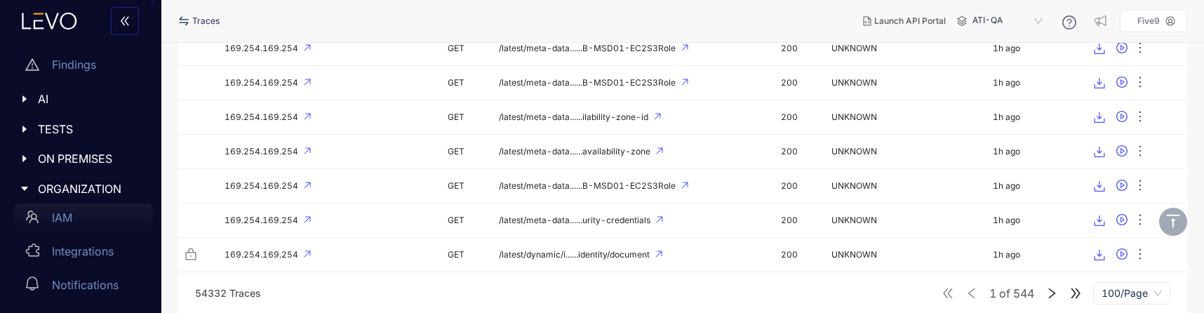
click at [62, 211] on p "IAM" at bounding box center [62, 217] width 20 height 13
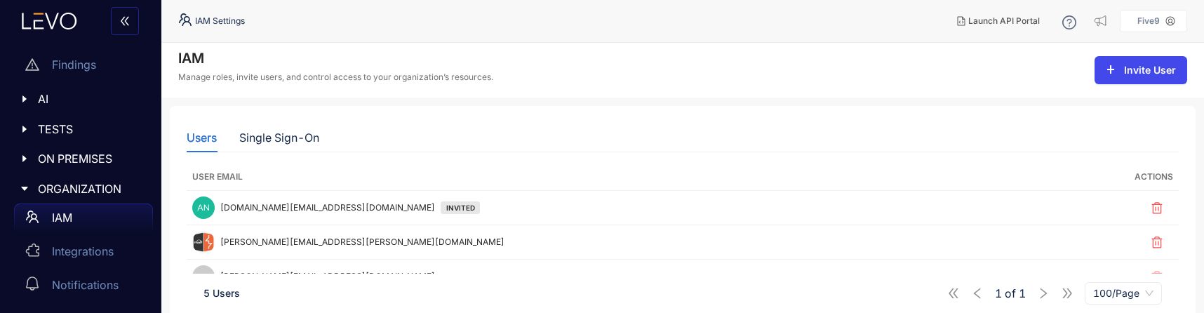
click at [1127, 73] on span "Invite User" at bounding box center [1150, 70] width 52 height 11
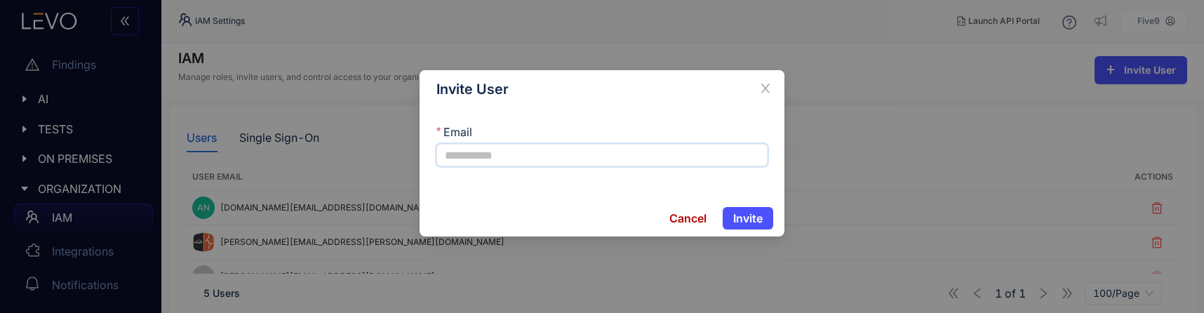
paste input "**********"
type input "**********"
click at [744, 217] on span "Invite" at bounding box center [747, 218] width 29 height 13
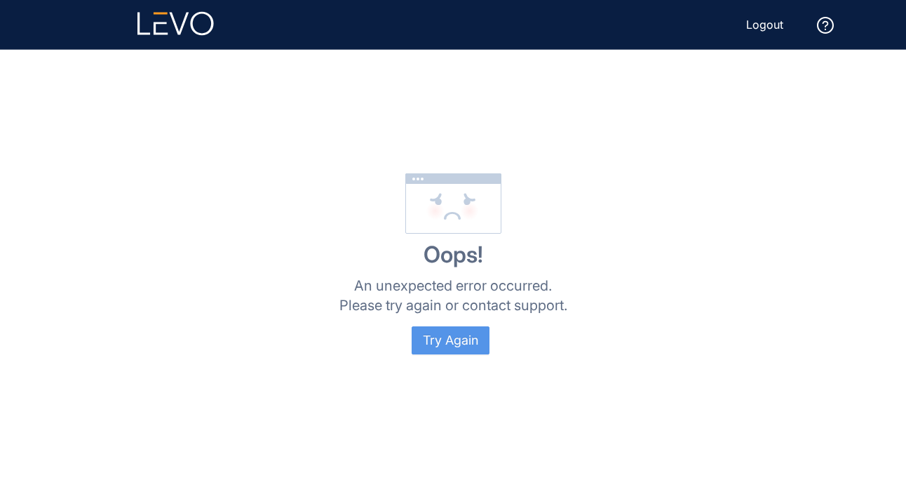
click at [427, 312] on span "Try Again" at bounding box center [450, 340] width 55 height 15
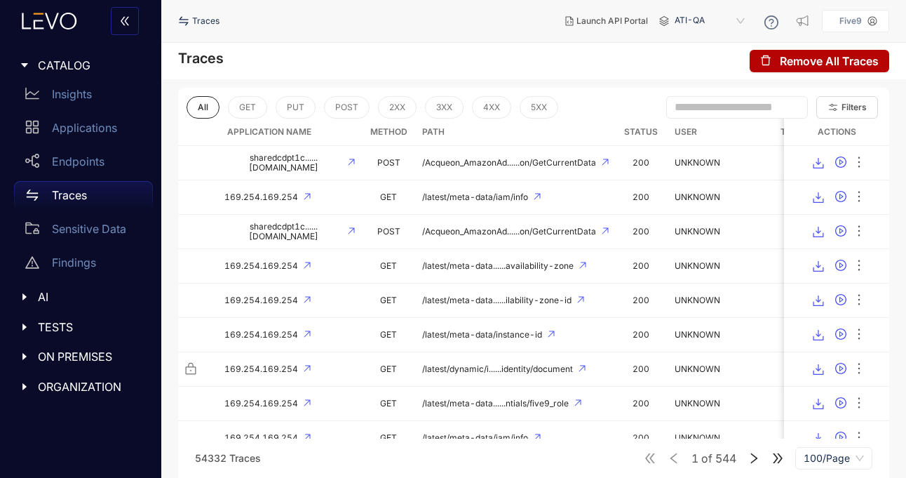
click at [23, 388] on icon "caret-right" at bounding box center [24, 386] width 4 height 7
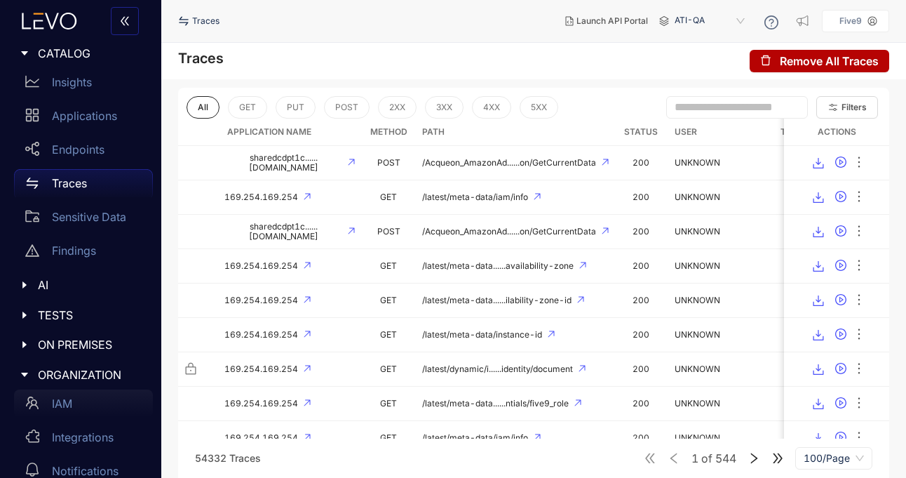
scroll to position [33, 0]
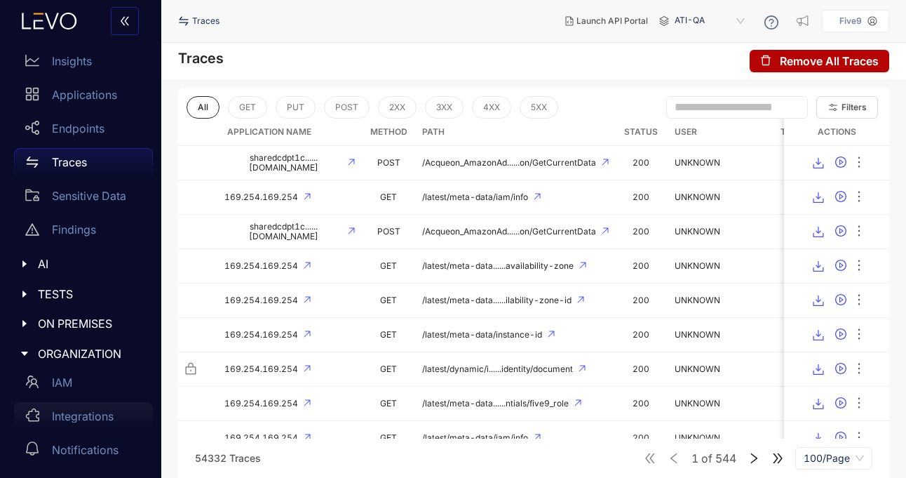
click at [72, 419] on p "Integrations" at bounding box center [83, 416] width 62 height 13
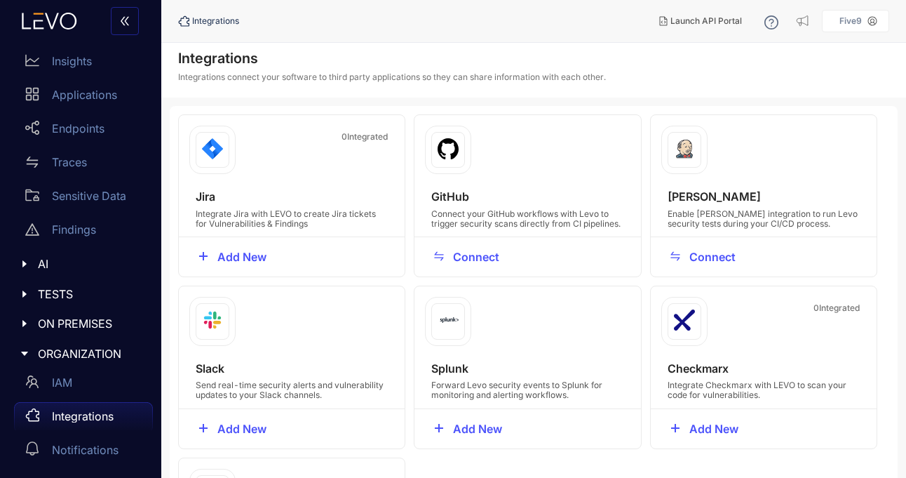
click at [849, 18] on p "Five9" at bounding box center [851, 21] width 22 height 10
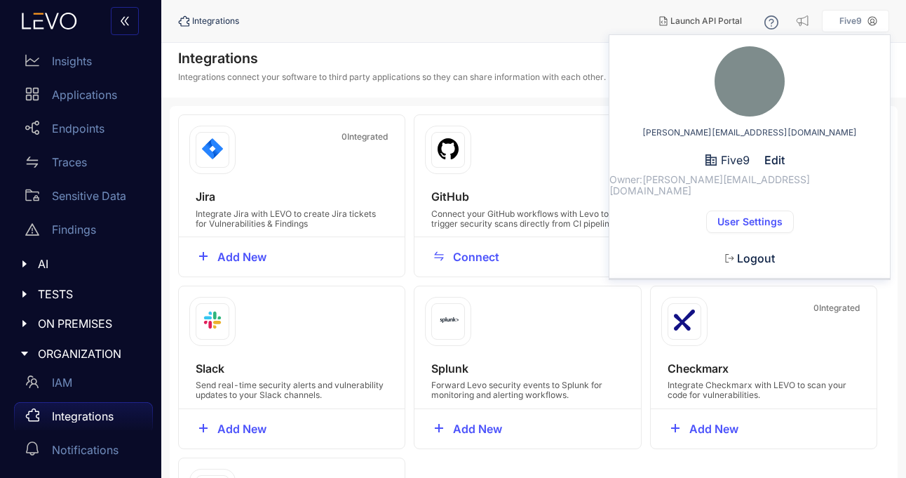
click at [725, 216] on span "User Settings" at bounding box center [750, 221] width 65 height 11
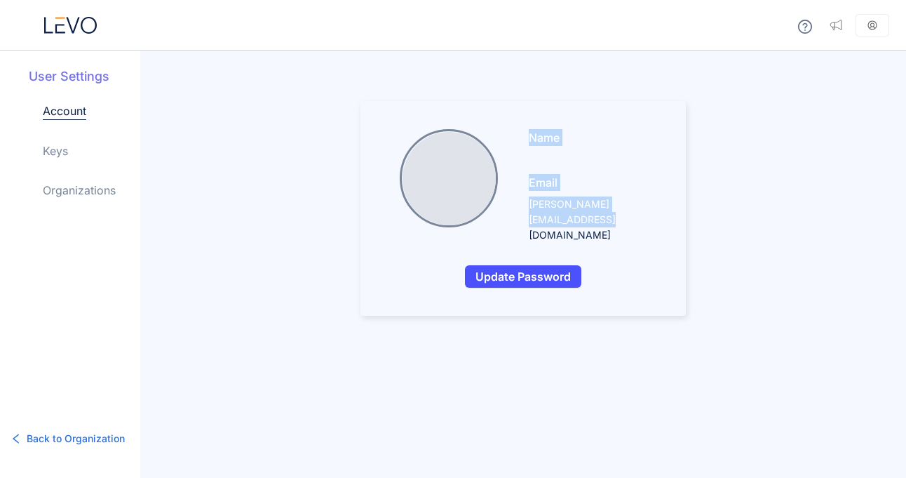
drag, startPoint x: 512, startPoint y: 206, endPoint x: 660, endPoint y: 207, distance: 148.0
click at [667, 206] on div "Name Email [PERSON_NAME][EMAIL_ADDRESS][DOMAIN_NAME] Update Password" at bounding box center [523, 208] width 325 height 215
click at [643, 204] on p "[PERSON_NAME][EMAIL_ADDRESS][DOMAIN_NAME]" at bounding box center [593, 219] width 129 height 46
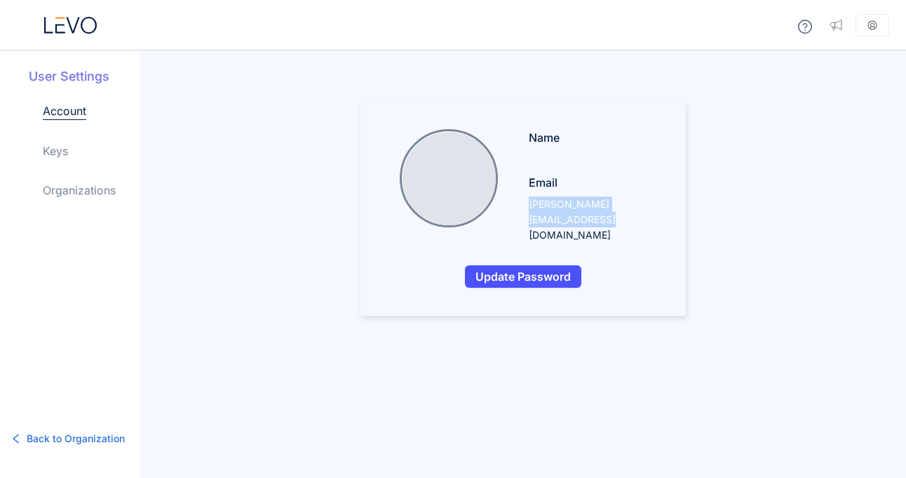
click at [545, 205] on p "[PERSON_NAME][EMAIL_ADDRESS][DOMAIN_NAME]" at bounding box center [593, 219] width 129 height 46
click at [877, 27] on icon at bounding box center [873, 25] width 10 height 10
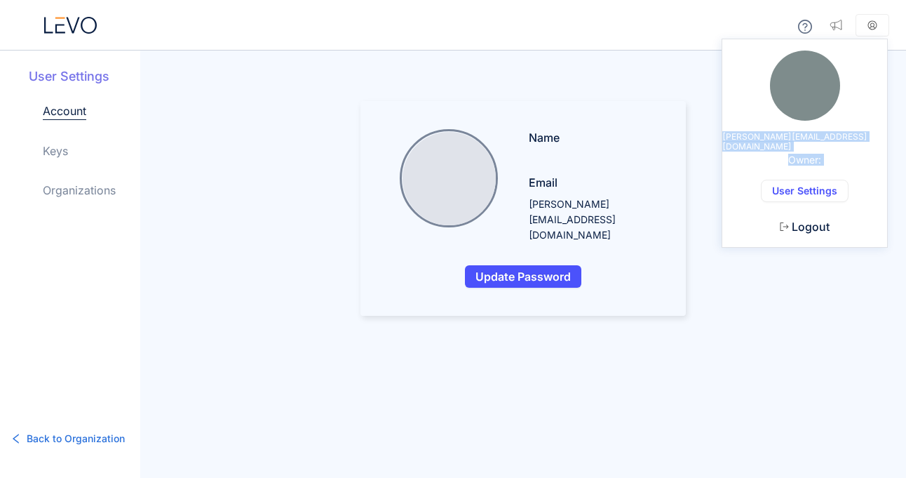
drag, startPoint x: 740, startPoint y: 133, endPoint x: 849, endPoint y: 160, distance: 111.9
click at [849, 160] on div "[PERSON_NAME][EMAIL_ADDRESS][DOMAIN_NAME] Owner: User Settings Logout" at bounding box center [804, 149] width 165 height 196
click at [830, 147] on div "[PERSON_NAME][EMAIL_ADDRESS][DOMAIN_NAME] Owner: User Settings Logout" at bounding box center [804, 149] width 165 height 196
drag, startPoint x: 830, startPoint y: 148, endPoint x: 741, endPoint y: 136, distance: 90.6
click at [741, 136] on div "[PERSON_NAME][EMAIL_ADDRESS][DOMAIN_NAME] Owner: User Settings Logout" at bounding box center [804, 149] width 165 height 196
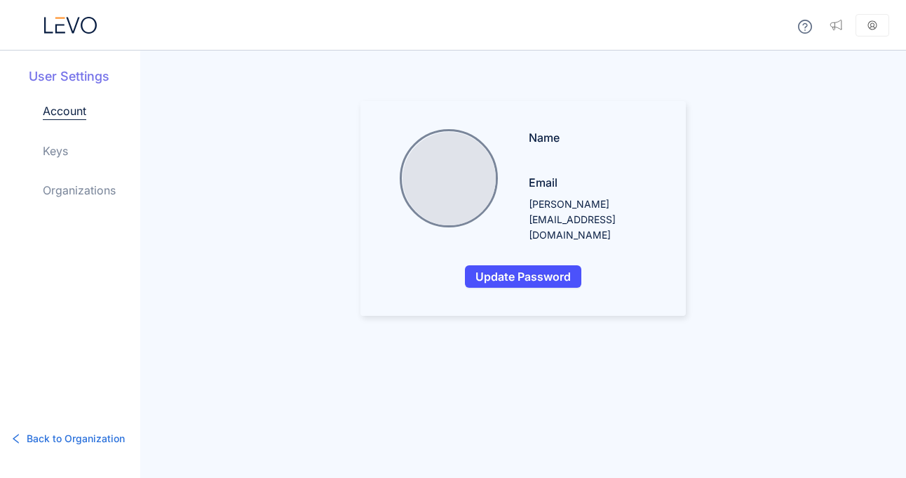
click at [694, 156] on main "Name Email [PERSON_NAME][EMAIL_ADDRESS][DOMAIN_NAME] Update Password" at bounding box center [523, 208] width 766 height 215
click at [60, 149] on link "Keys" at bounding box center [55, 150] width 25 height 17
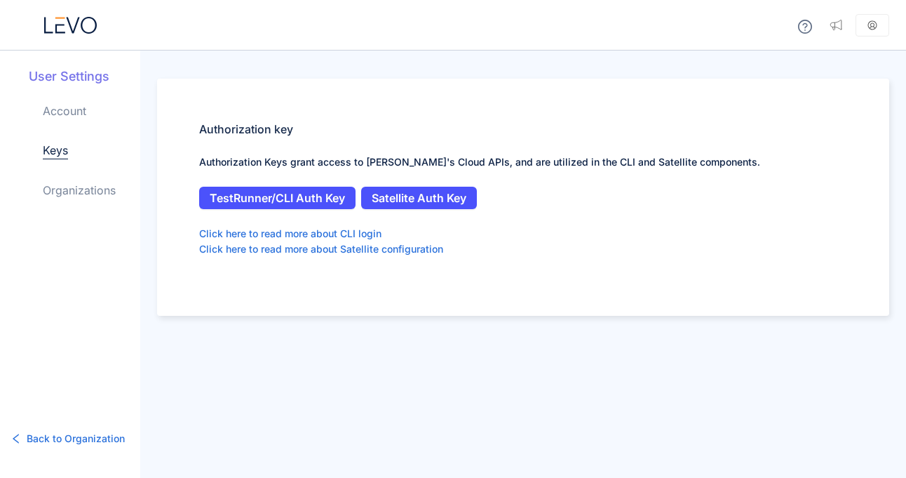
click at [61, 194] on link "Organizations" at bounding box center [79, 190] width 73 height 17
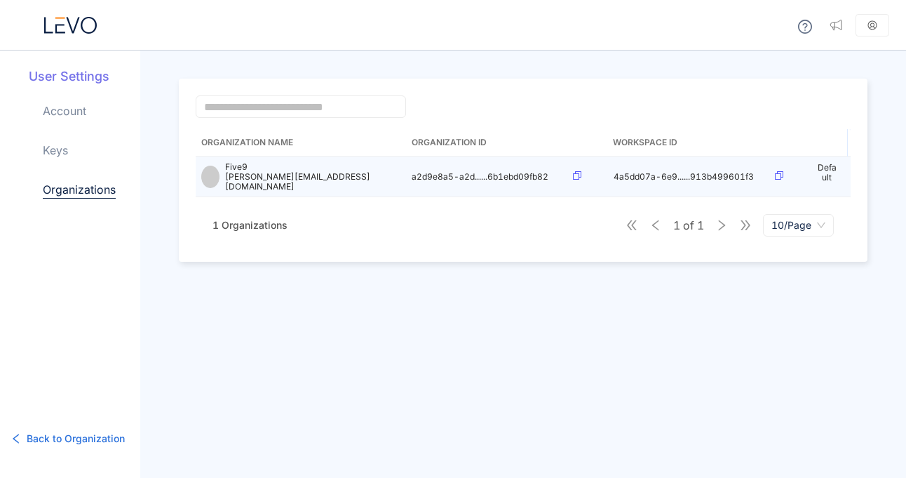
click at [274, 177] on p "[PERSON_NAME][EMAIL_ADDRESS][DOMAIN_NAME]" at bounding box center [312, 182] width 175 height 20
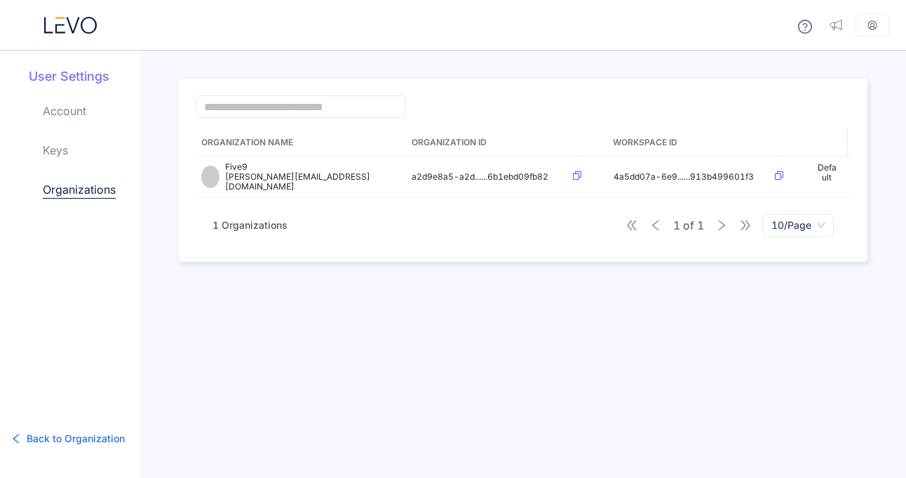
click at [61, 145] on link "Keys" at bounding box center [55, 150] width 25 height 17
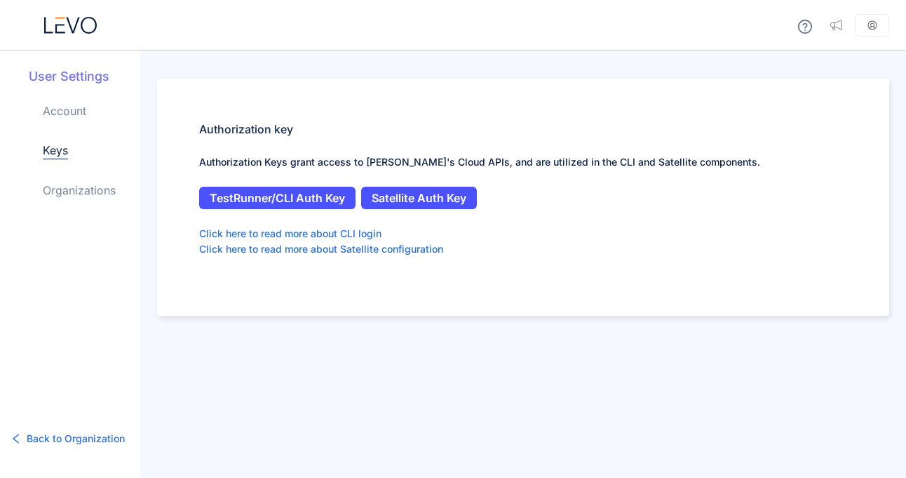
click at [41, 440] on span "Back to Organization" at bounding box center [76, 438] width 98 height 15
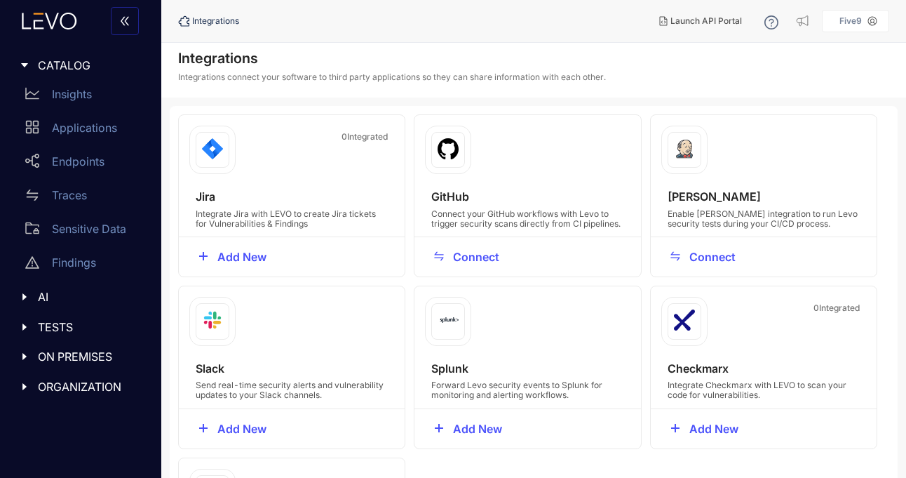
click at [26, 383] on icon "caret-right" at bounding box center [25, 387] width 10 height 10
click at [61, 418] on p "IAM" at bounding box center [62, 415] width 20 height 13
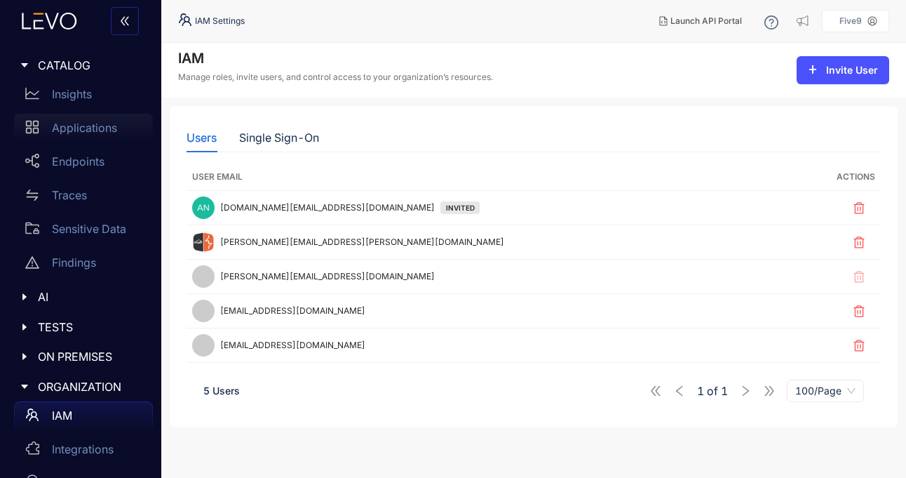
click at [68, 128] on p "Applications" at bounding box center [84, 127] width 65 height 13
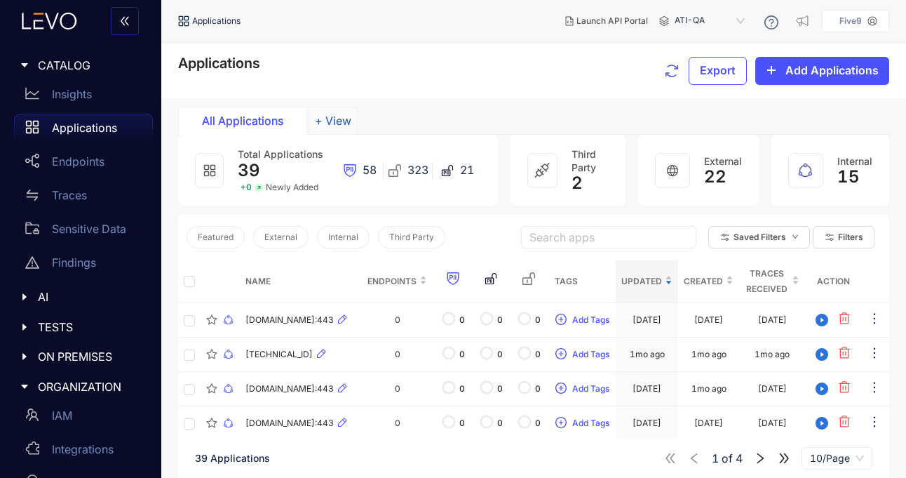
click at [345, 119] on button "+ View" at bounding box center [333, 121] width 49 height 28
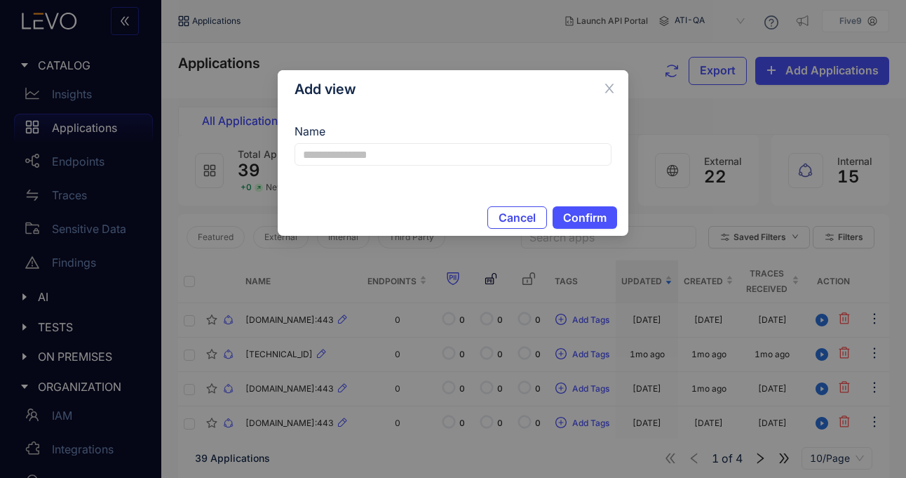
click at [508, 220] on span "Cancel" at bounding box center [517, 217] width 37 height 13
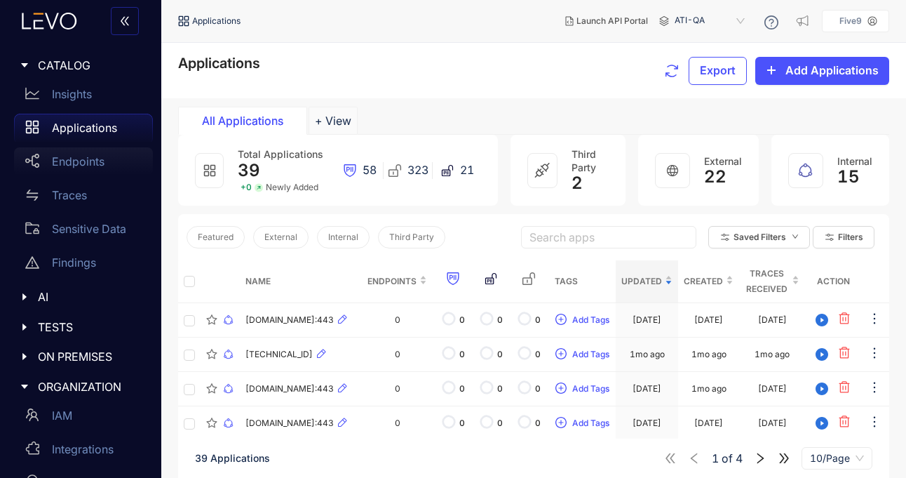
click at [65, 159] on p "Endpoints" at bounding box center [78, 161] width 53 height 13
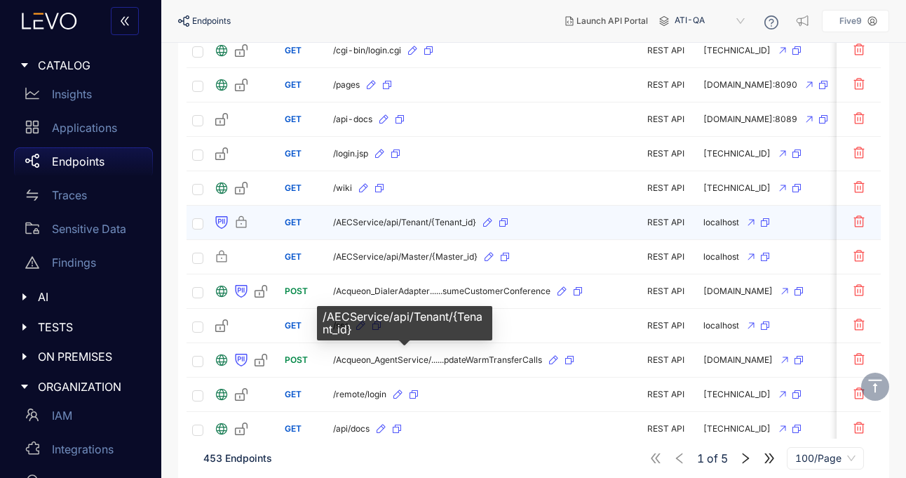
scroll to position [3212, 0]
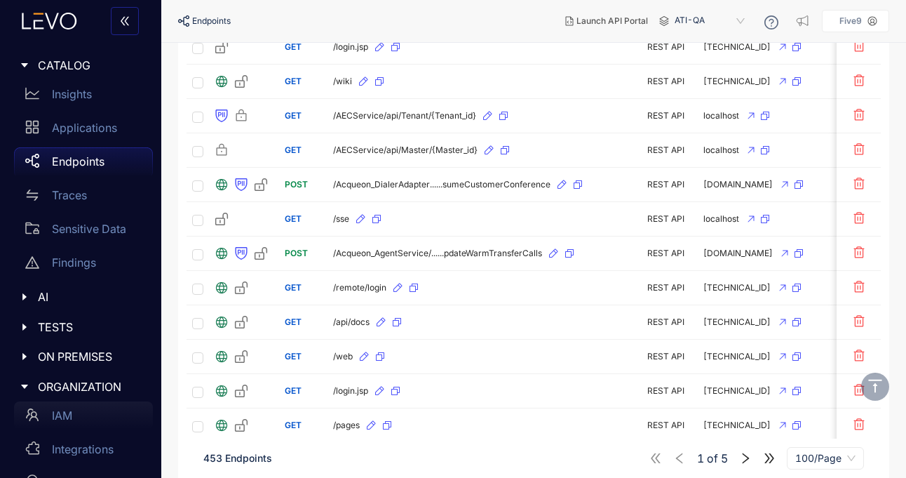
click at [67, 410] on p "IAM" at bounding box center [62, 415] width 20 height 13
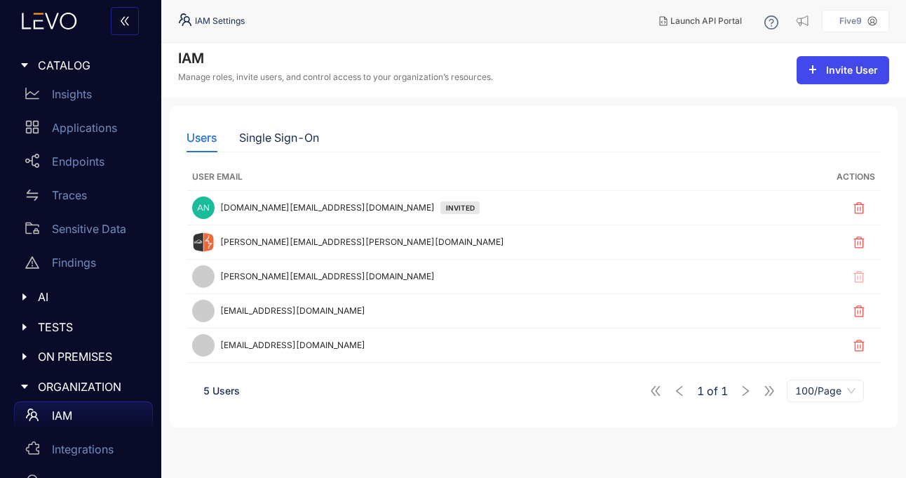
click at [826, 75] on button "Invite User" at bounding box center [843, 70] width 93 height 28
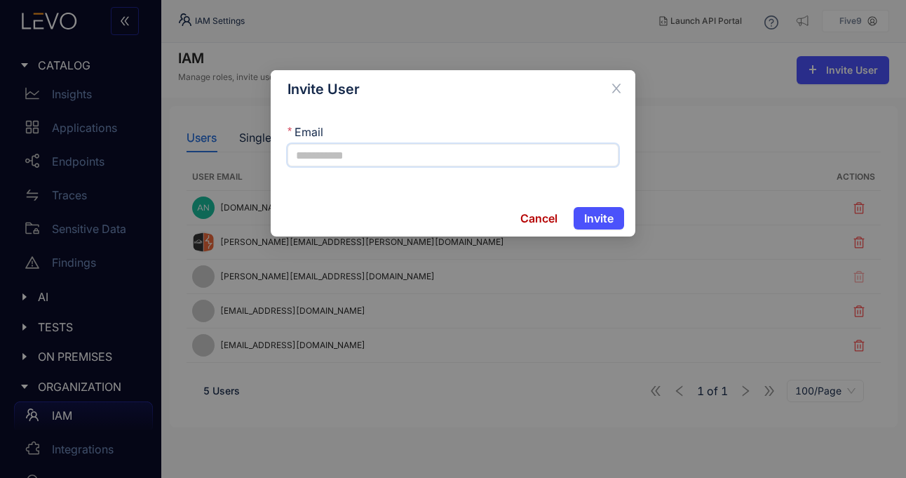
click at [358, 157] on input "Email" at bounding box center [453, 155] width 331 height 22
type input "**********"
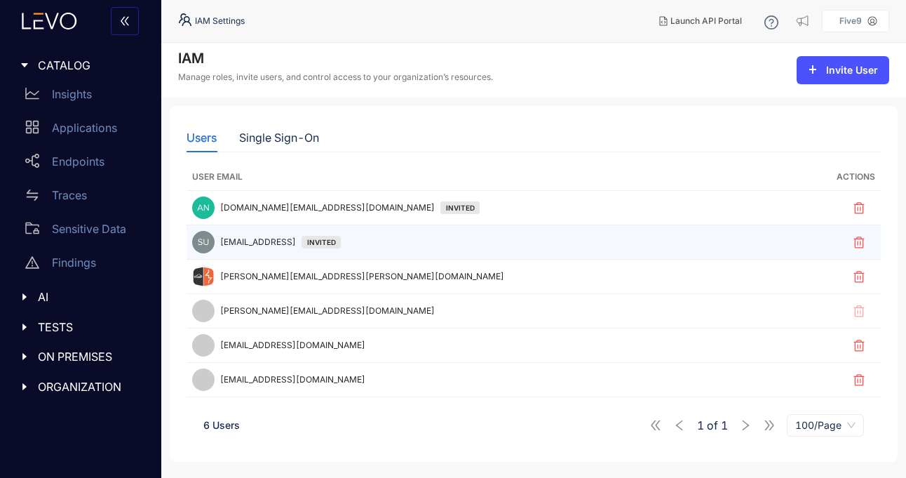
click at [221, 242] on span "[EMAIL_ADDRESS]" at bounding box center [258, 242] width 76 height 10
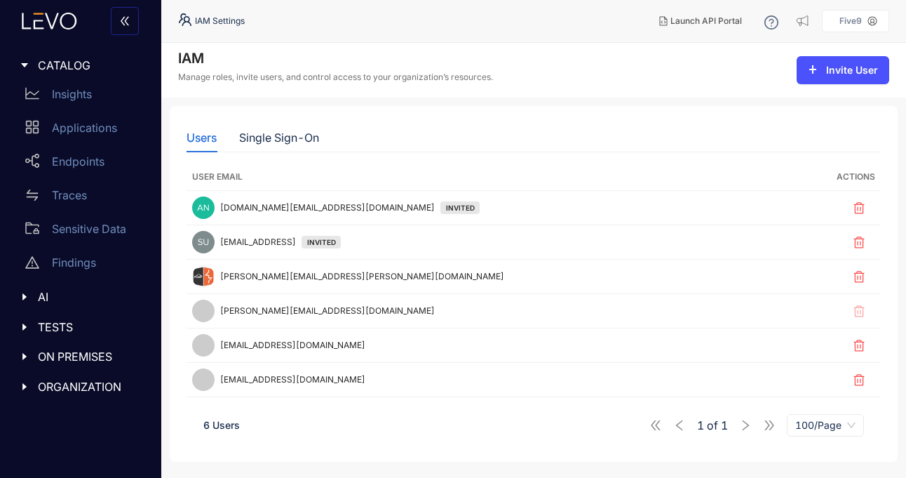
click at [20, 386] on icon "caret-right" at bounding box center [25, 387] width 10 height 10
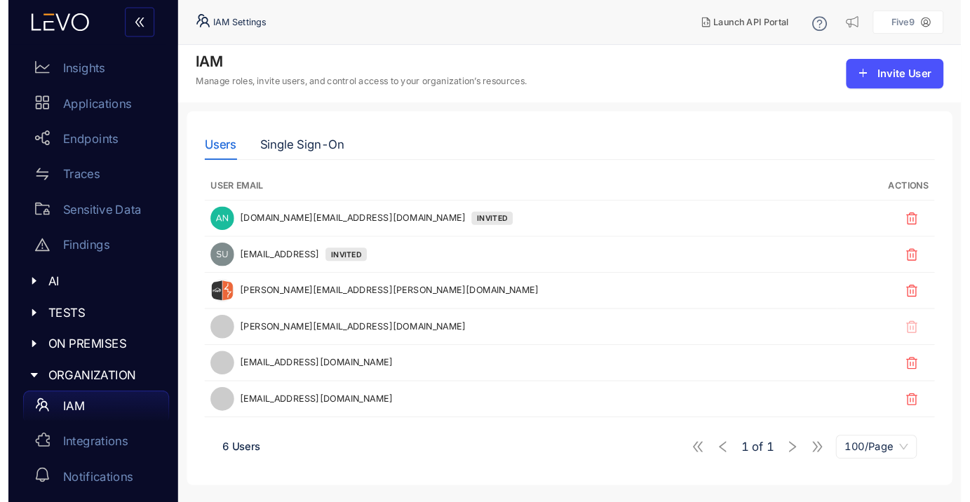
scroll to position [33, 0]
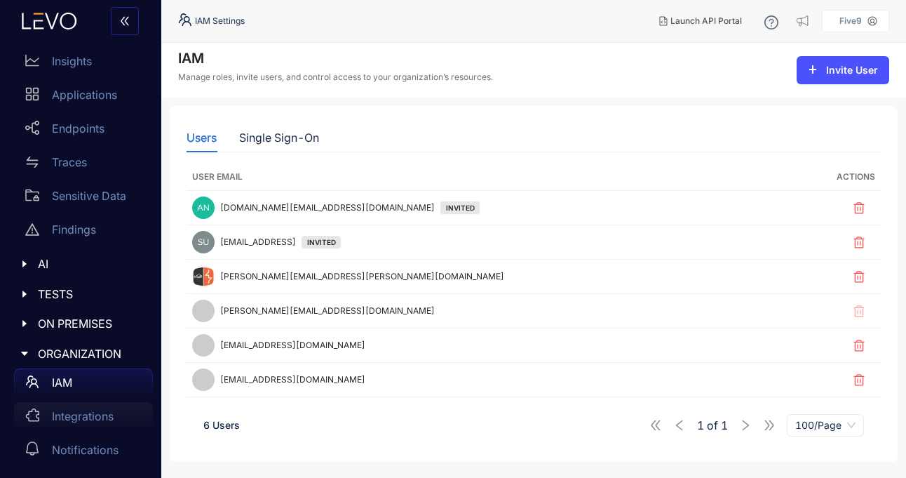
click at [67, 420] on p "Integrations" at bounding box center [83, 416] width 62 height 13
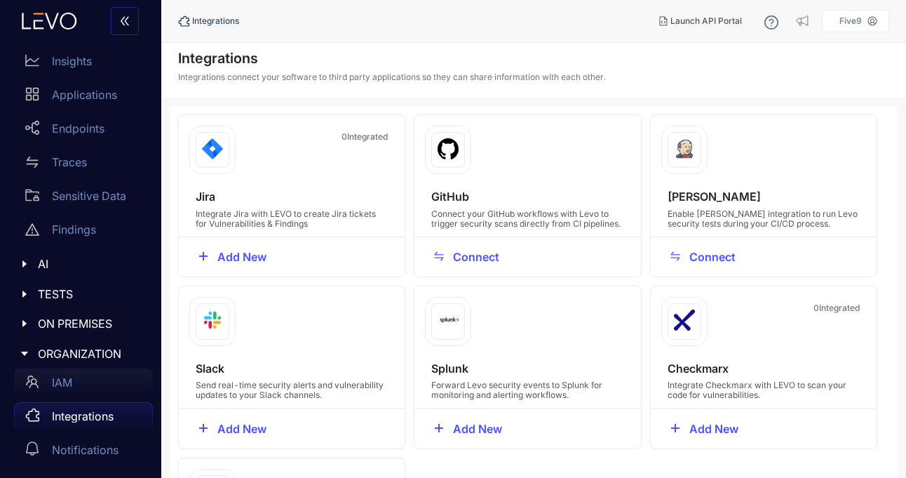
click at [57, 379] on p "IAM" at bounding box center [62, 382] width 20 height 13
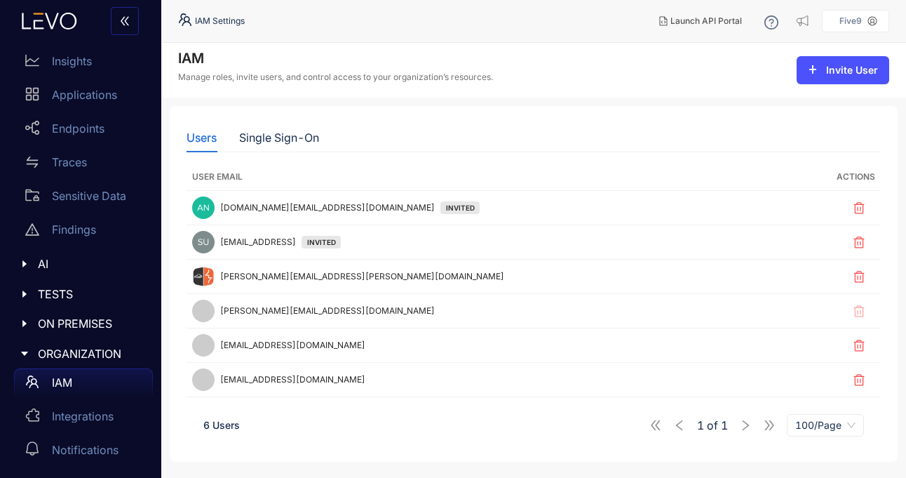
click at [409, 24] on nav "IAM Settings" at bounding box center [413, 20] width 470 height 25
click at [67, 91] on p "Applications" at bounding box center [84, 94] width 65 height 13
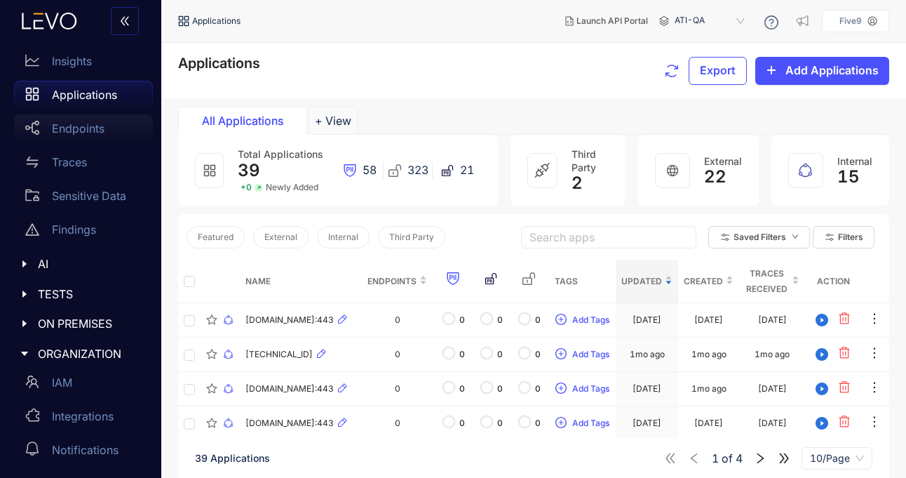
click at [76, 123] on p "Endpoints" at bounding box center [78, 128] width 53 height 13
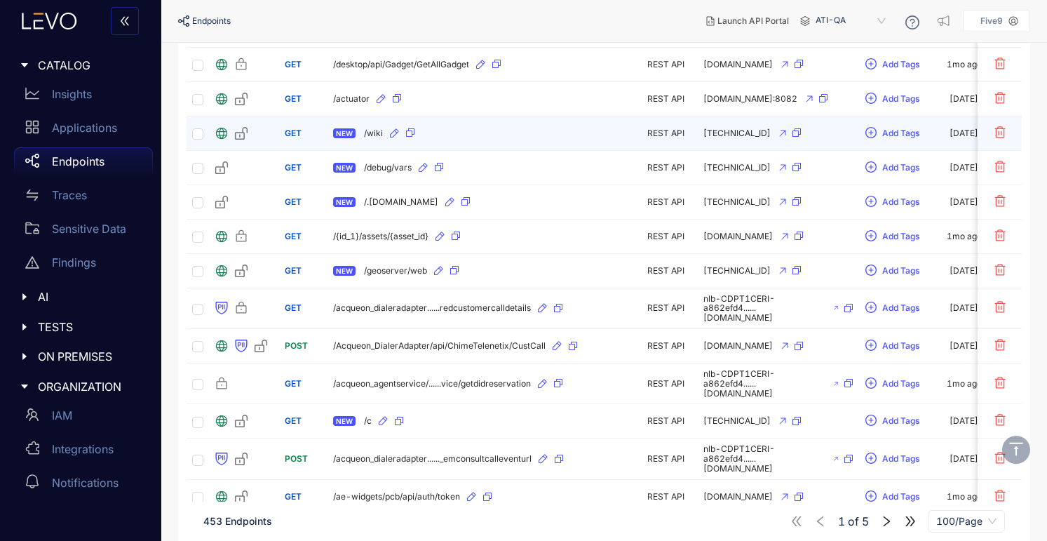
scroll to position [1634, 0]
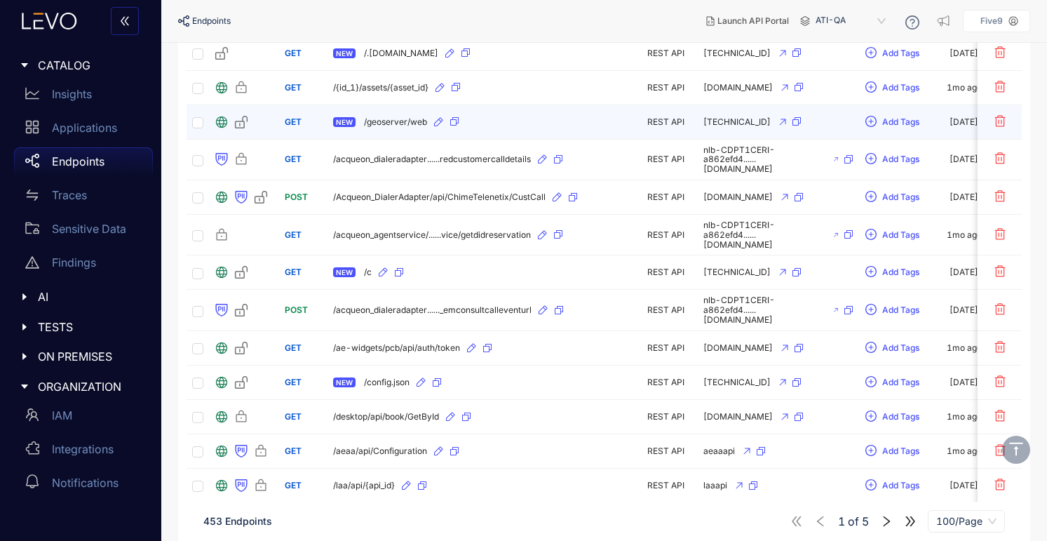
click at [511, 116] on div "NEW /geoserver/web" at bounding box center [484, 122] width 303 height 22
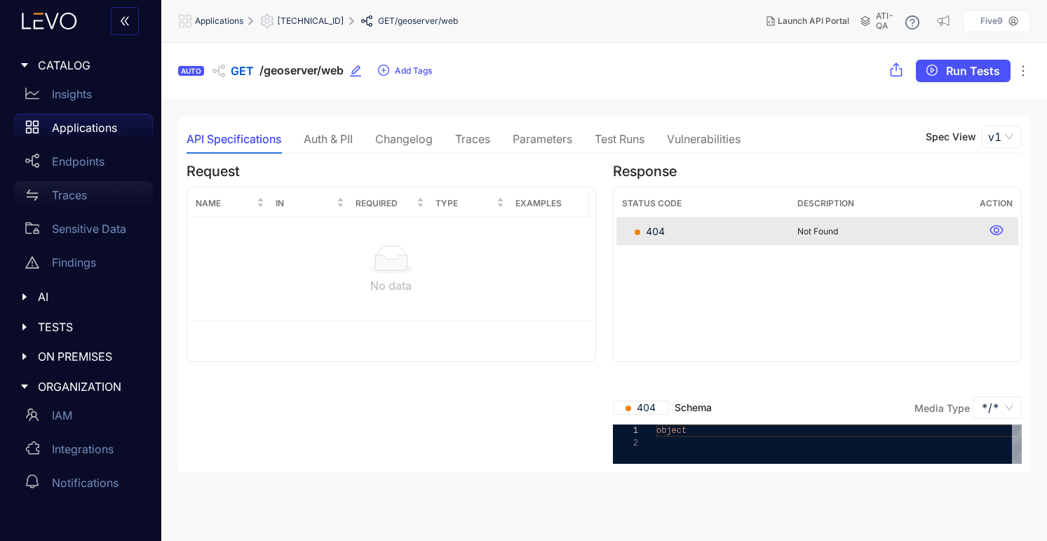
click at [73, 199] on p "Traces" at bounding box center [69, 195] width 35 height 13
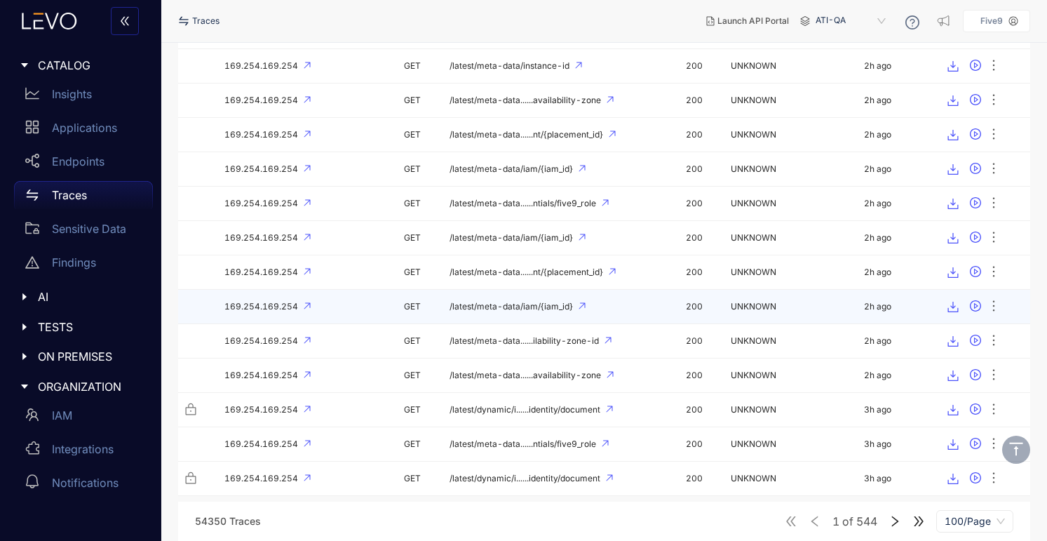
scroll to position [3087, 0]
click at [355, 314] on td "169.254.169.254" at bounding box center [279, 307] width 203 height 34
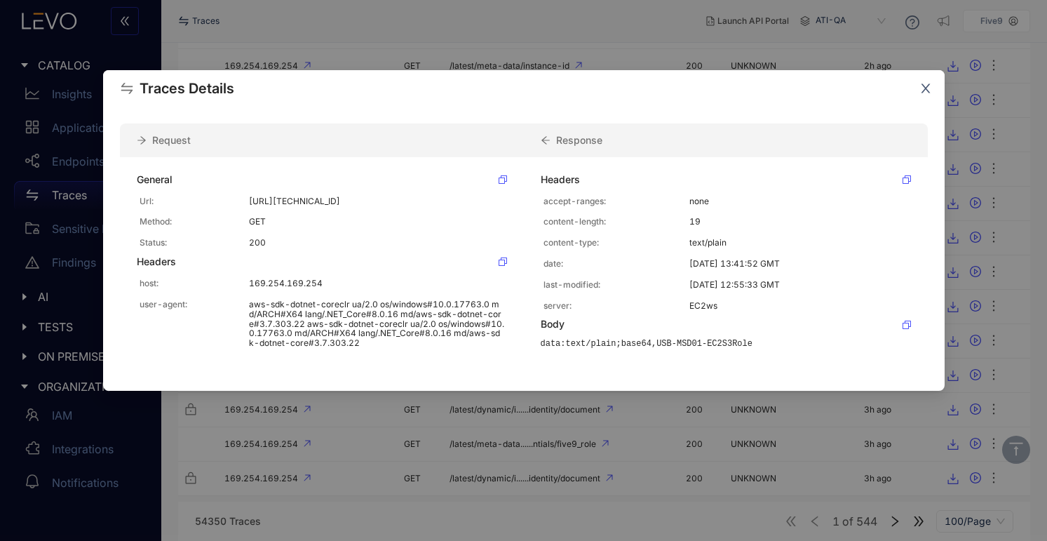
click at [906, 86] on icon "close" at bounding box center [926, 88] width 13 height 13
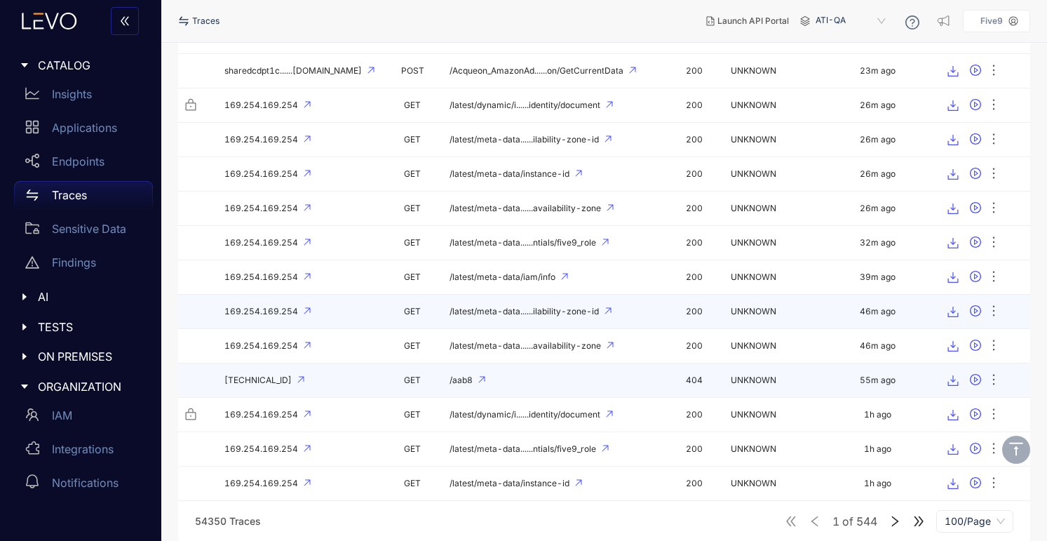
scroll to position [779, 0]
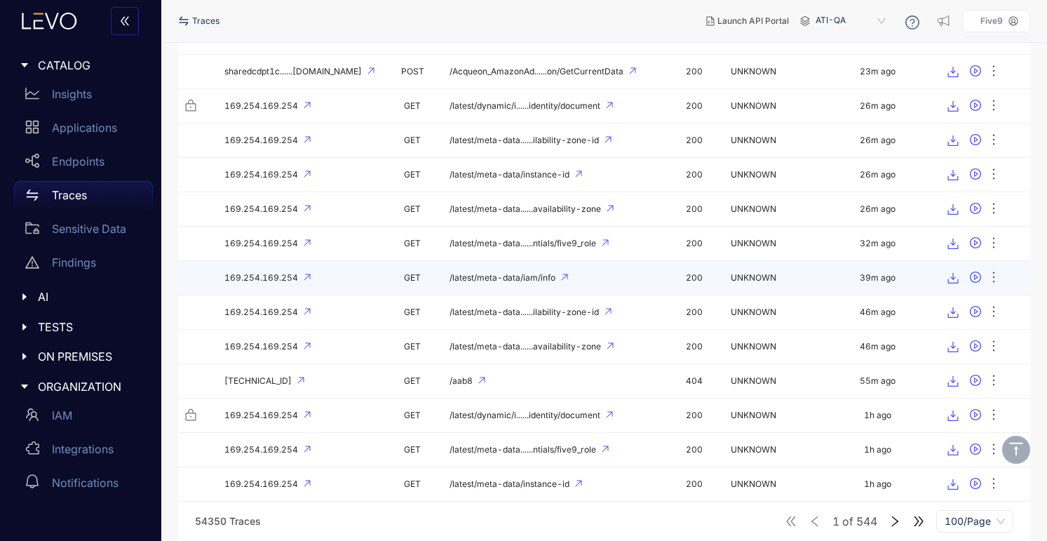
click at [513, 283] on td "/latest/meta-data/iam/info" at bounding box center [553, 278] width 219 height 34
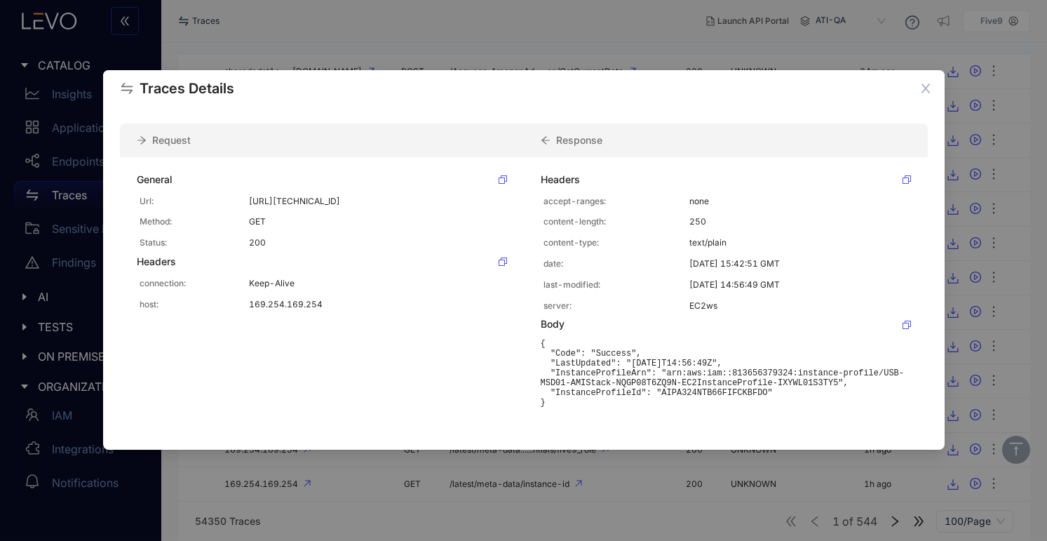
click at [472, 49] on div "Traces Details Request Response General Url: http://169.254.169.254/latest/meta…" at bounding box center [523, 270] width 1047 height 541
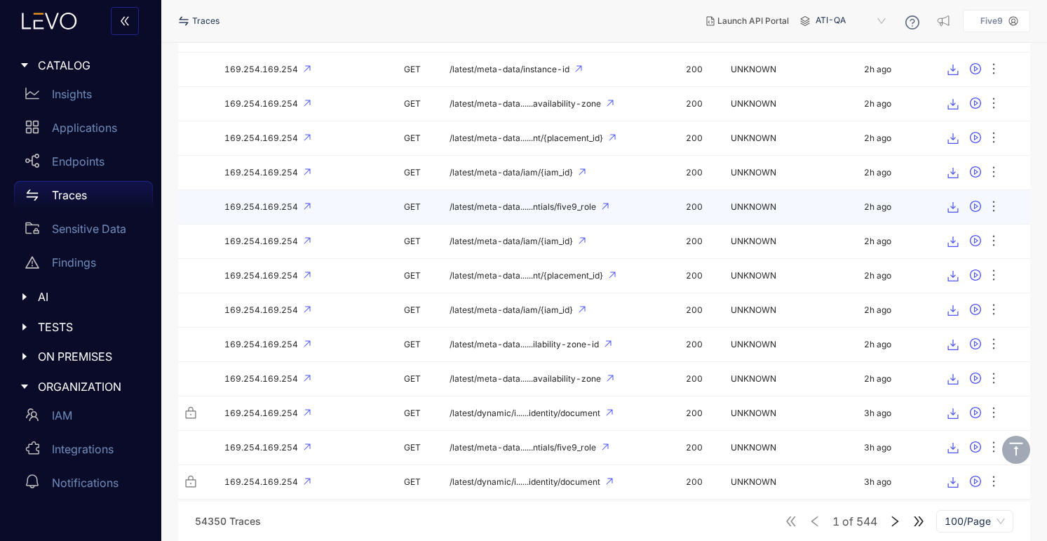
scroll to position [3090, 0]
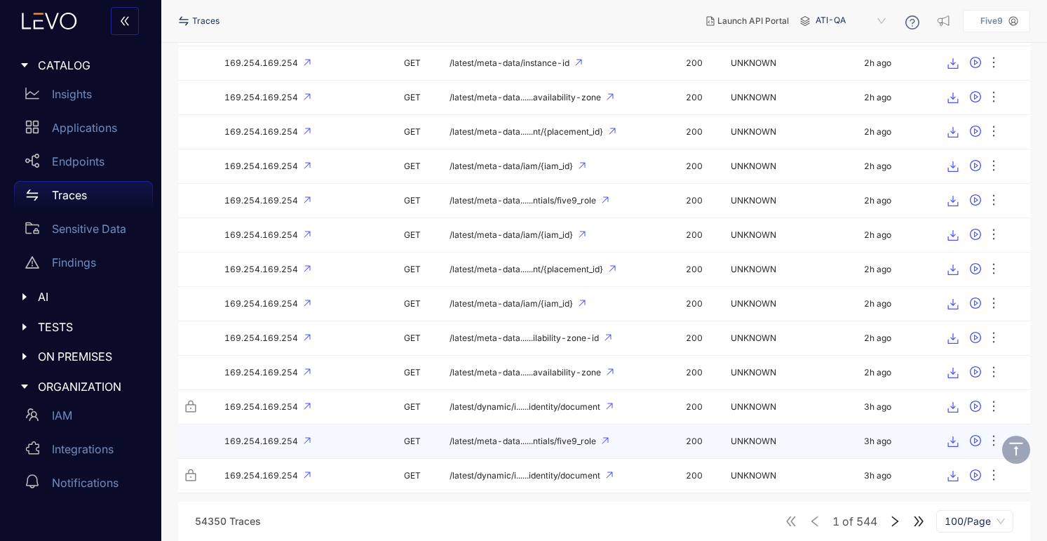
click at [476, 449] on td "/latest/meta-data......ntials/five9_role" at bounding box center [553, 441] width 219 height 34
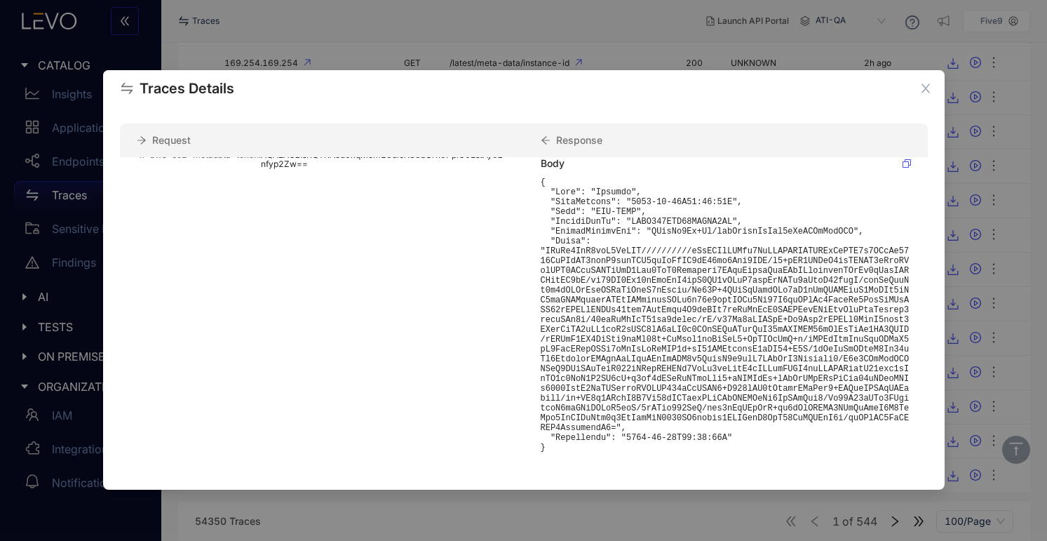
scroll to position [196, 0]
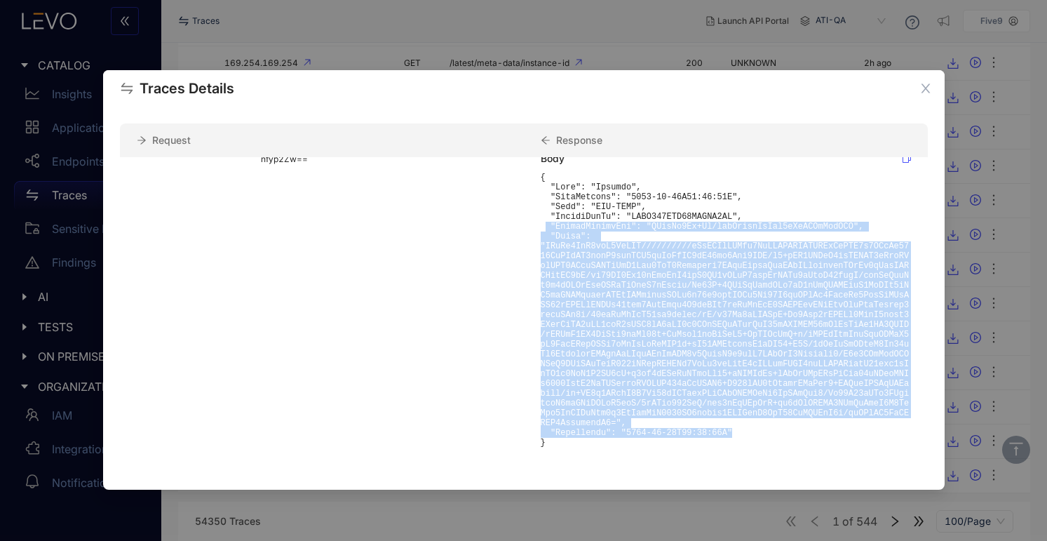
drag, startPoint x: 542, startPoint y: 224, endPoint x: 737, endPoint y: 433, distance: 285.9
click at [737, 433] on pre at bounding box center [726, 310] width 370 height 275
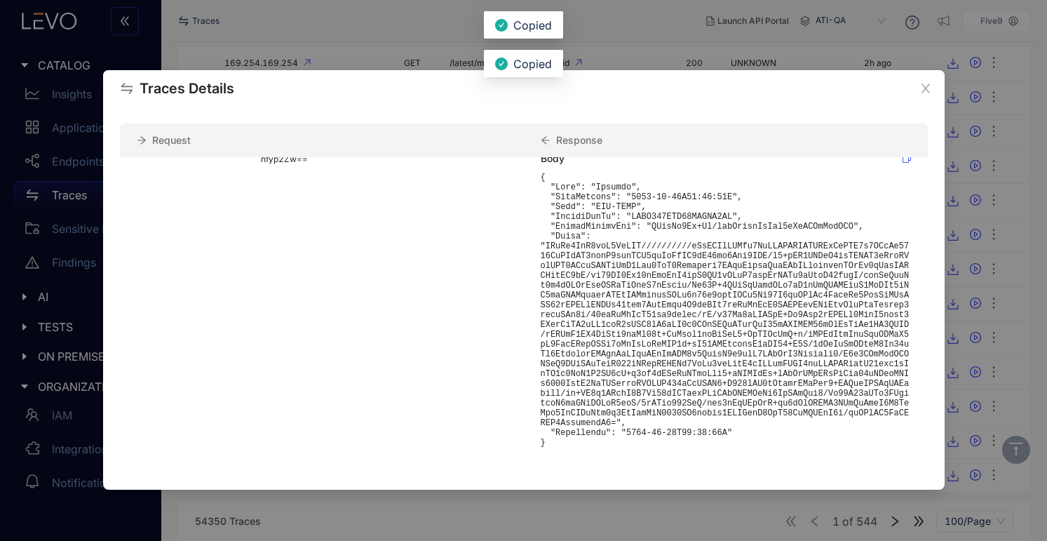
click at [671, 48] on div "Traces Details Request Response General Url: http://169.254.169.254/latest/meta…" at bounding box center [523, 270] width 1047 height 541
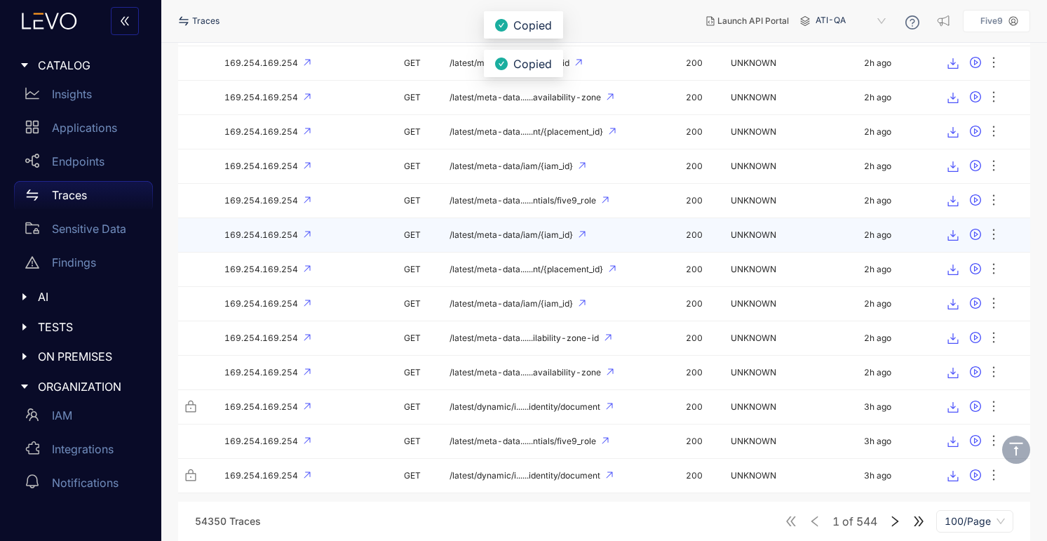
scroll to position [2813, 0]
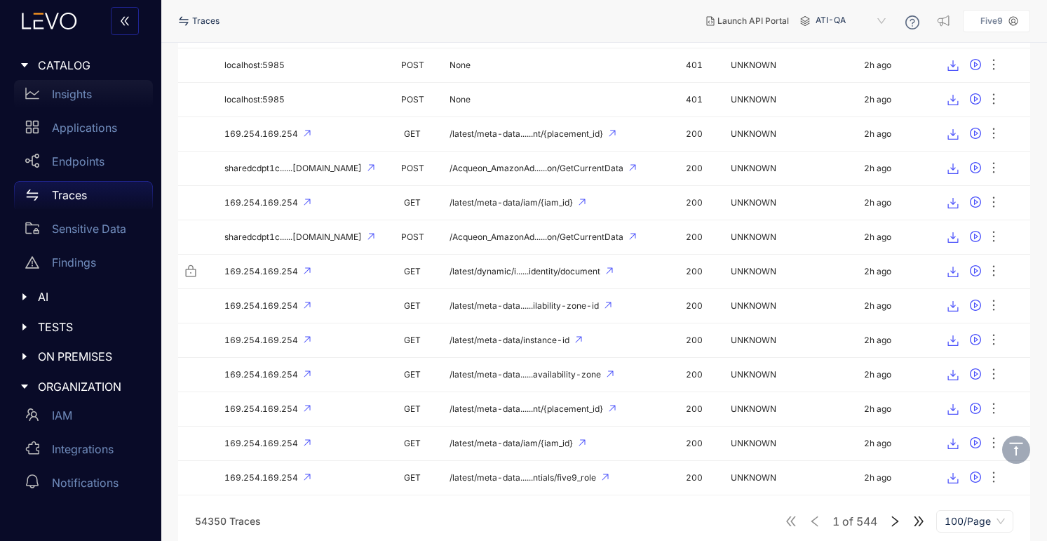
click at [76, 98] on p "Insights" at bounding box center [72, 94] width 40 height 13
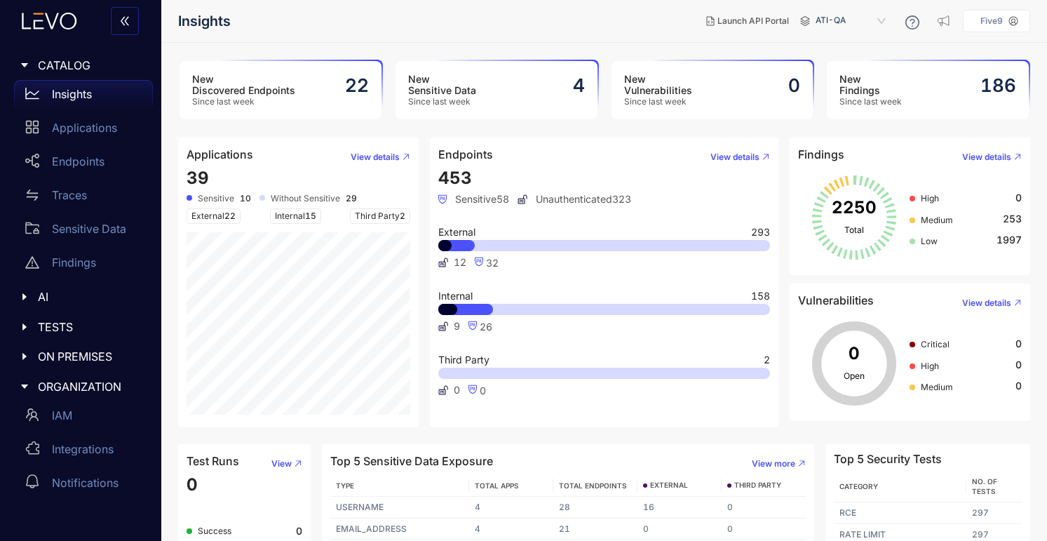
click at [48, 351] on span "ON PREMISES" at bounding box center [90, 356] width 104 height 13
click at [55, 323] on span "TESTS" at bounding box center [90, 327] width 104 height 13
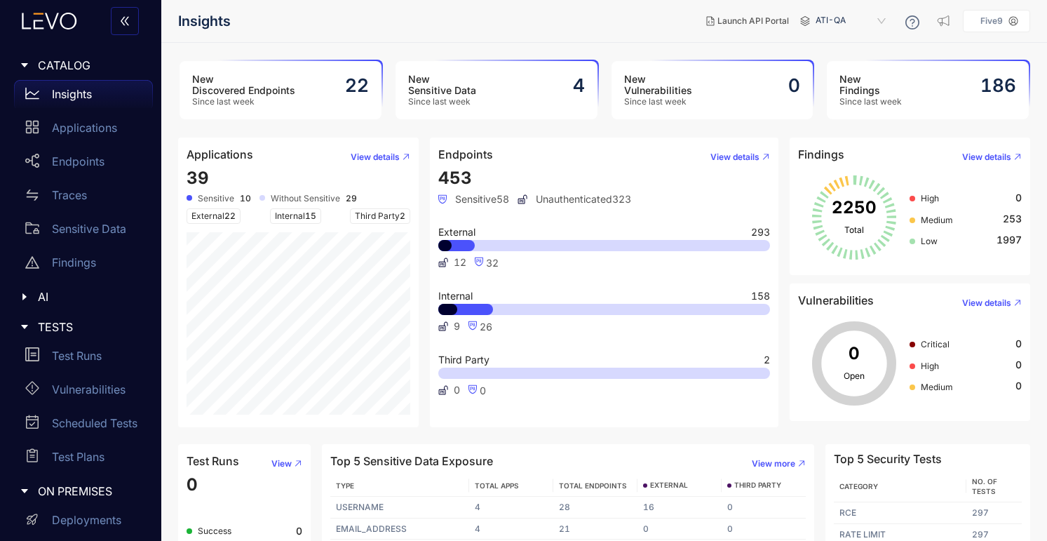
click at [53, 302] on span "AI" at bounding box center [90, 296] width 104 height 13
click at [79, 325] on div "MCP" at bounding box center [83, 326] width 139 height 28
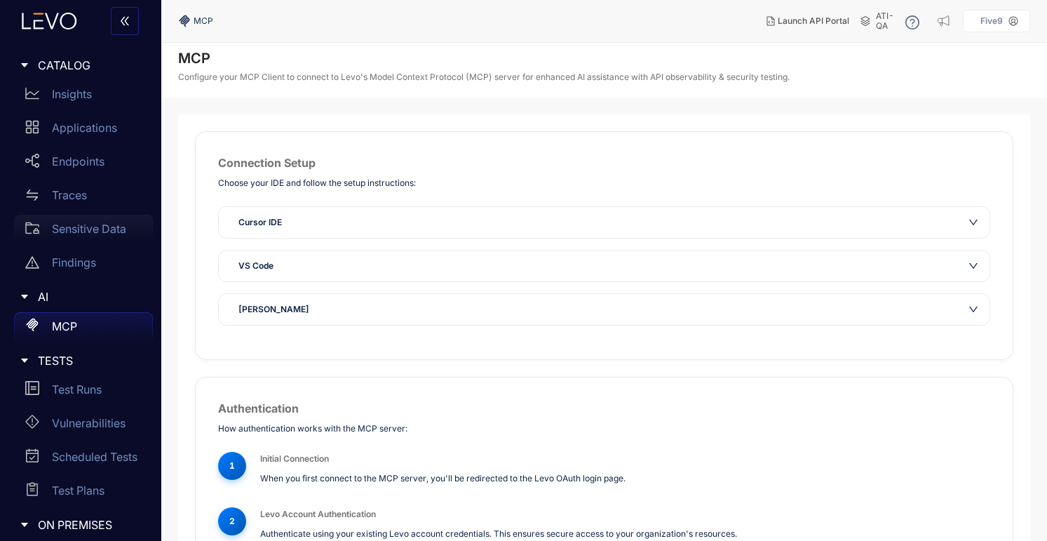
click at [75, 232] on p "Sensitive Data" at bounding box center [89, 228] width 74 height 13
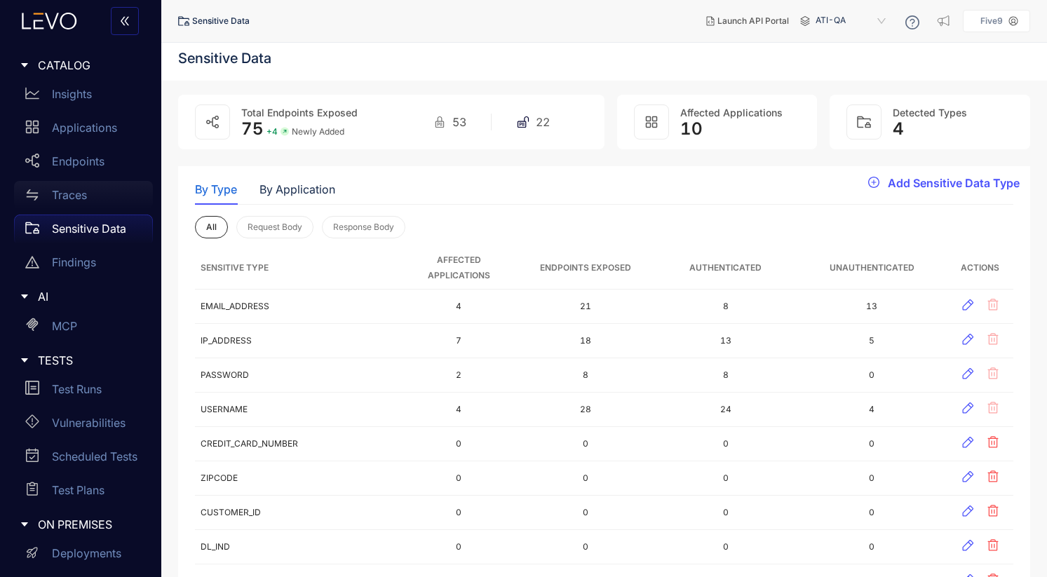
click at [72, 191] on p "Traces" at bounding box center [69, 195] width 35 height 13
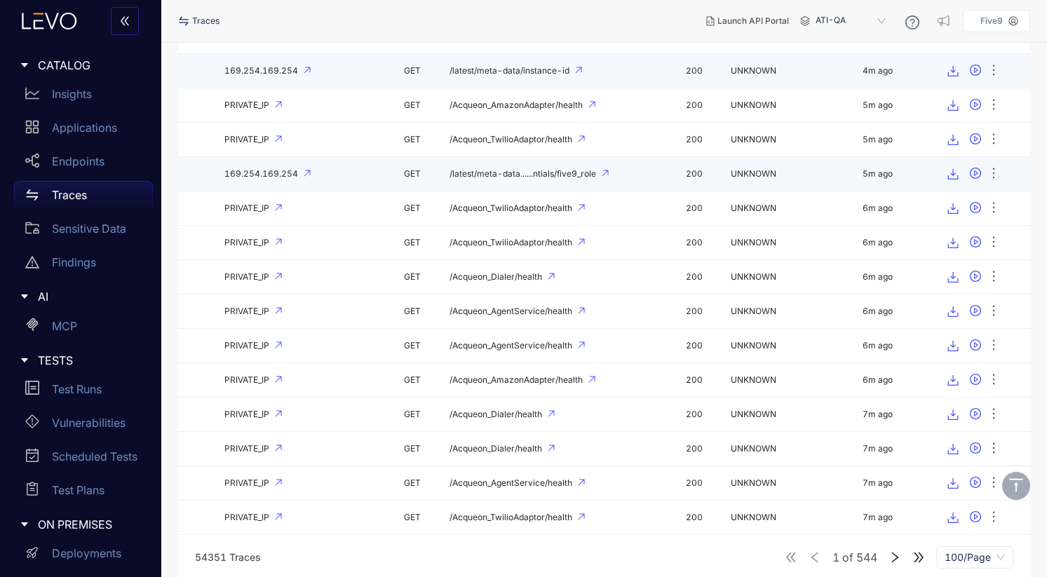
scroll to position [243, 0]
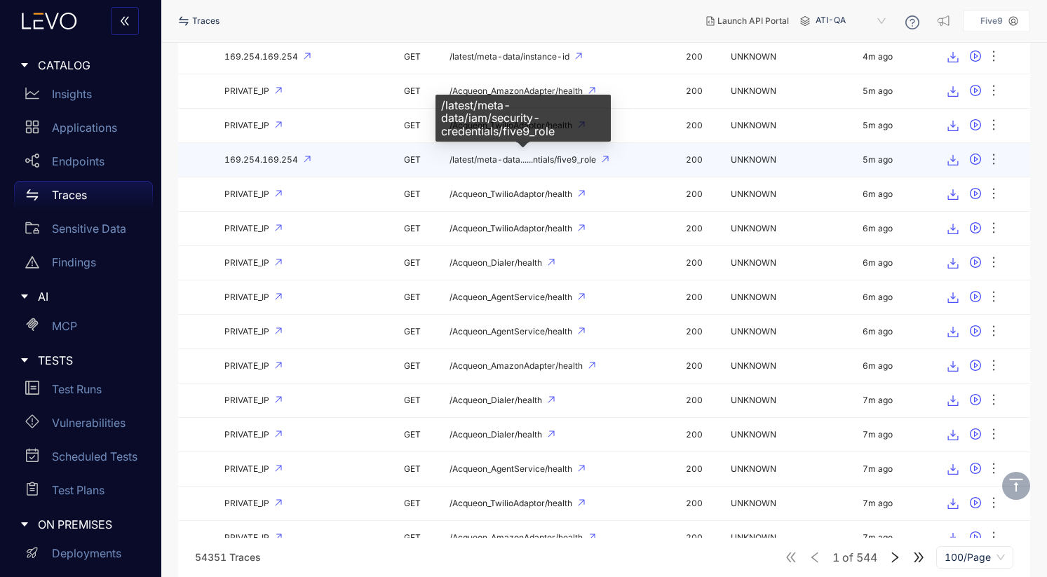
click at [493, 159] on span "/latest/meta-data......ntials/five9_role" at bounding box center [523, 160] width 147 height 10
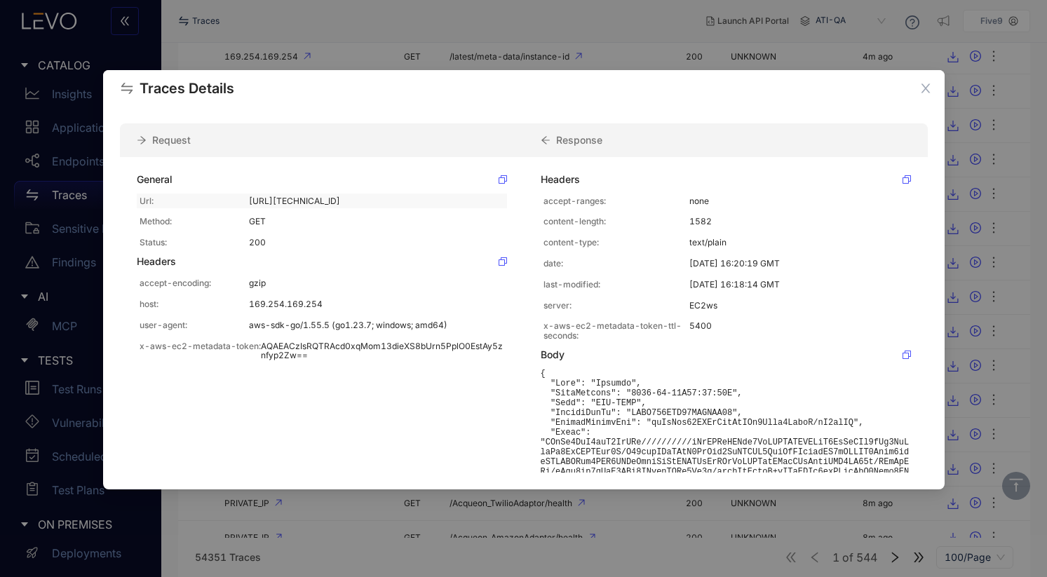
click at [413, 203] on p "http://169.254.169.254/latest/meta-data/iam/security-credentials/five9_role" at bounding box center [376, 201] width 255 height 10
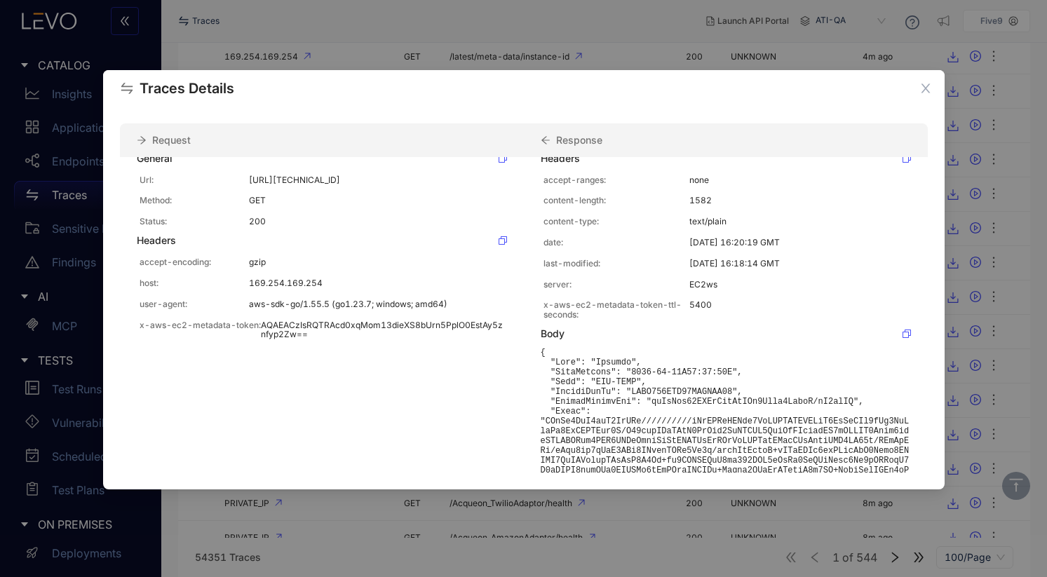
scroll to position [0, 0]
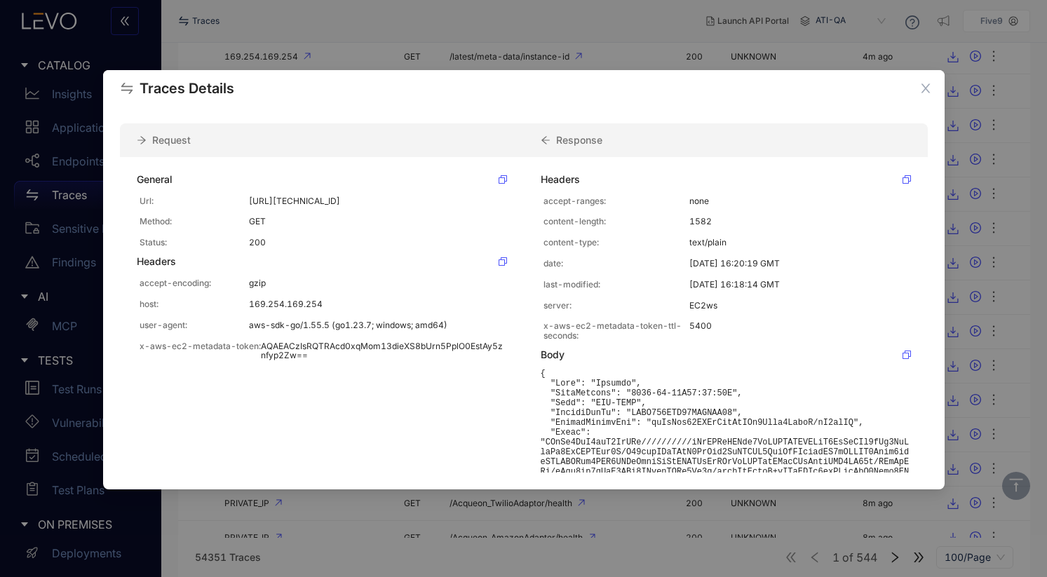
click at [421, 477] on div "Request Response General Url: http://169.254.169.254/latest/meta-data/iam/secur…" at bounding box center [524, 298] width 842 height 383
click at [906, 91] on icon "close" at bounding box center [926, 88] width 13 height 13
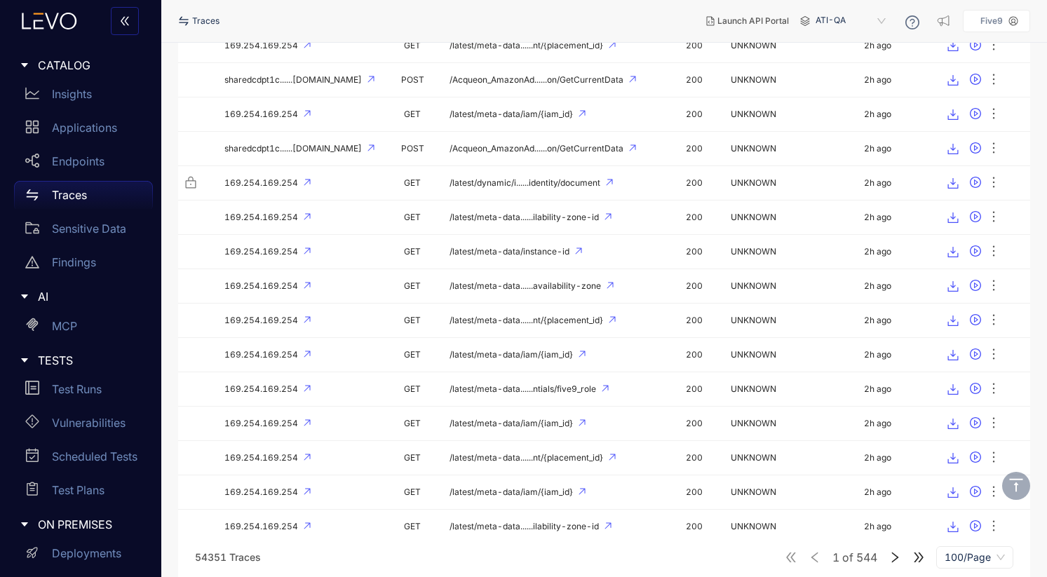
scroll to position [2989, 0]
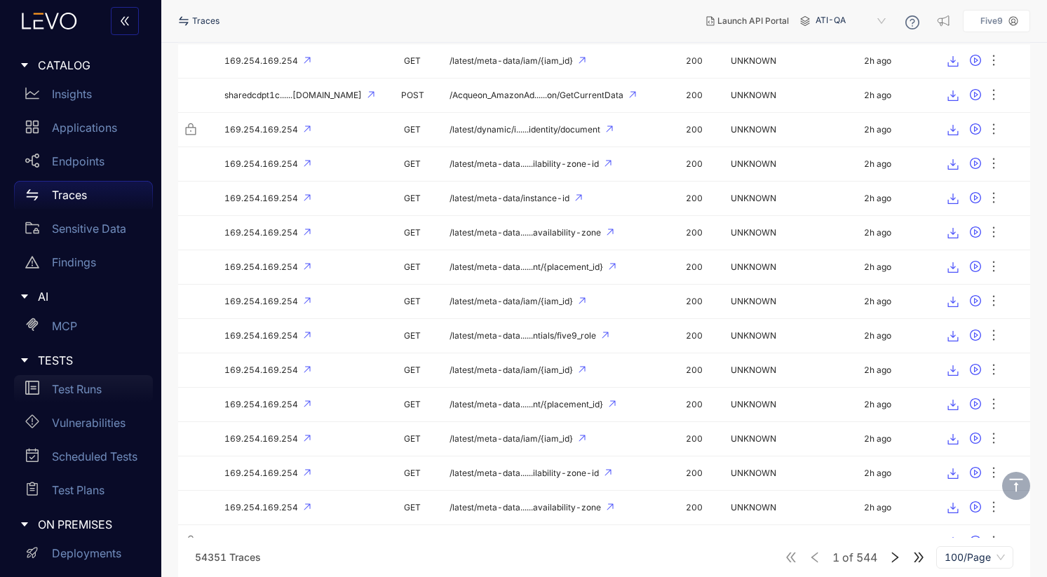
click at [63, 389] on p "Test Runs" at bounding box center [77, 389] width 50 height 13
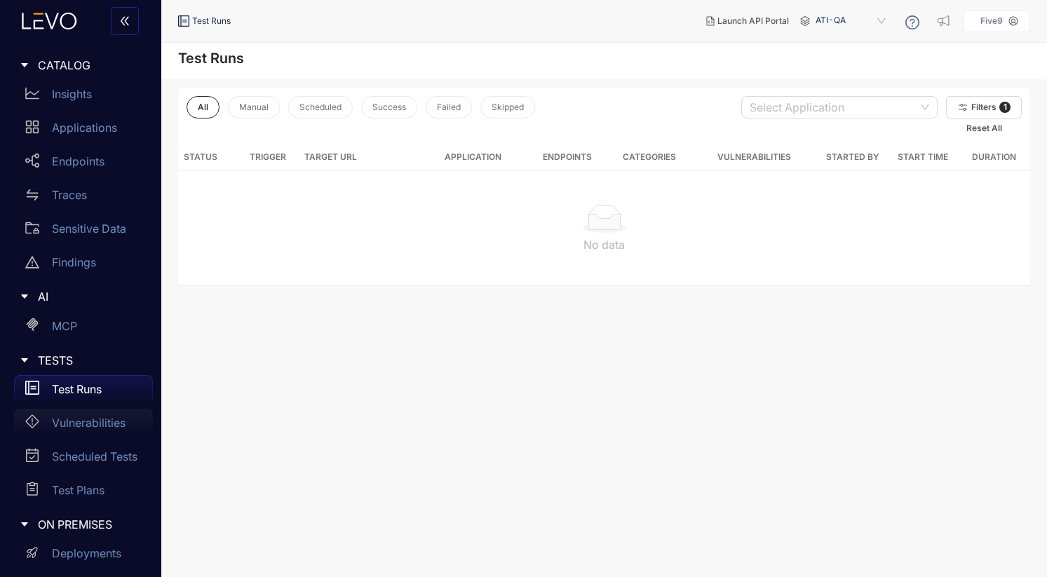
click at [60, 413] on div "Vulnerabilities" at bounding box center [83, 423] width 139 height 28
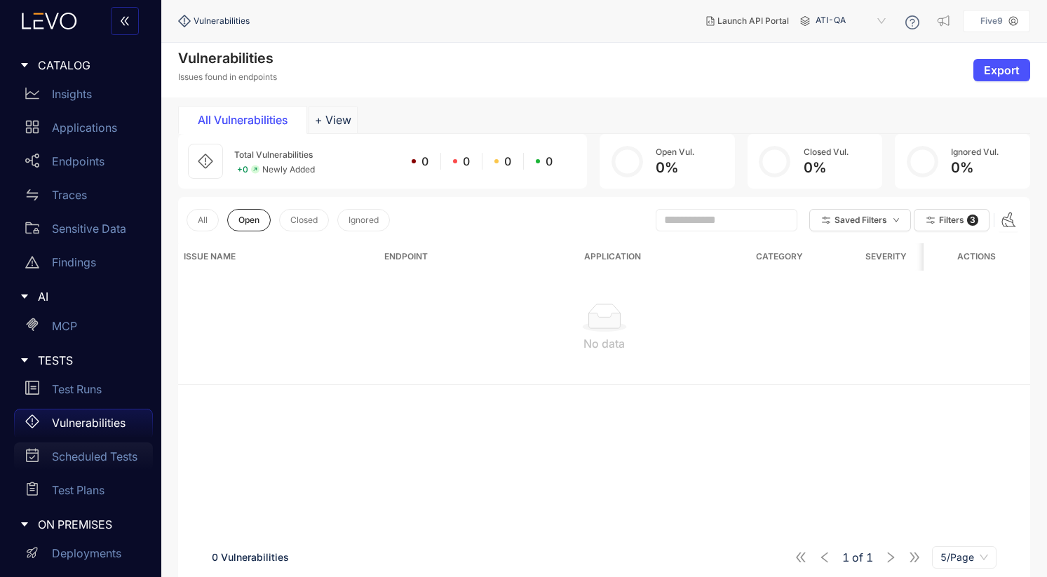
click at [68, 458] on p "Scheduled Tests" at bounding box center [95, 456] width 86 height 13
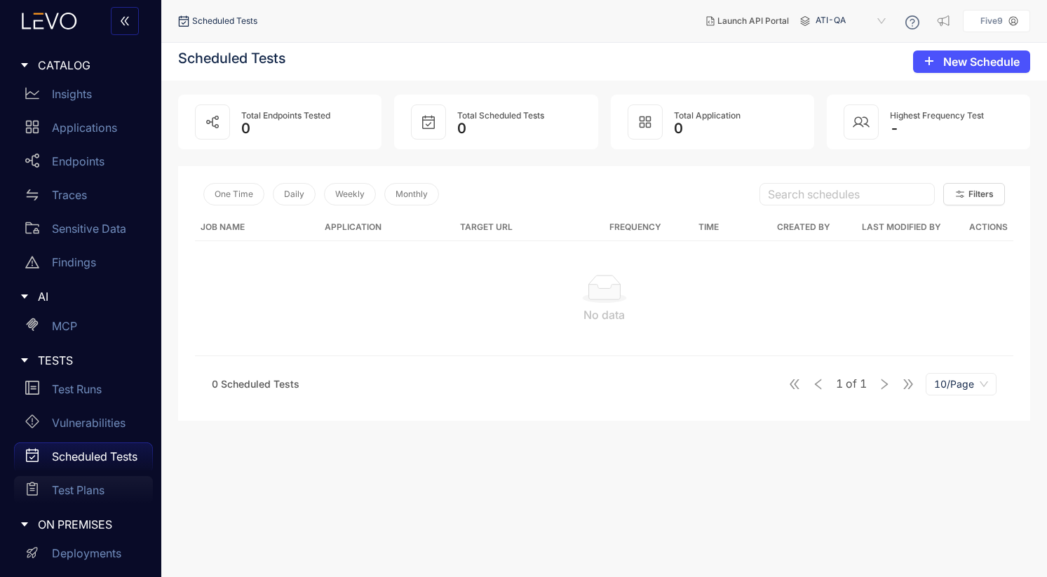
click at [68, 477] on p "Test Plans" at bounding box center [78, 490] width 53 height 13
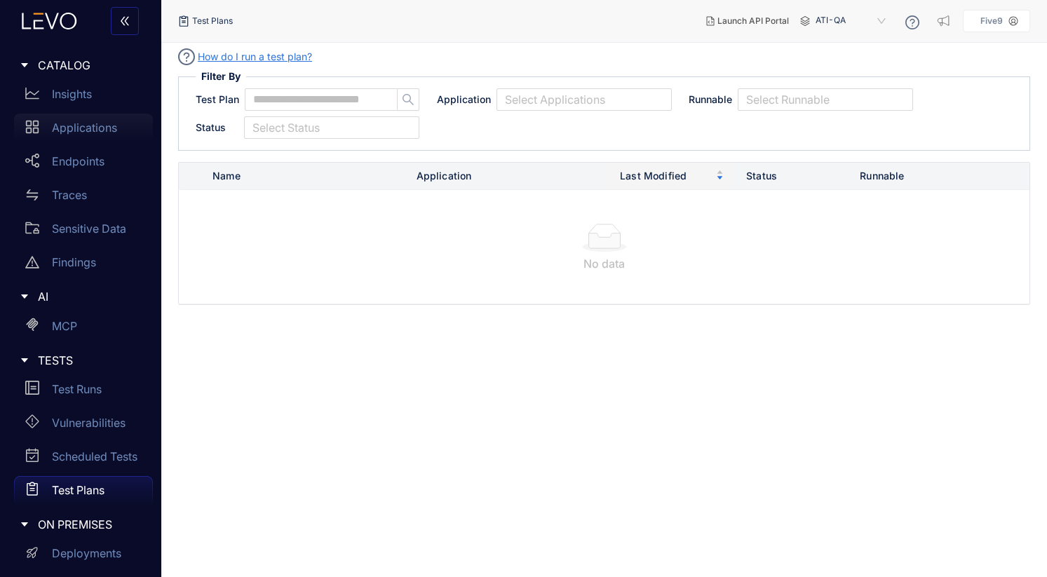
click at [79, 130] on p "Applications" at bounding box center [84, 127] width 65 height 13
